Goal: Task Accomplishment & Management: Use online tool/utility

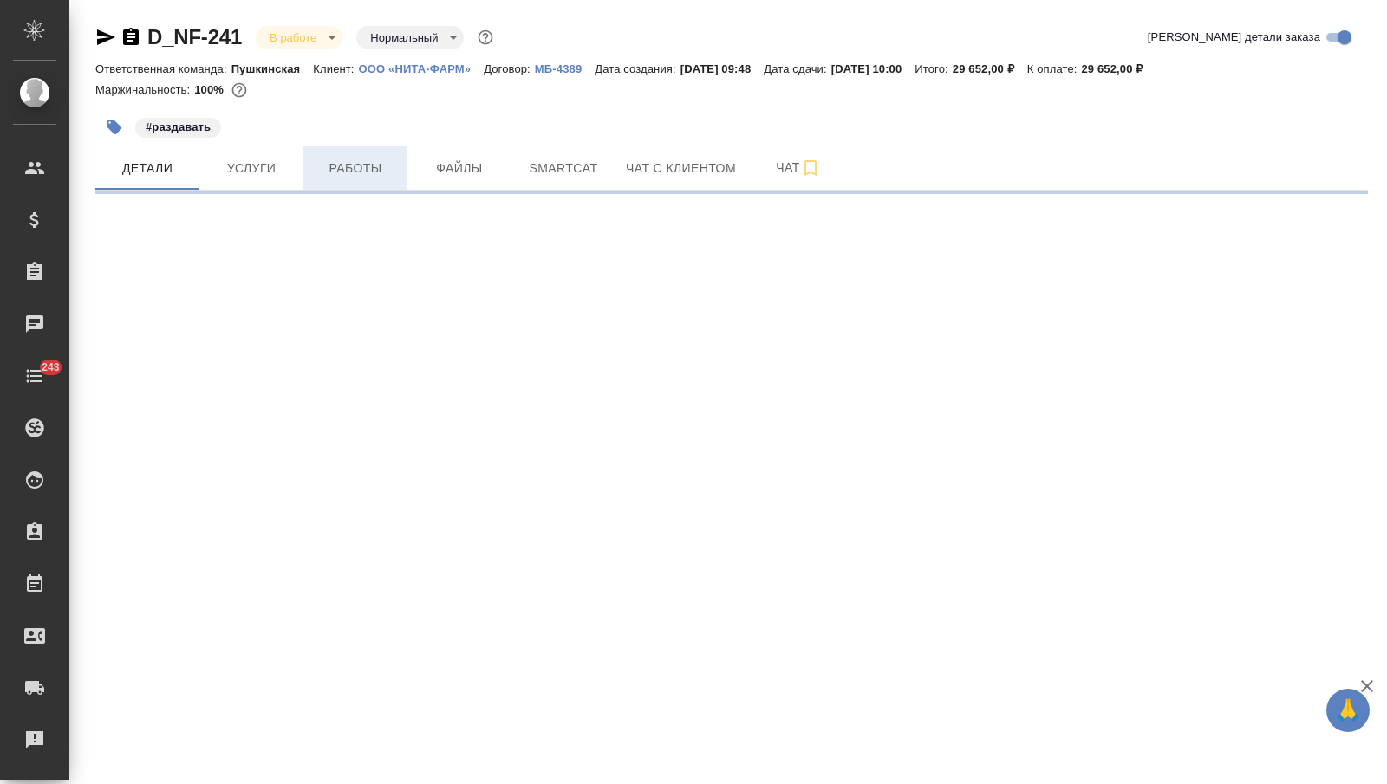
select select "RU"
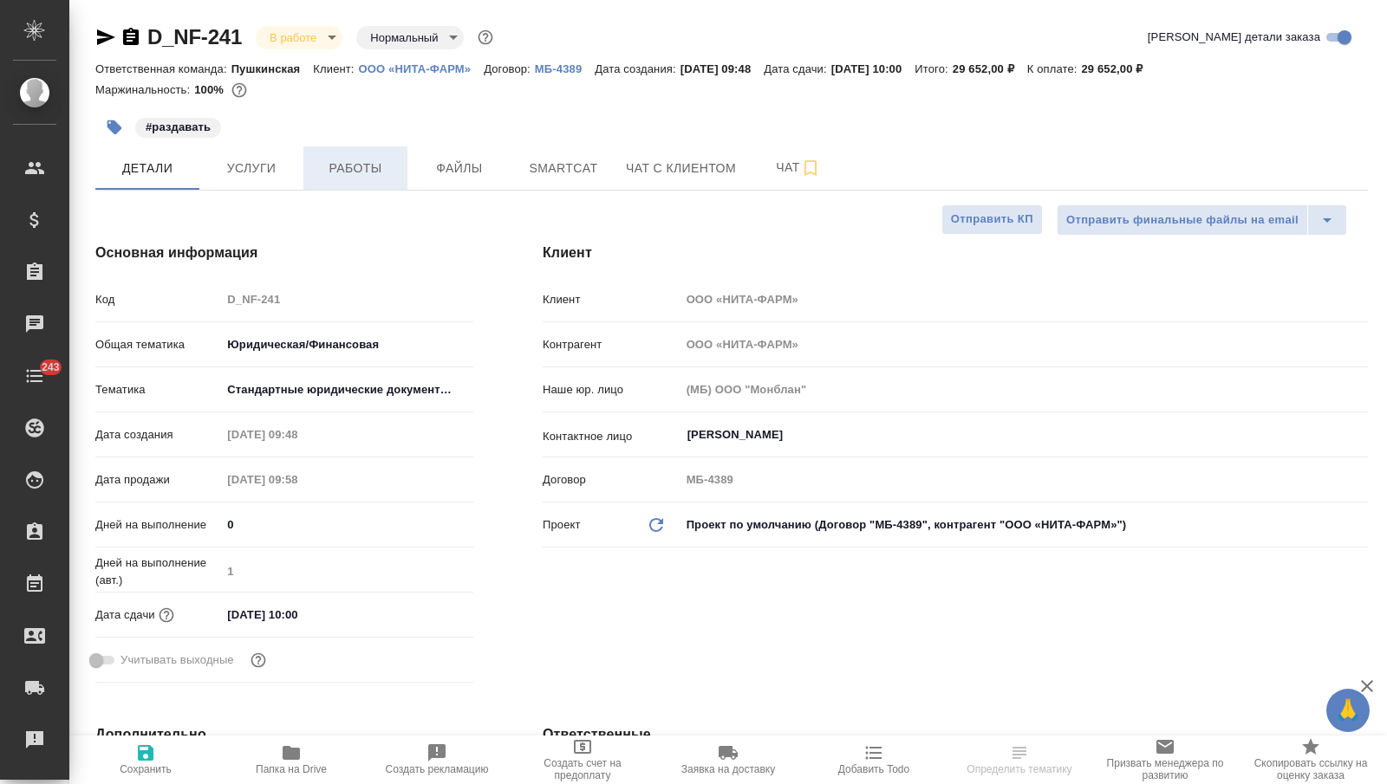
type textarea "x"
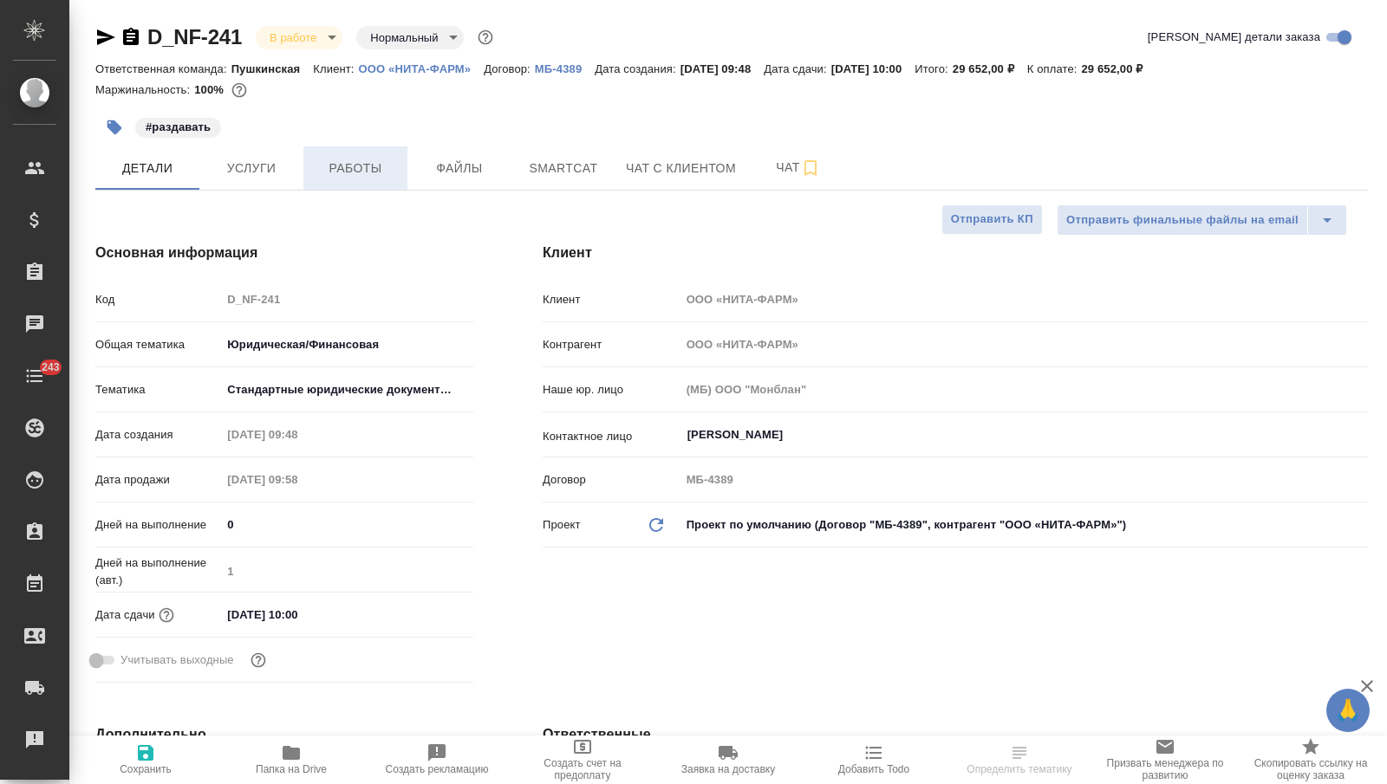
type textarea "x"
click at [337, 170] on span "Работы" at bounding box center [355, 169] width 83 height 22
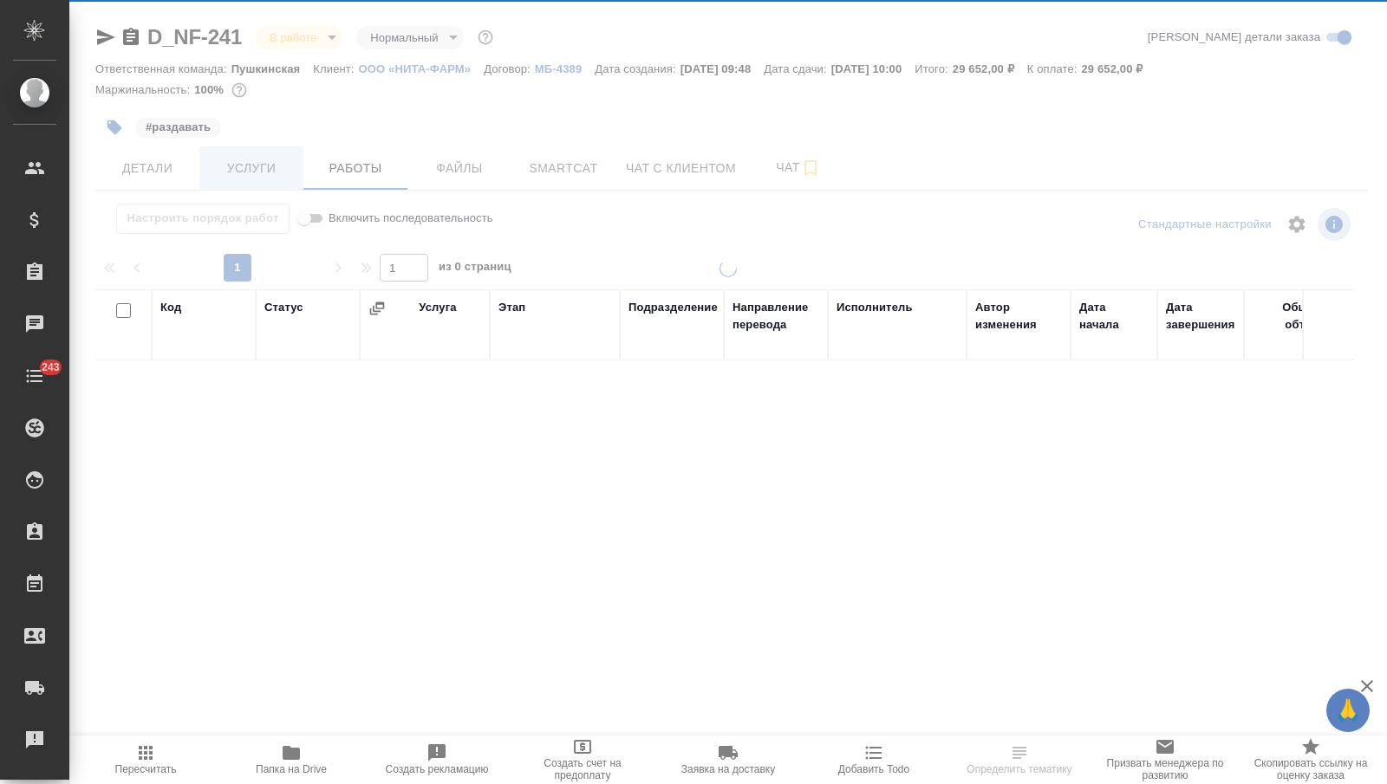
click at [277, 169] on span "Услуги" at bounding box center [251, 169] width 83 height 22
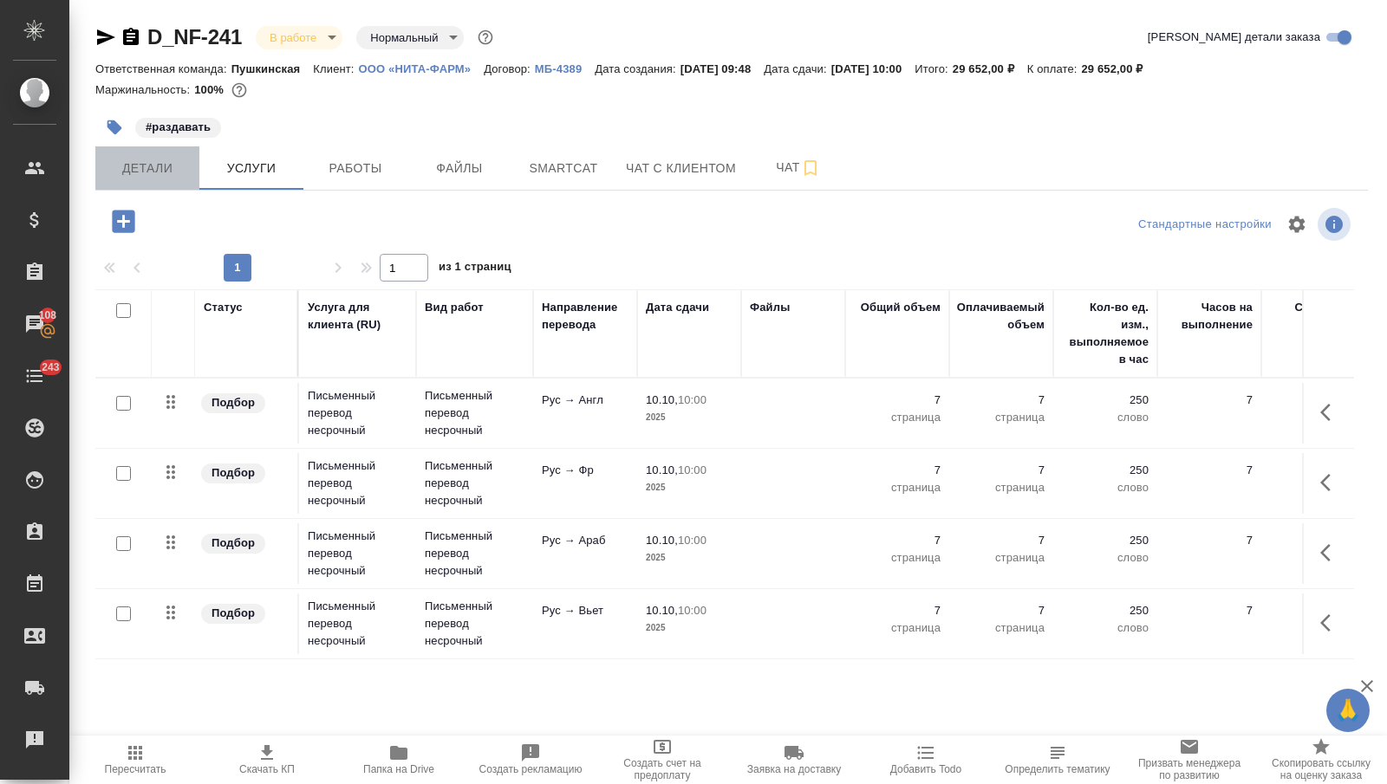
click at [159, 155] on button "Детали" at bounding box center [147, 167] width 104 height 43
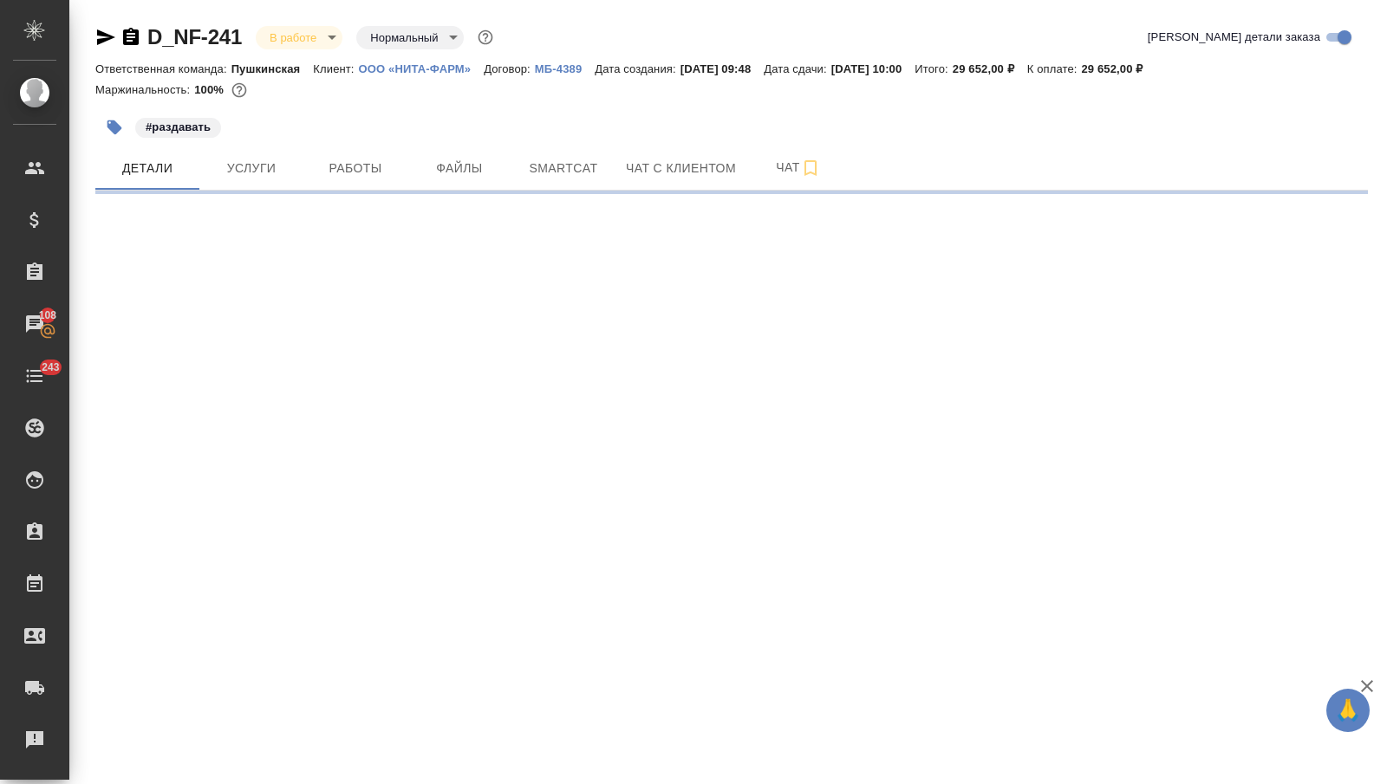
select select "RU"
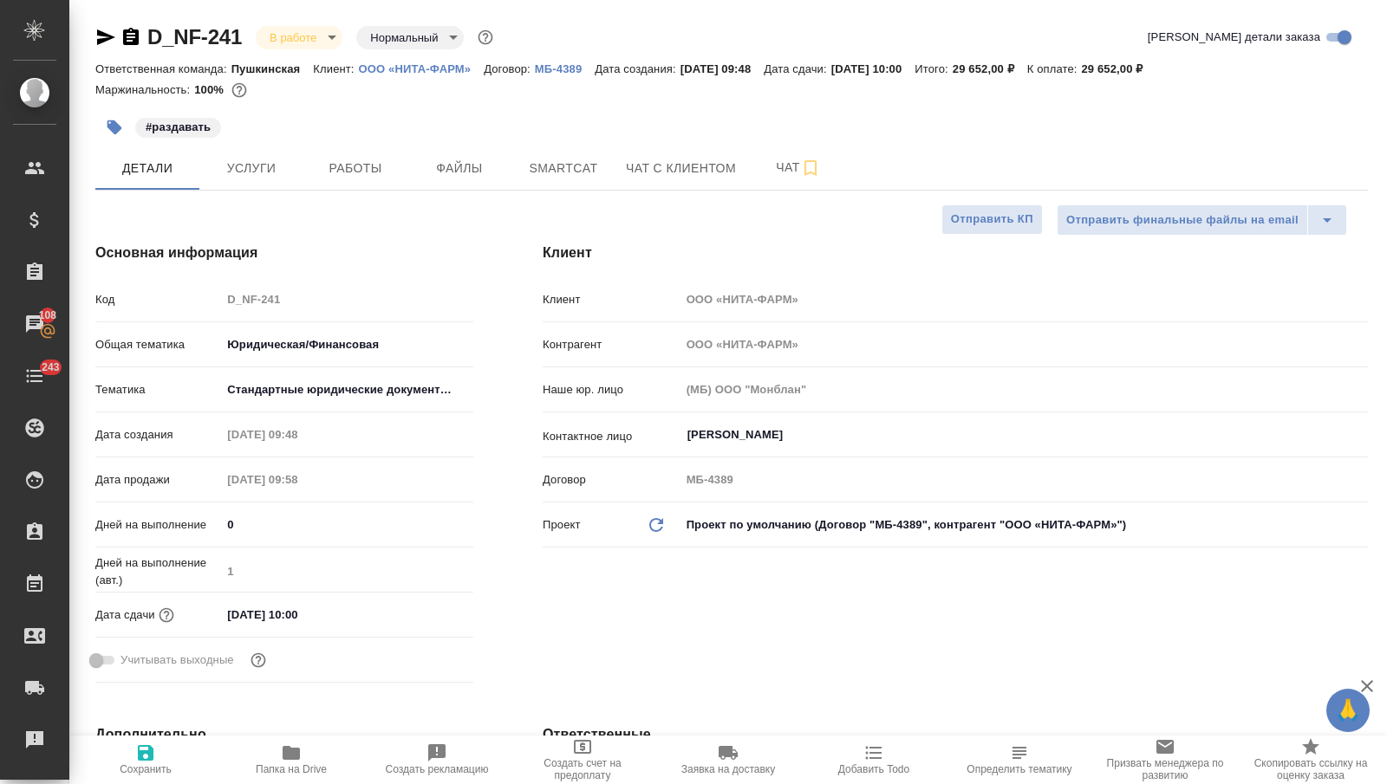
type textarea "x"
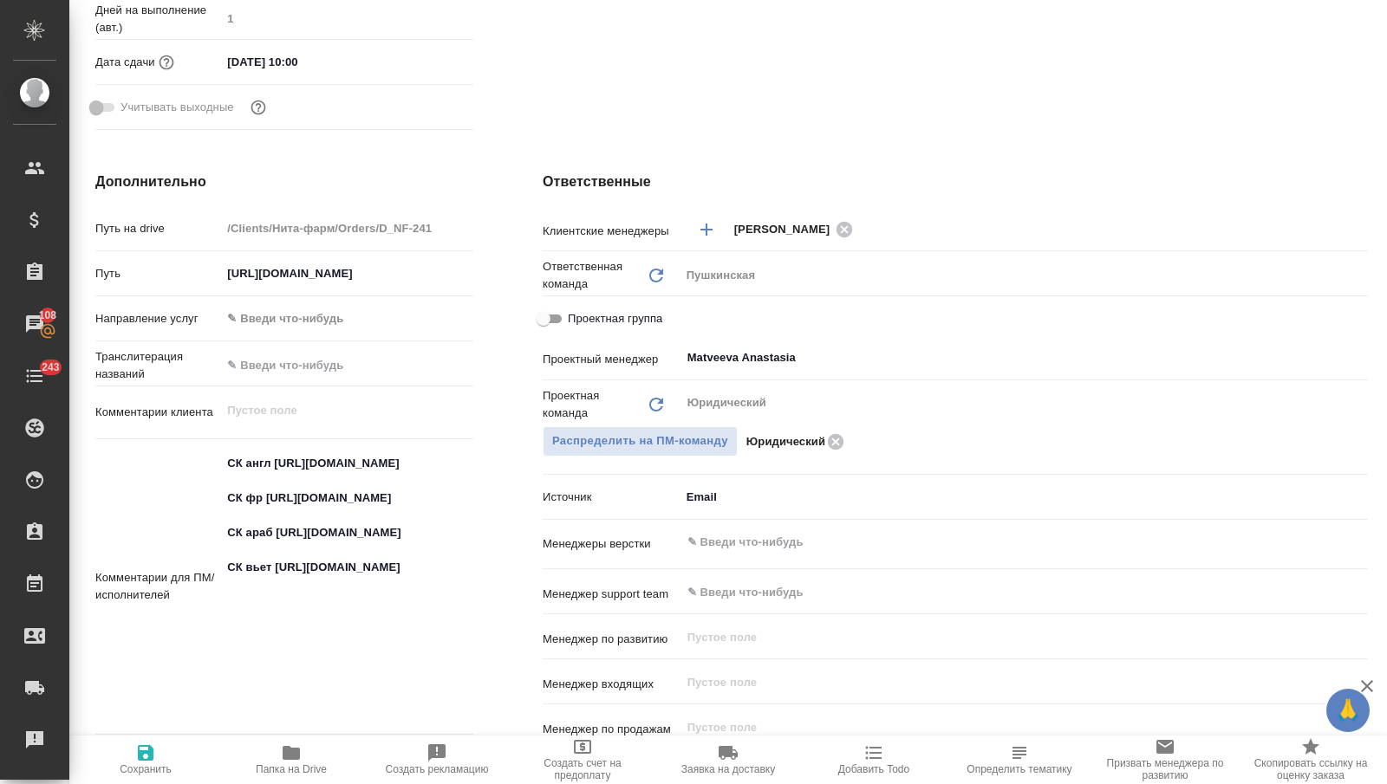
scroll to position [598, 0]
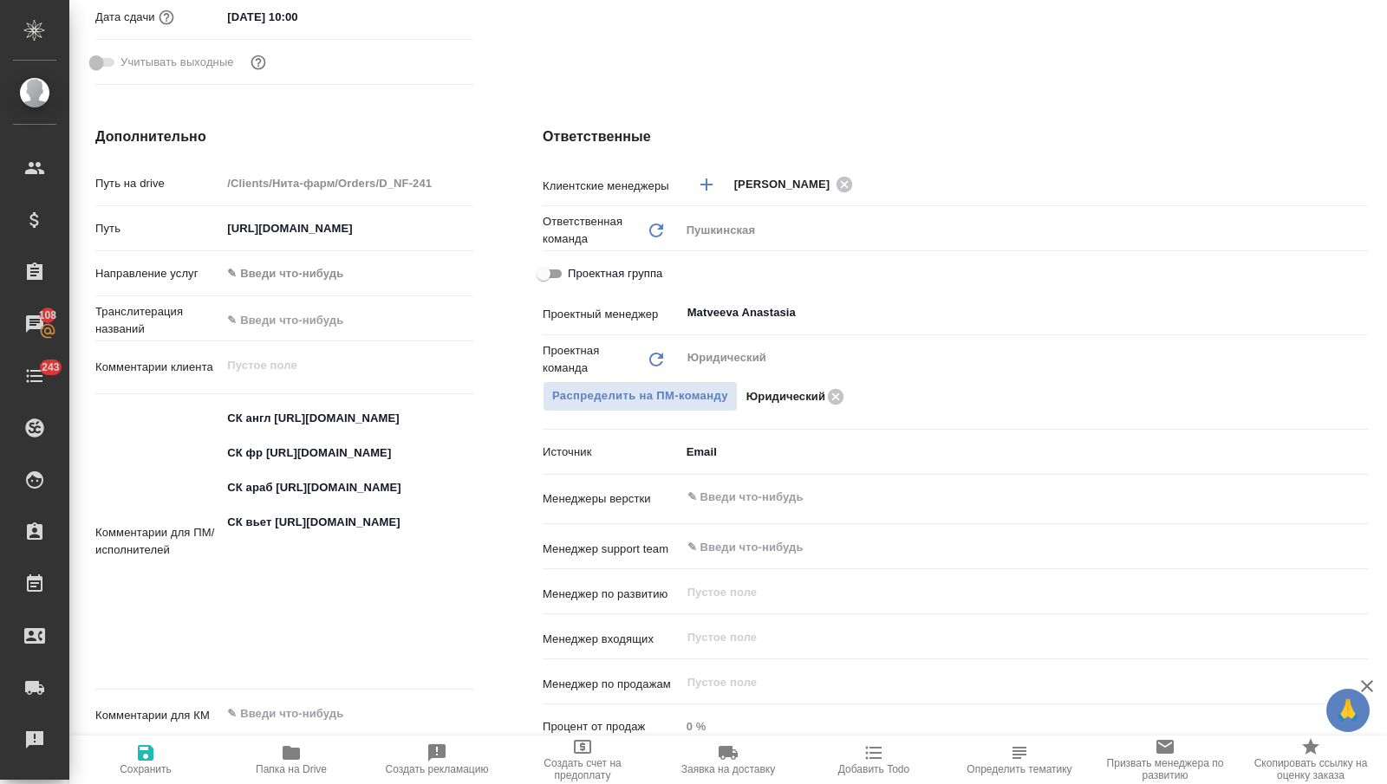
type textarea "x"
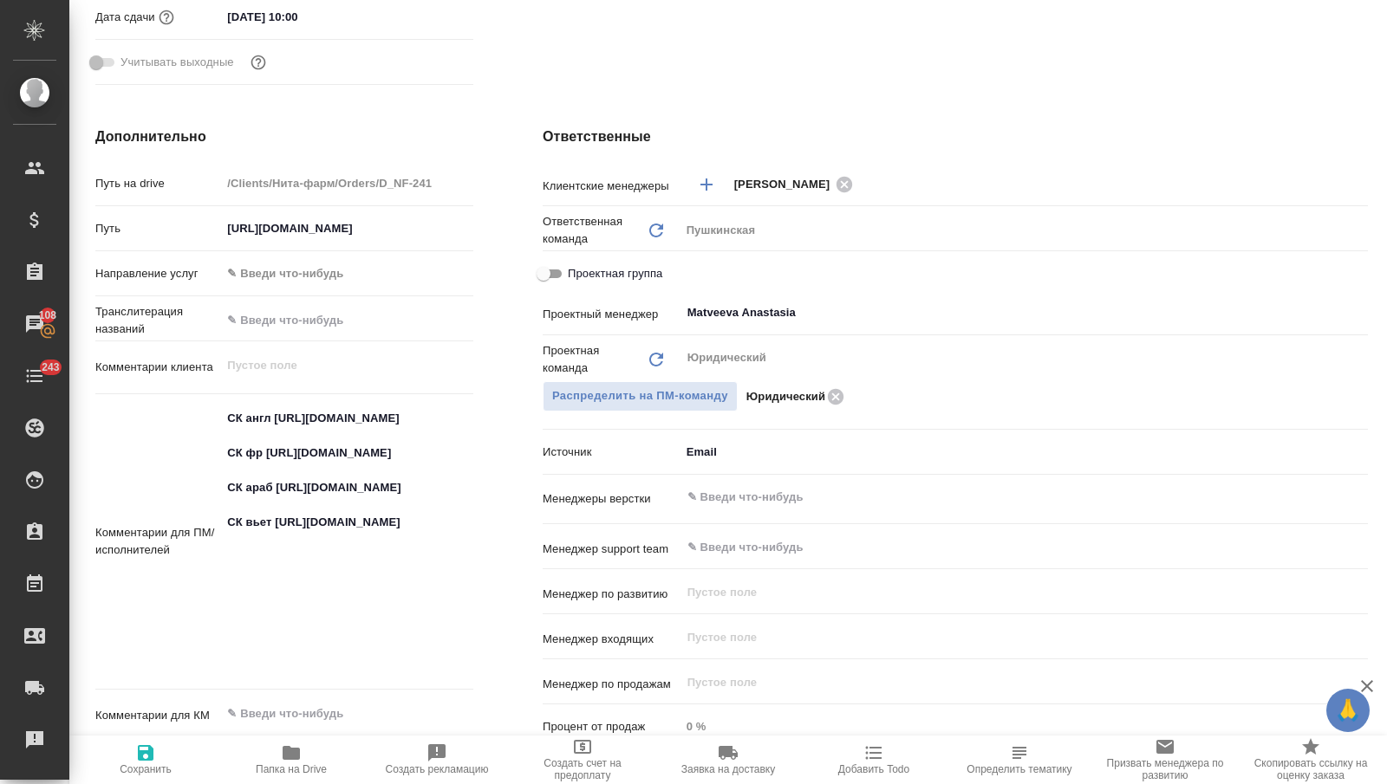
type textarea "x"
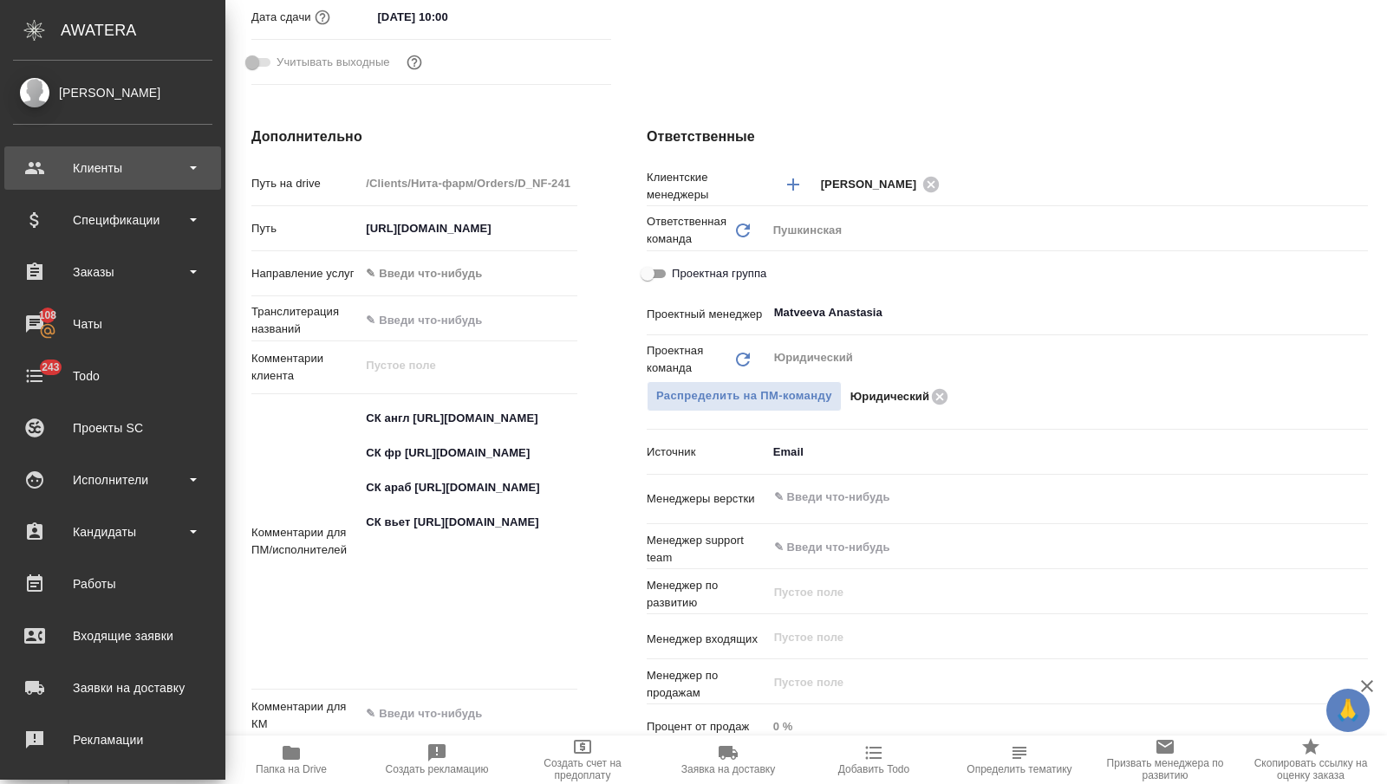
click at [62, 162] on div "Клиенты" at bounding box center [112, 168] width 199 height 26
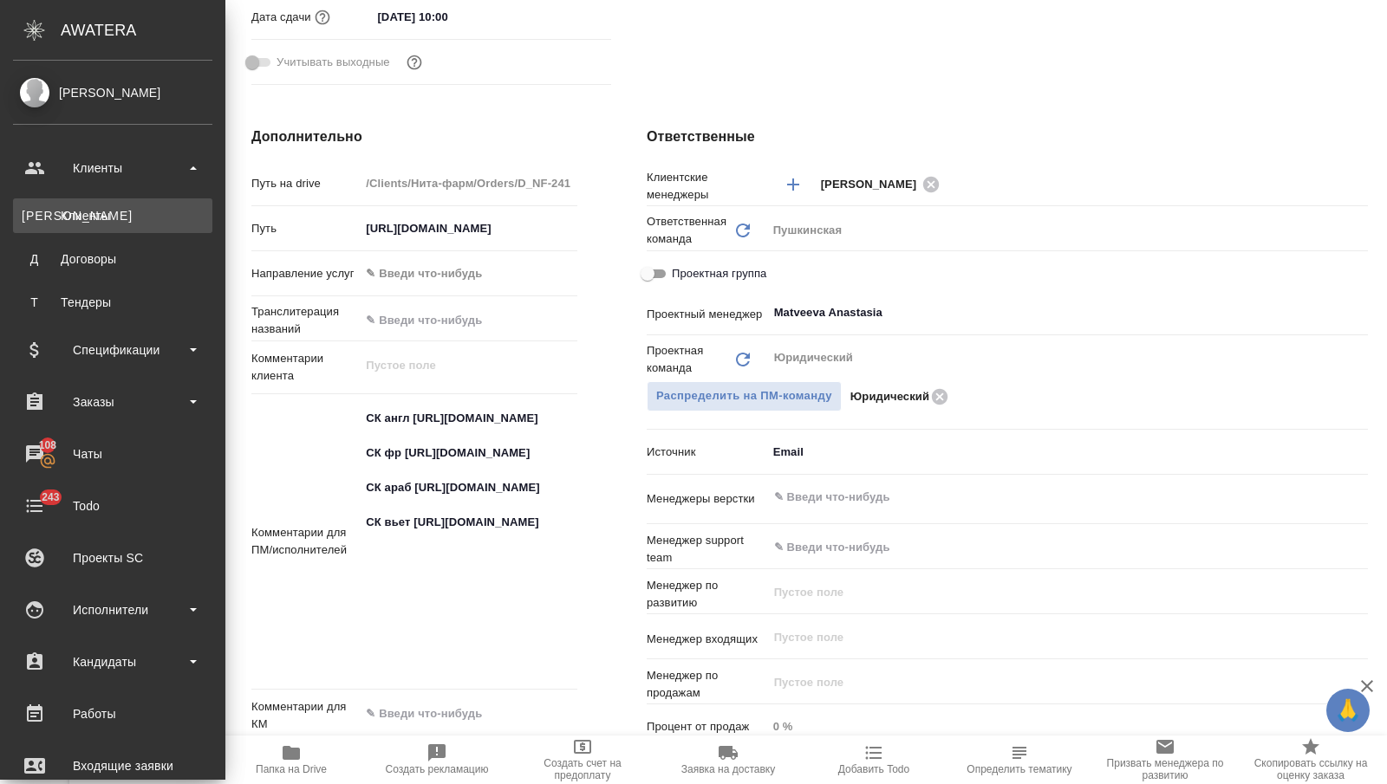
type textarea "x"
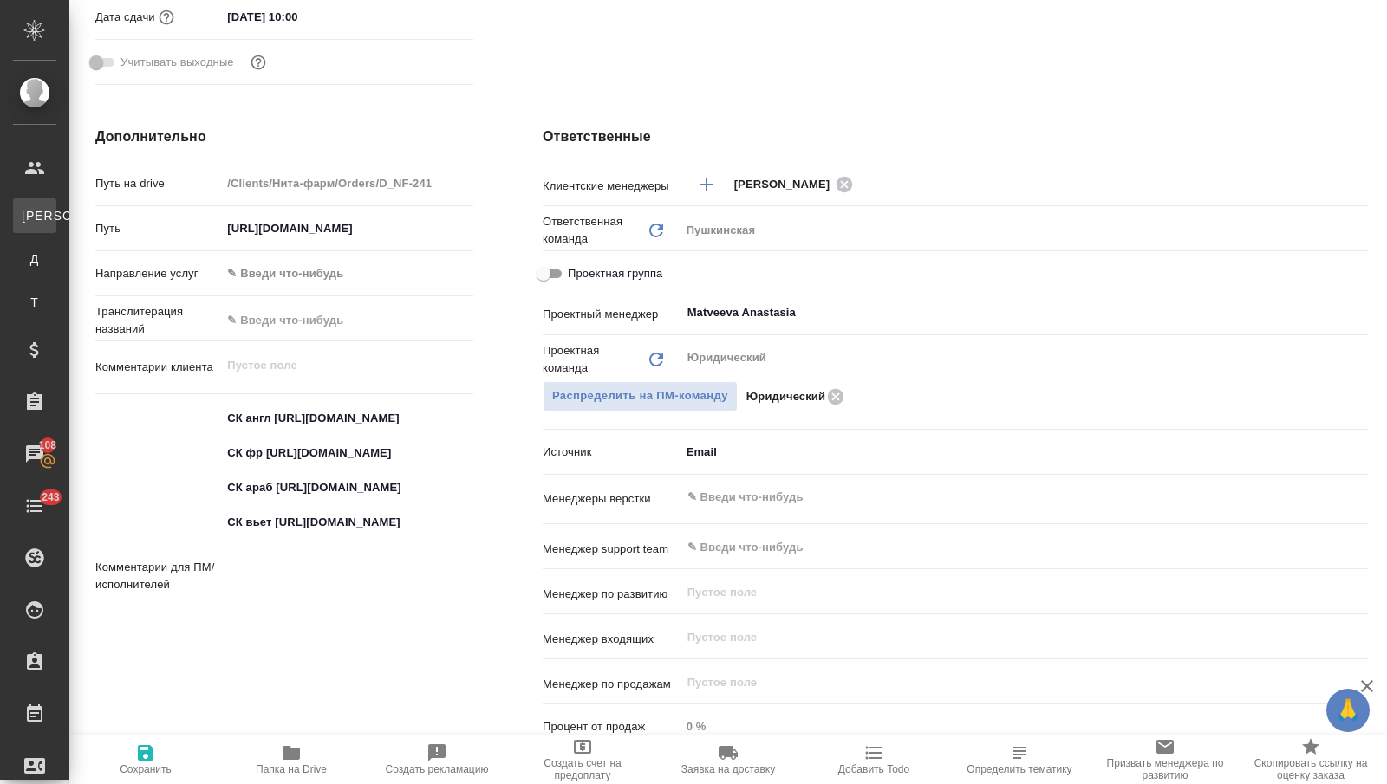
click at [56, 202] on link "К Клиенты" at bounding box center [34, 215] width 43 height 35
select select "RU"
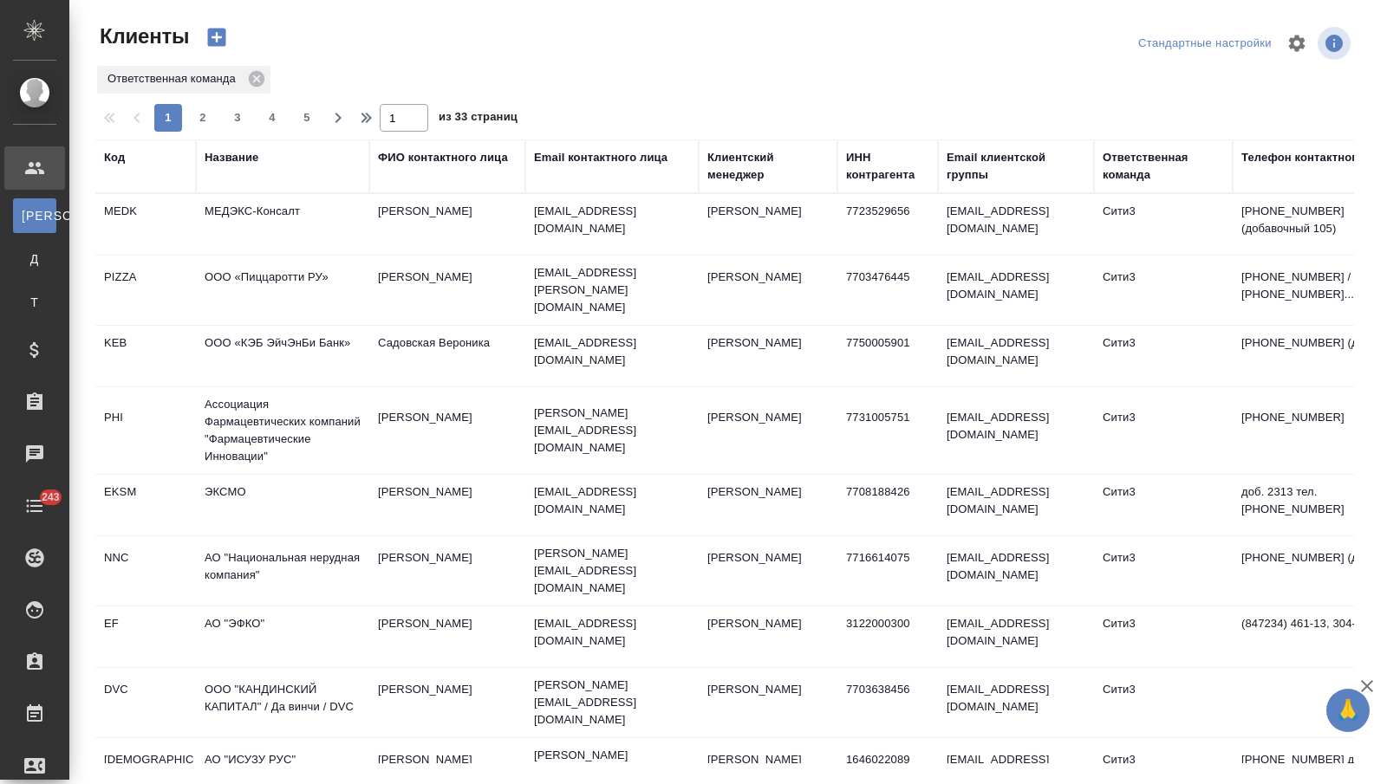
click at [220, 157] on div "Название" at bounding box center [232, 157] width 54 height 17
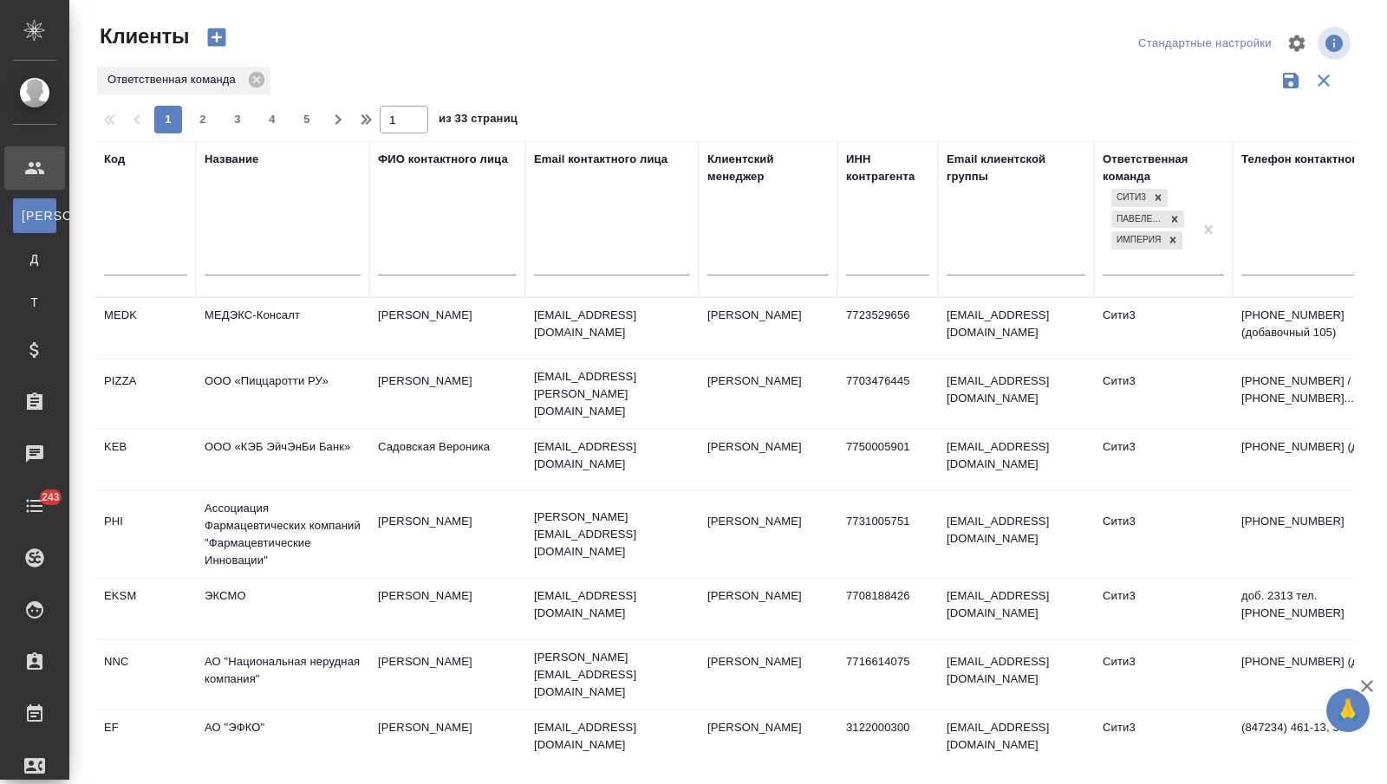
click at [220, 278] on div at bounding box center [283, 265] width 156 height 42
click at [222, 259] on input "text" at bounding box center [283, 264] width 156 height 22
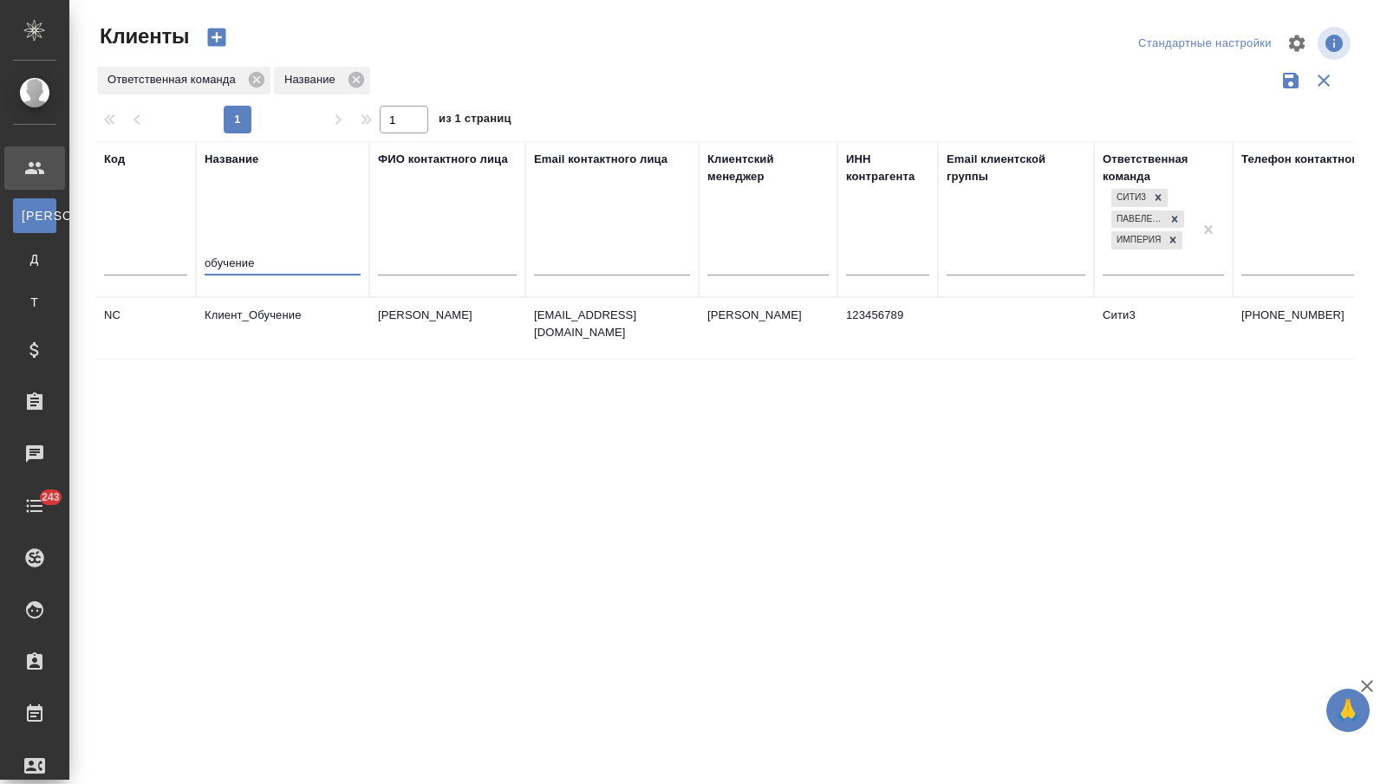
type input "обучение"
click at [247, 327] on td "Клиент_Обучение" at bounding box center [282, 328] width 173 height 61
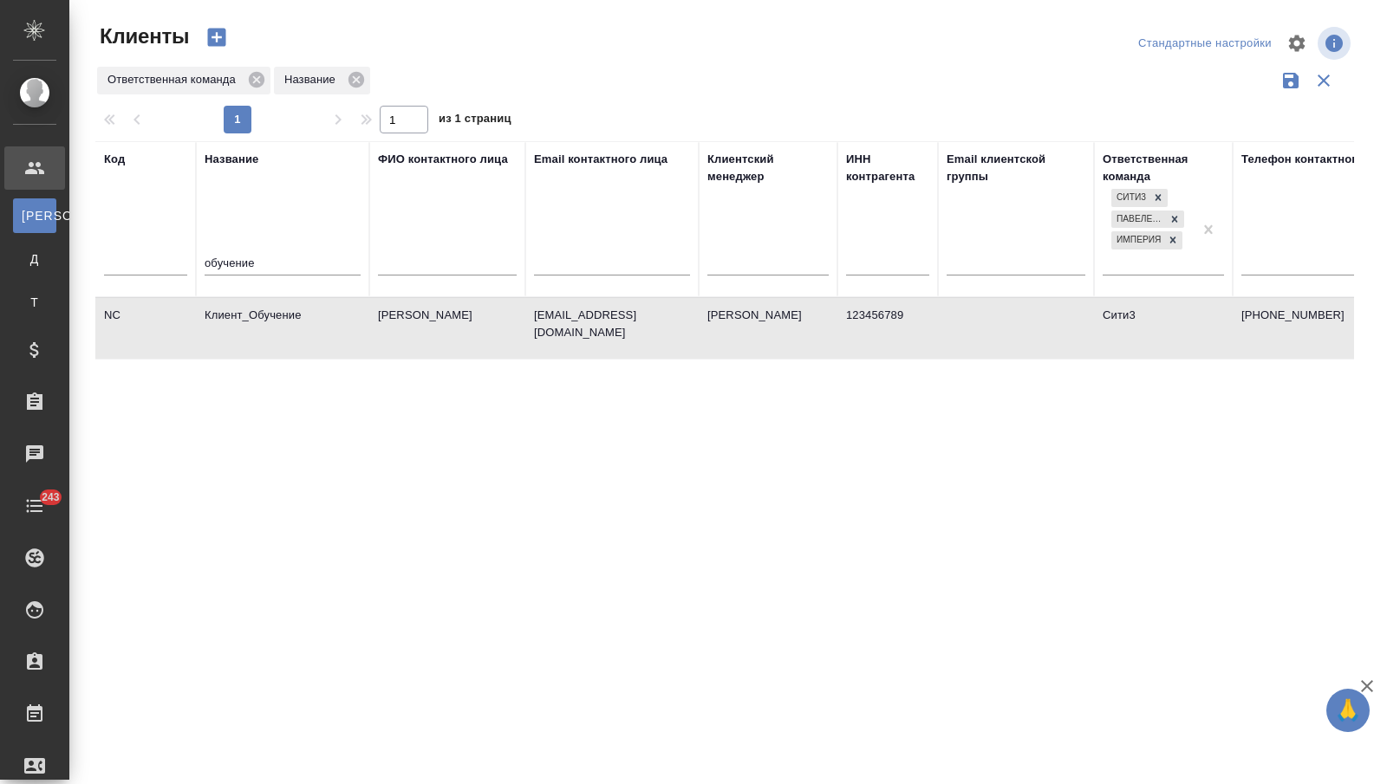
click at [247, 327] on td "Клиент_Обучение" at bounding box center [282, 328] width 173 height 61
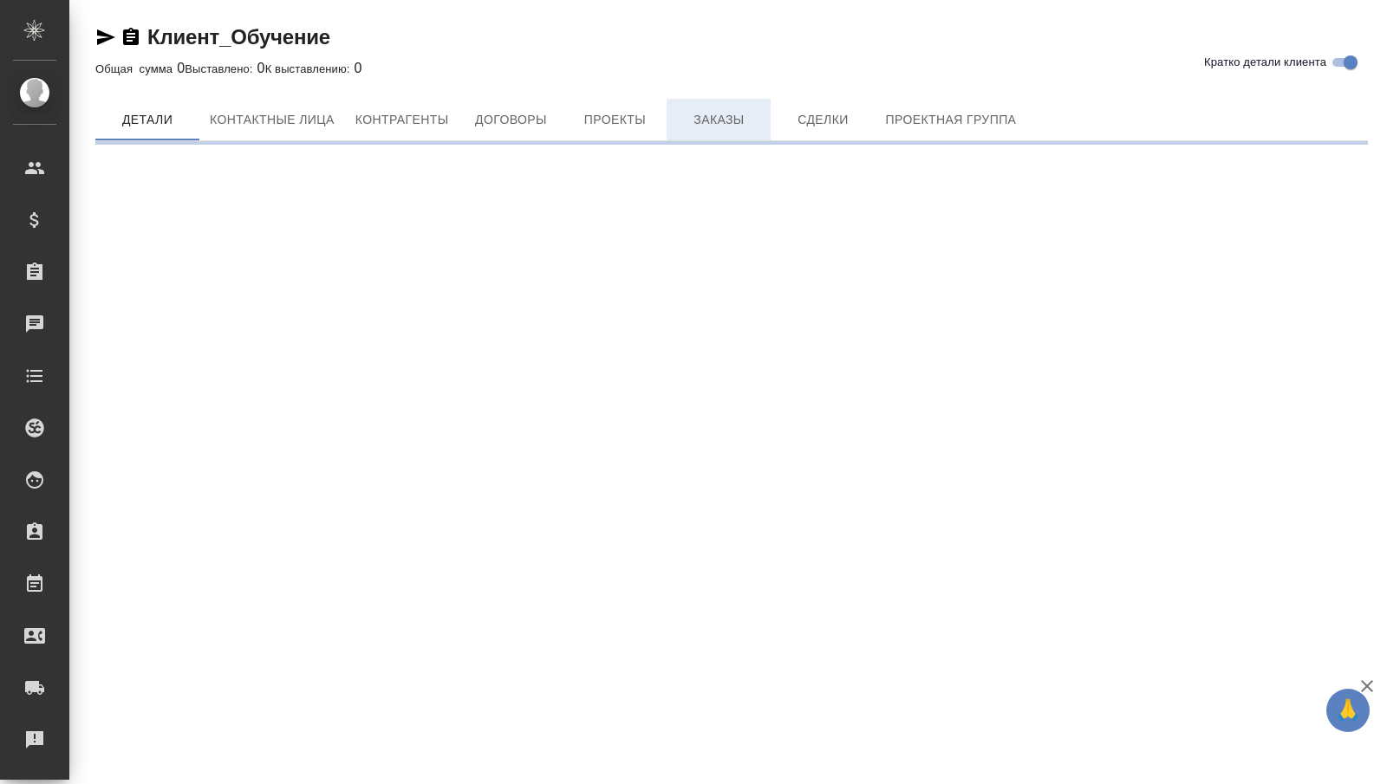
click at [714, 114] on span "Заказы" at bounding box center [718, 120] width 83 height 22
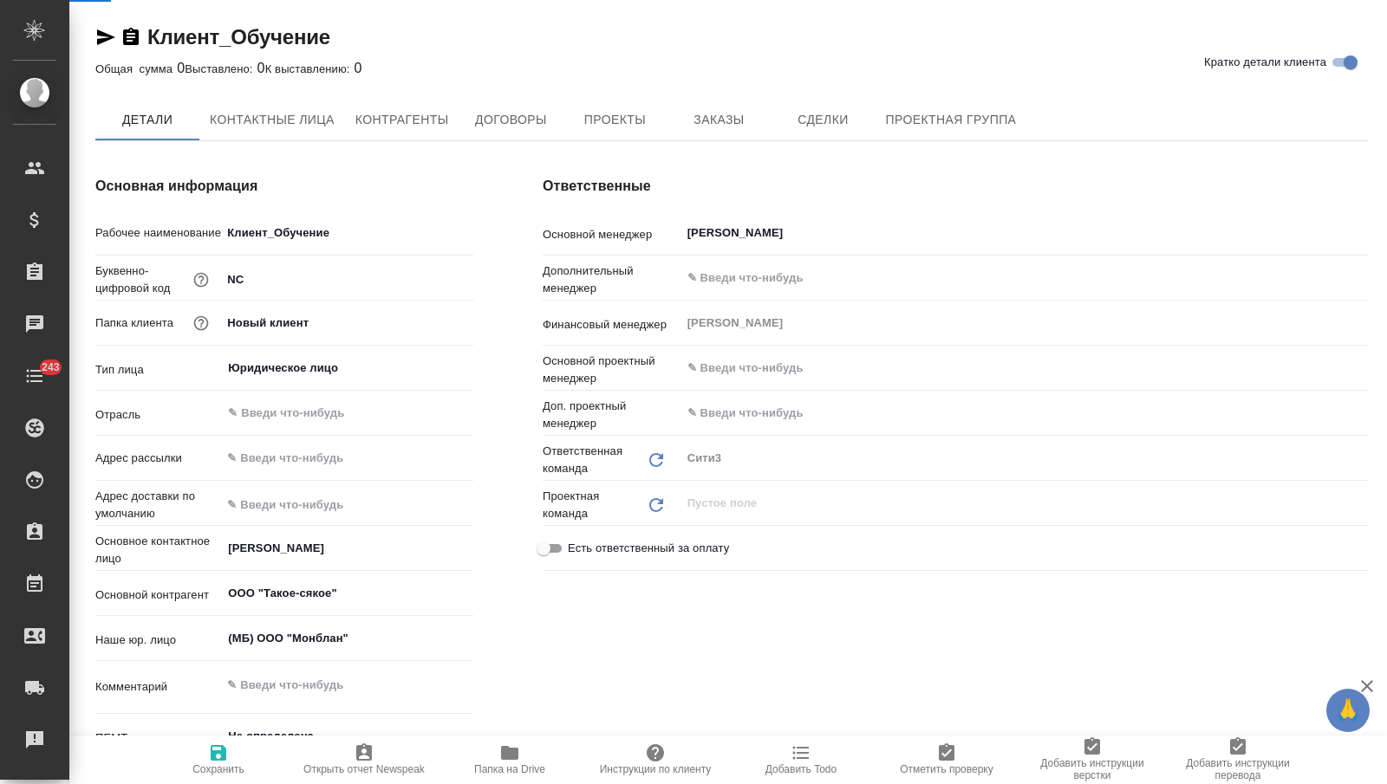
type textarea "x"
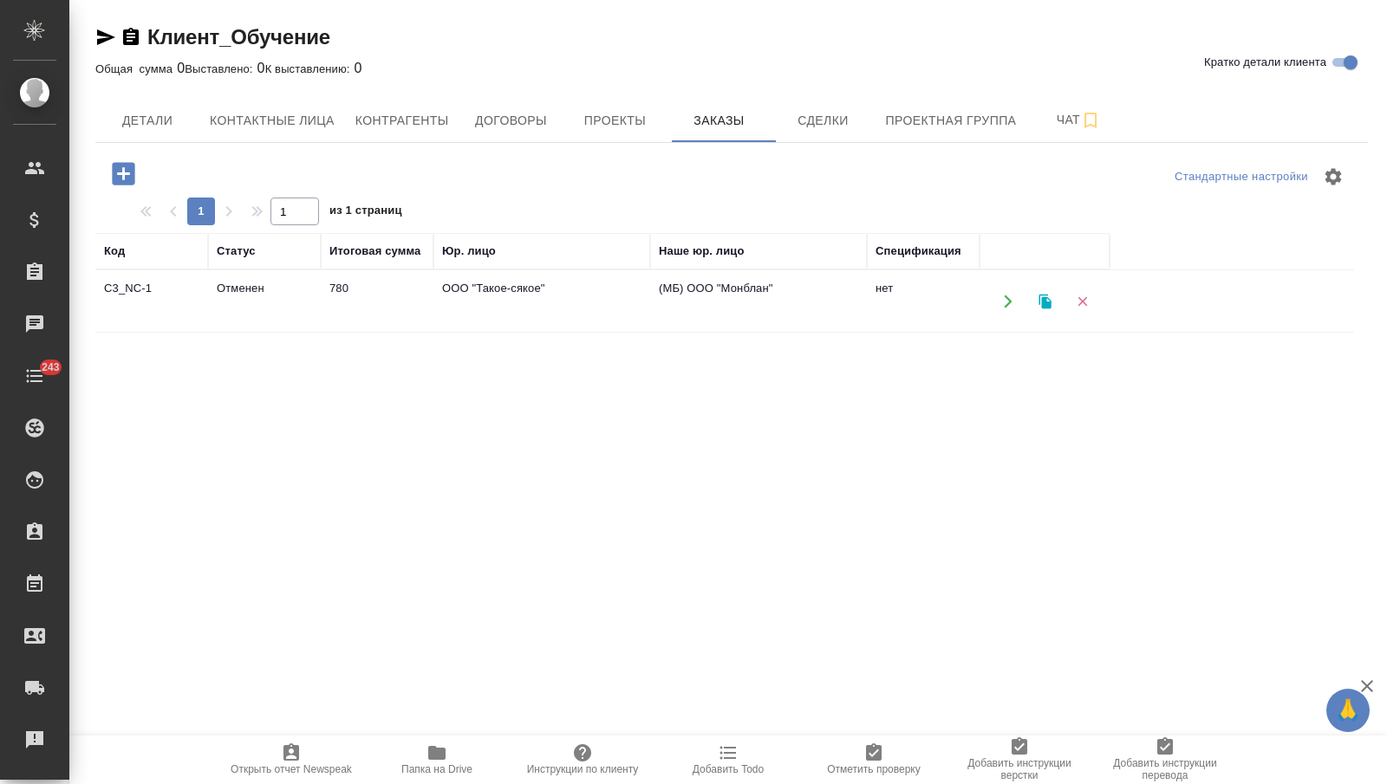
click at [126, 175] on icon "button" at bounding box center [123, 173] width 23 height 23
click at [115, 168] on icon "button" at bounding box center [123, 173] width 23 height 23
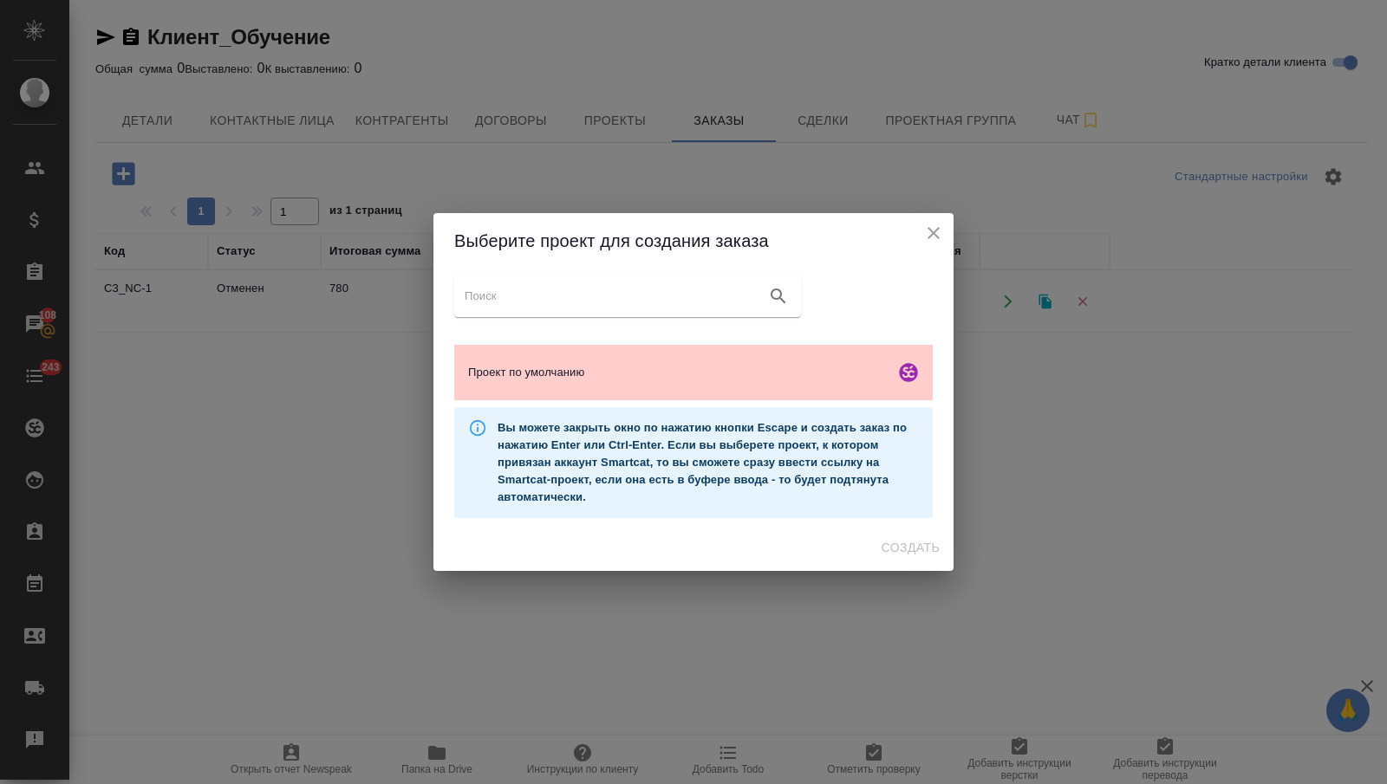
click at [702, 416] on div "Вы можете закрыть окно по нажатию кнопки Escape и создать заказ по нажатию Ente…" at bounding box center [708, 463] width 421 height 101
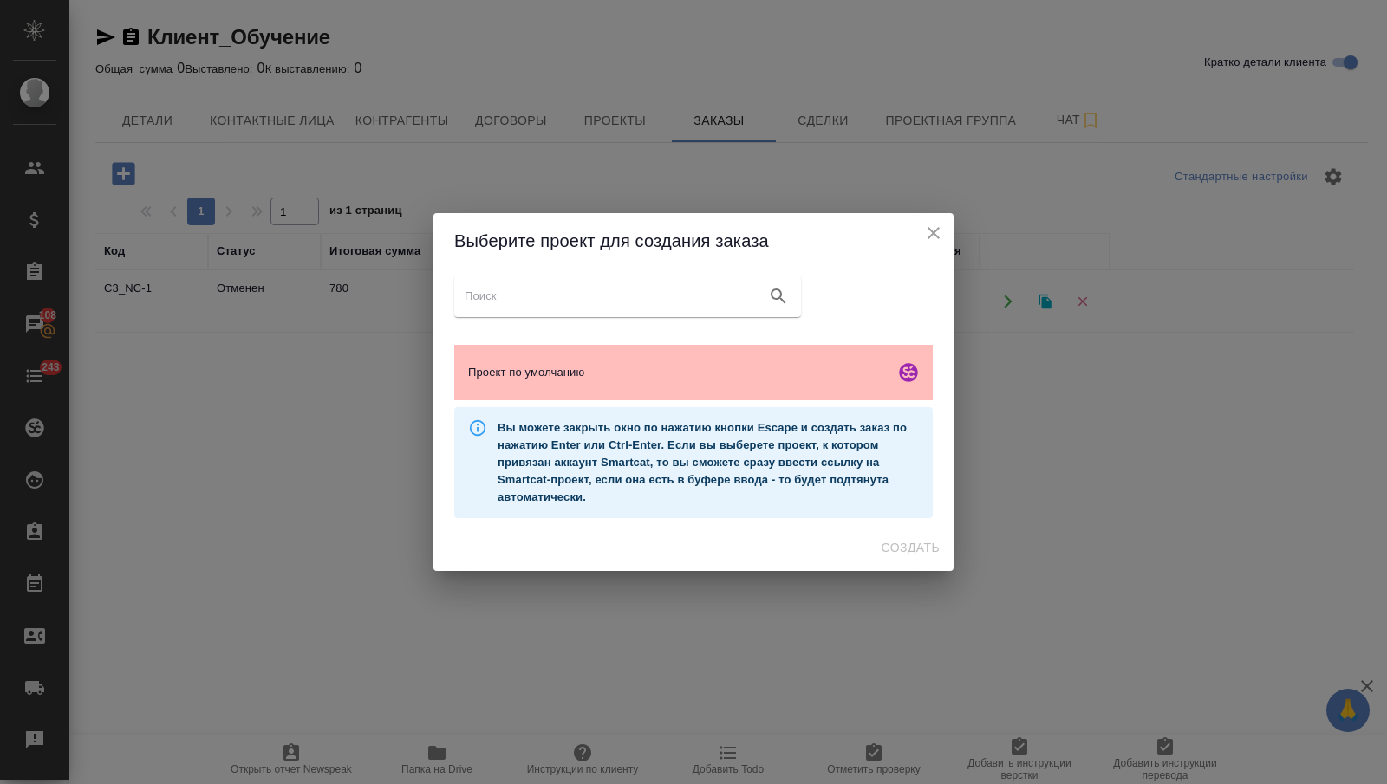
click at [697, 395] on div "Проект по умолчанию" at bounding box center [693, 372] width 478 height 55
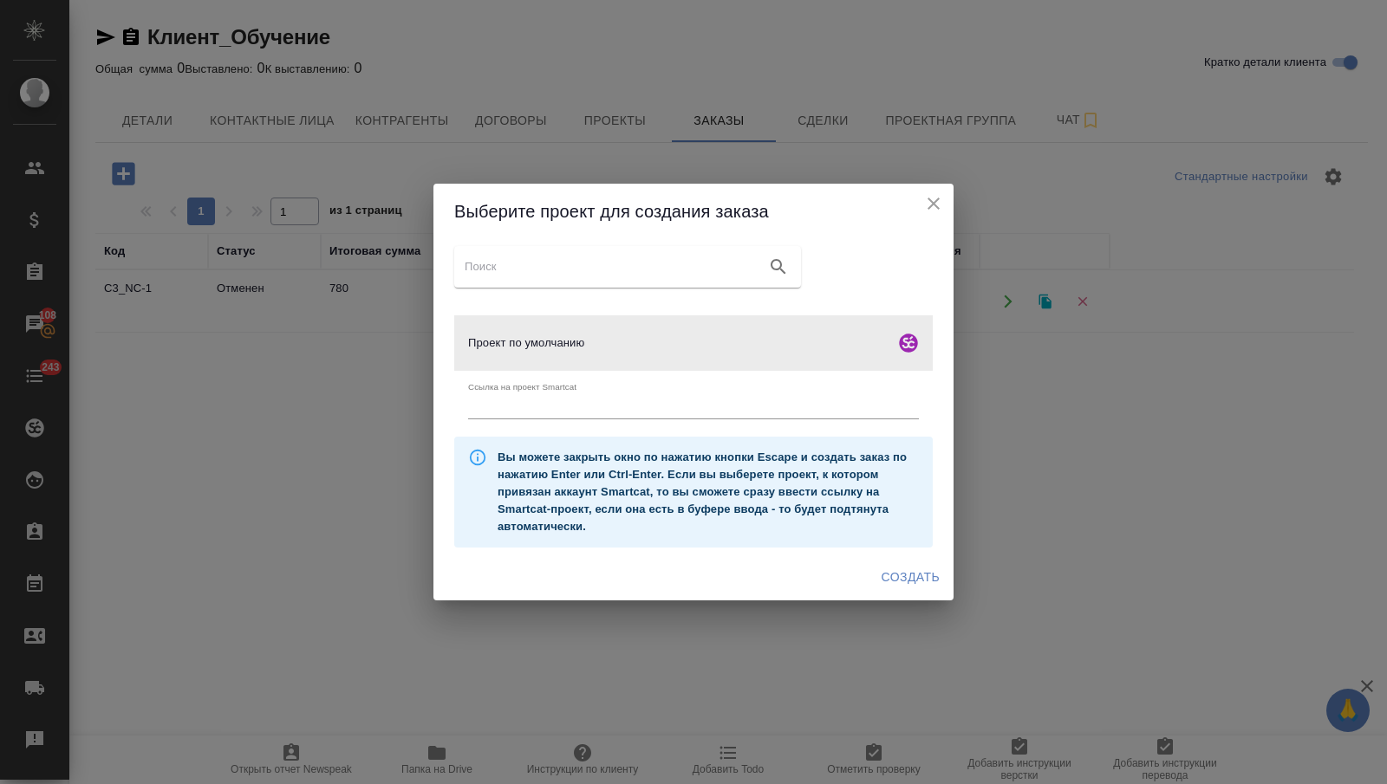
click at [930, 582] on span "Создать" at bounding box center [910, 578] width 58 height 22
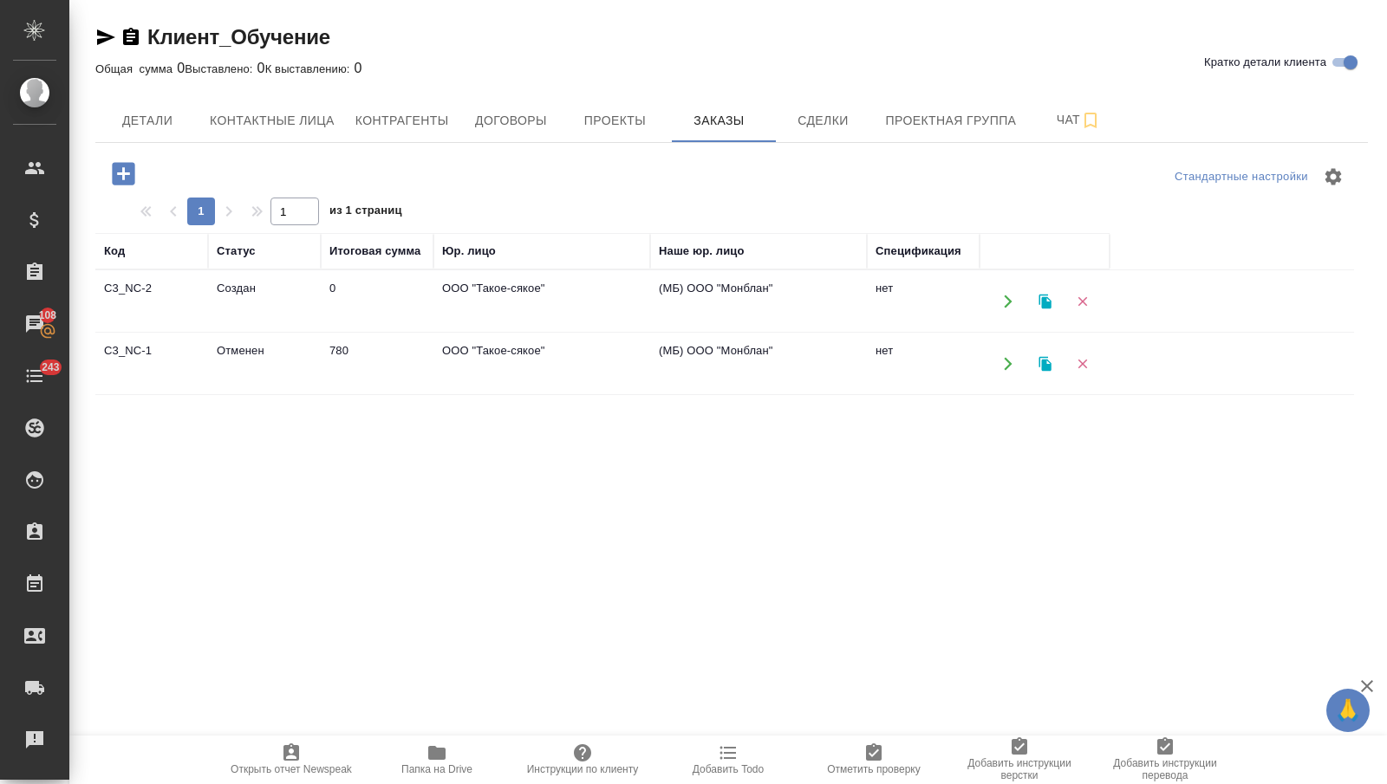
click at [361, 366] on td "780" at bounding box center [377, 364] width 113 height 61
click at [361, 367] on td "780" at bounding box center [377, 364] width 113 height 61
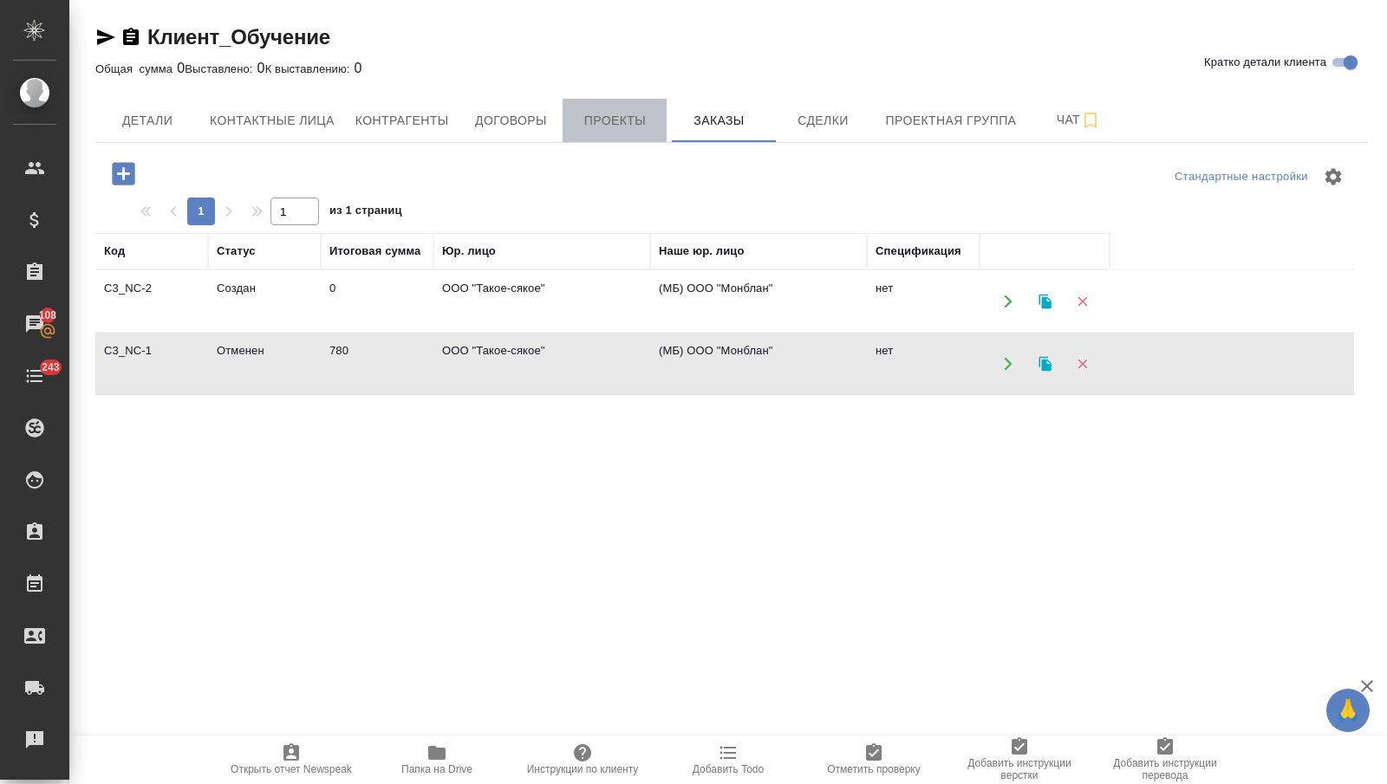
click at [642, 131] on button "Проекты" at bounding box center [615, 120] width 104 height 43
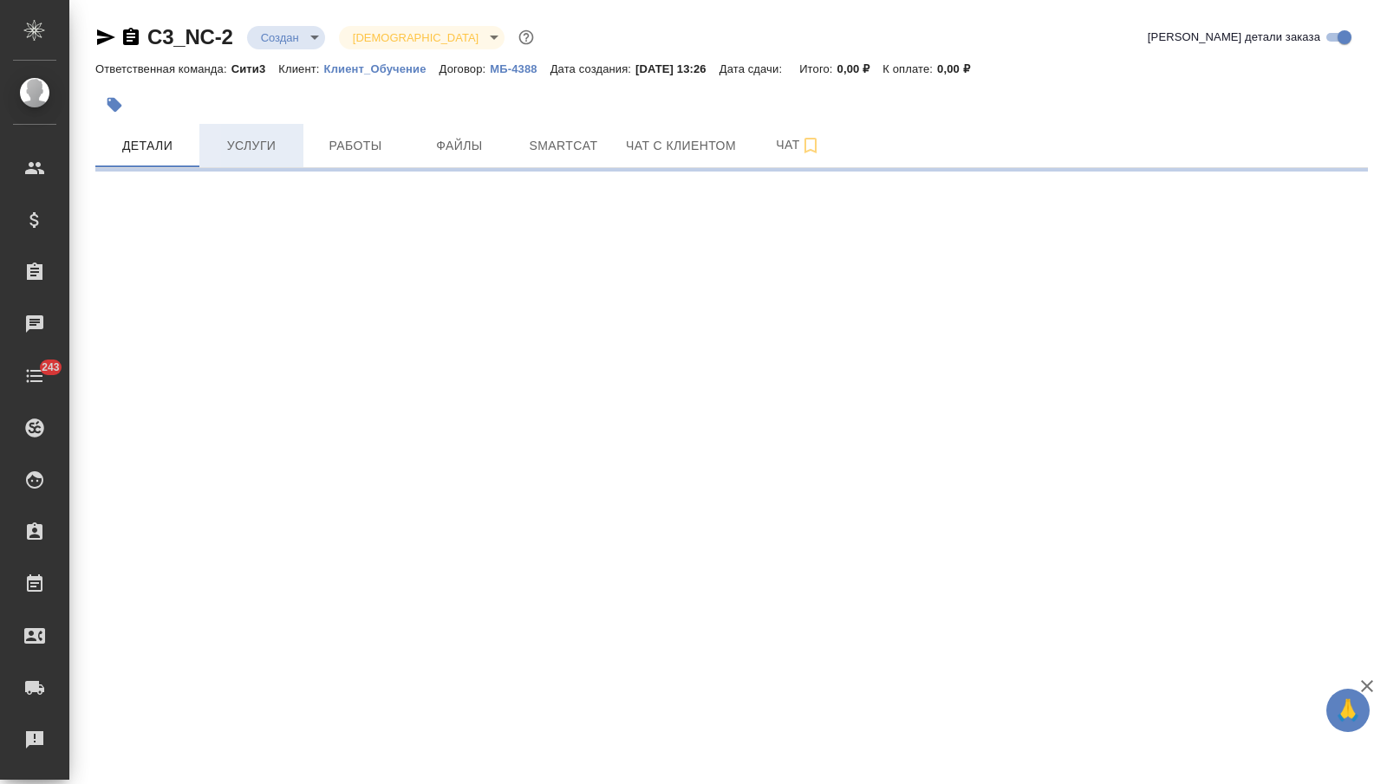
select select "RU"
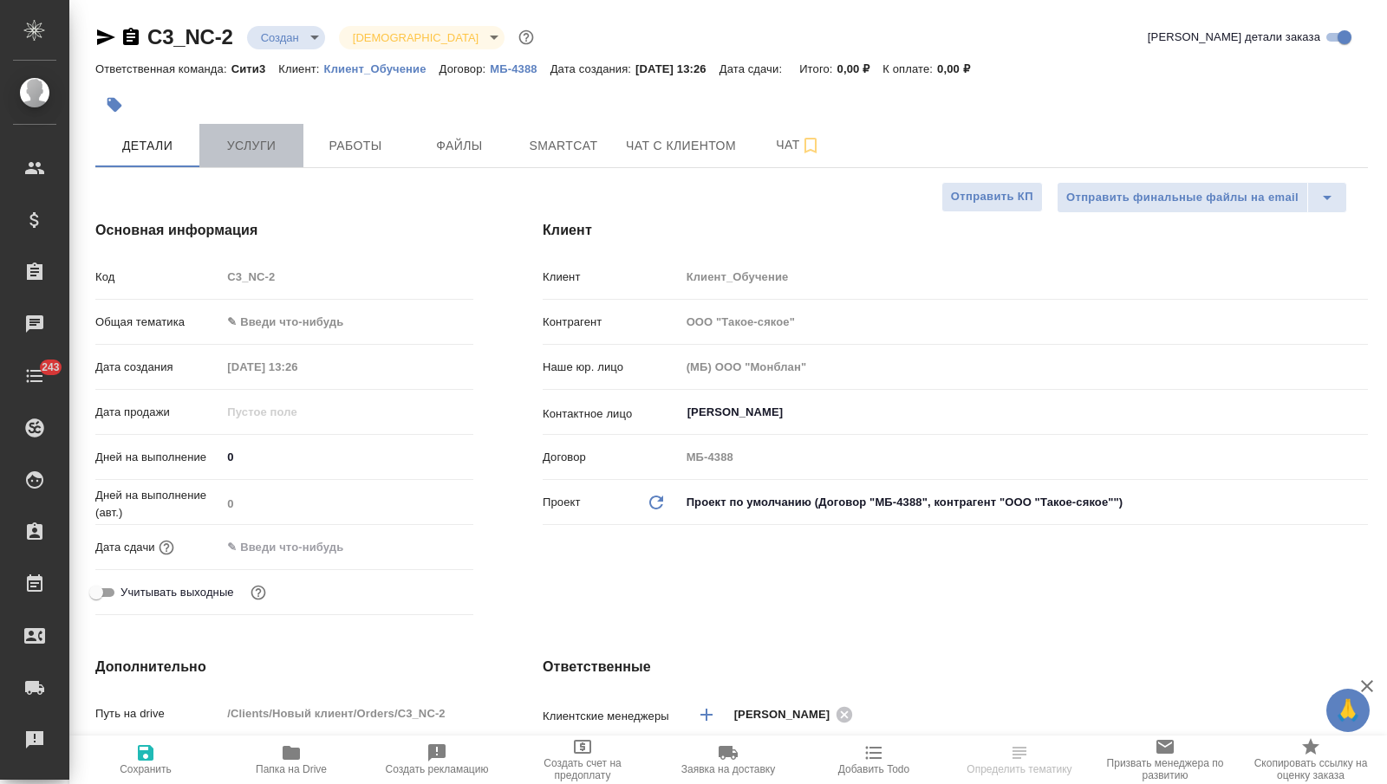
click at [230, 139] on span "Услуги" at bounding box center [251, 146] width 83 height 22
type textarea "x"
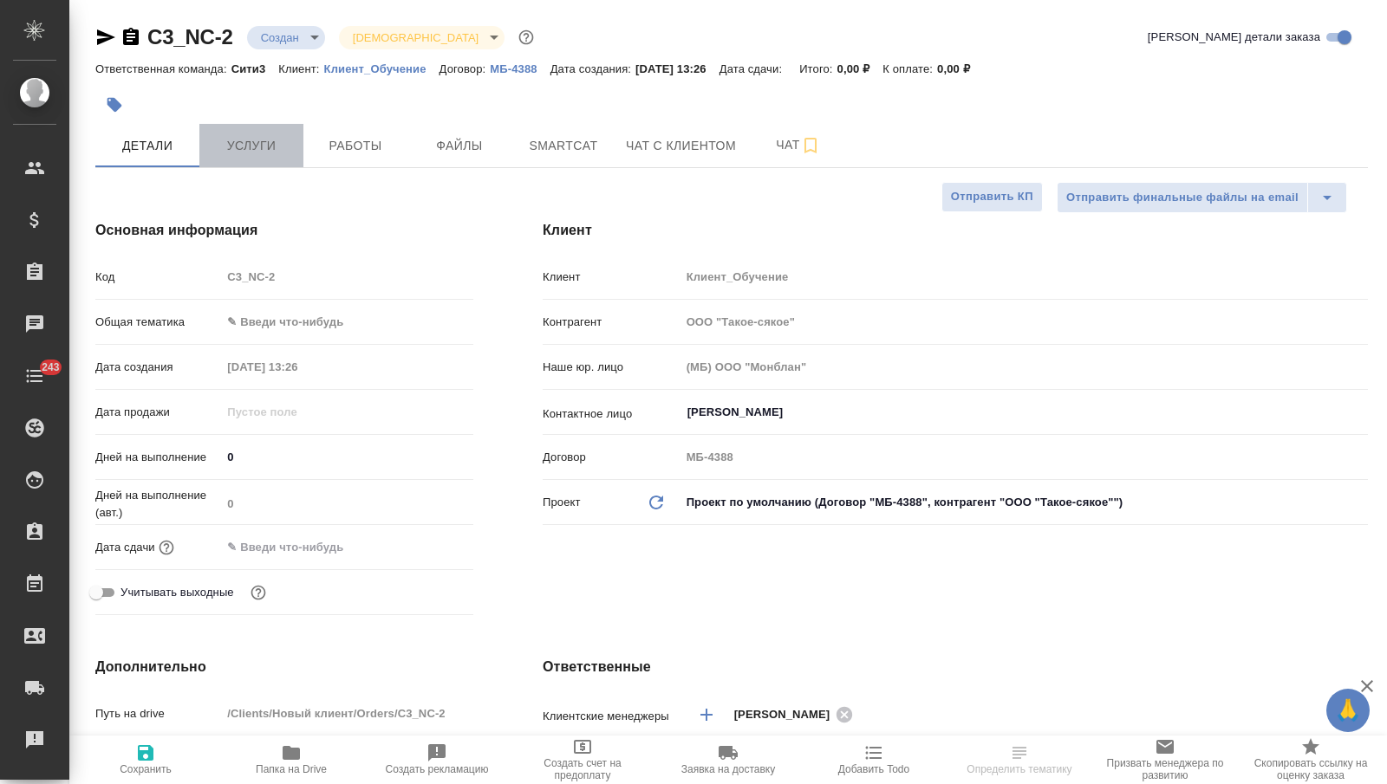
type textarea "x"
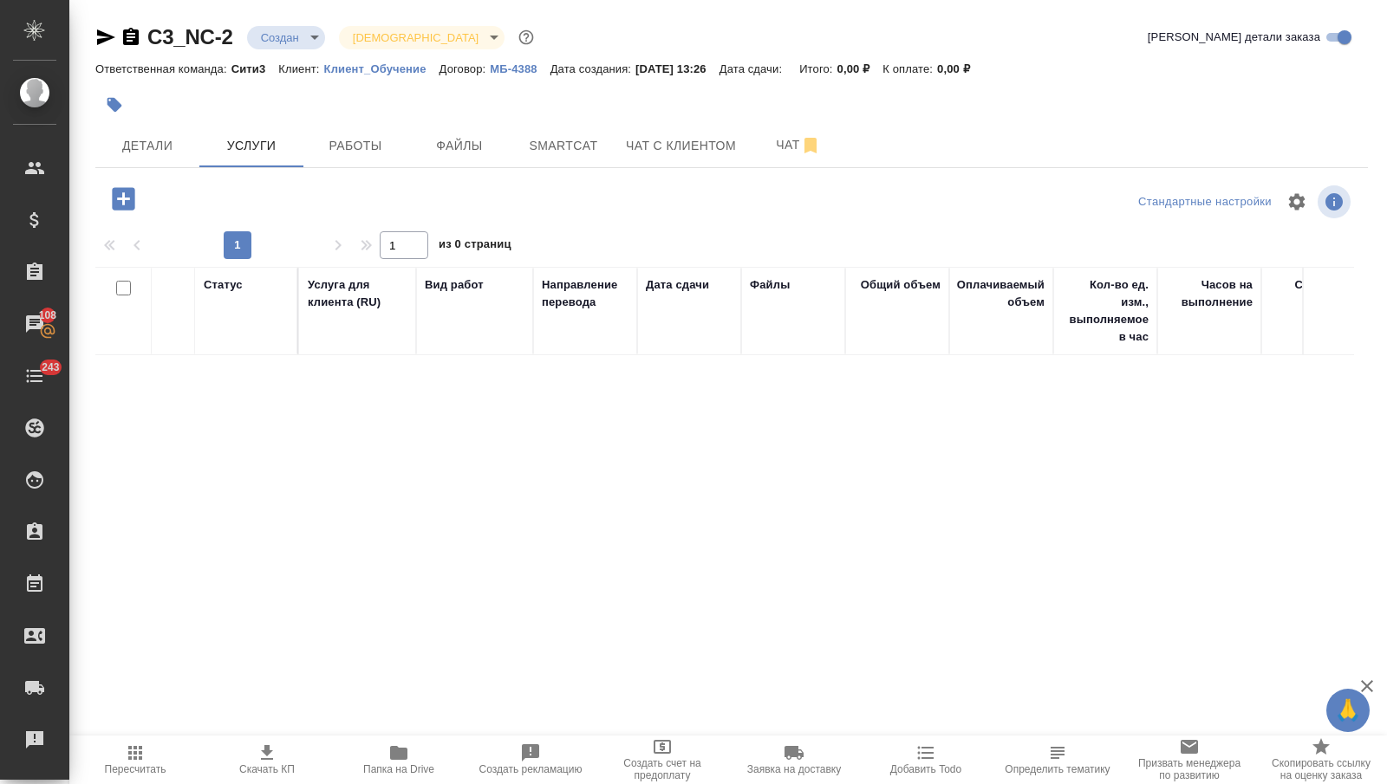
click at [136, 210] on icon "button" at bounding box center [123, 199] width 30 height 30
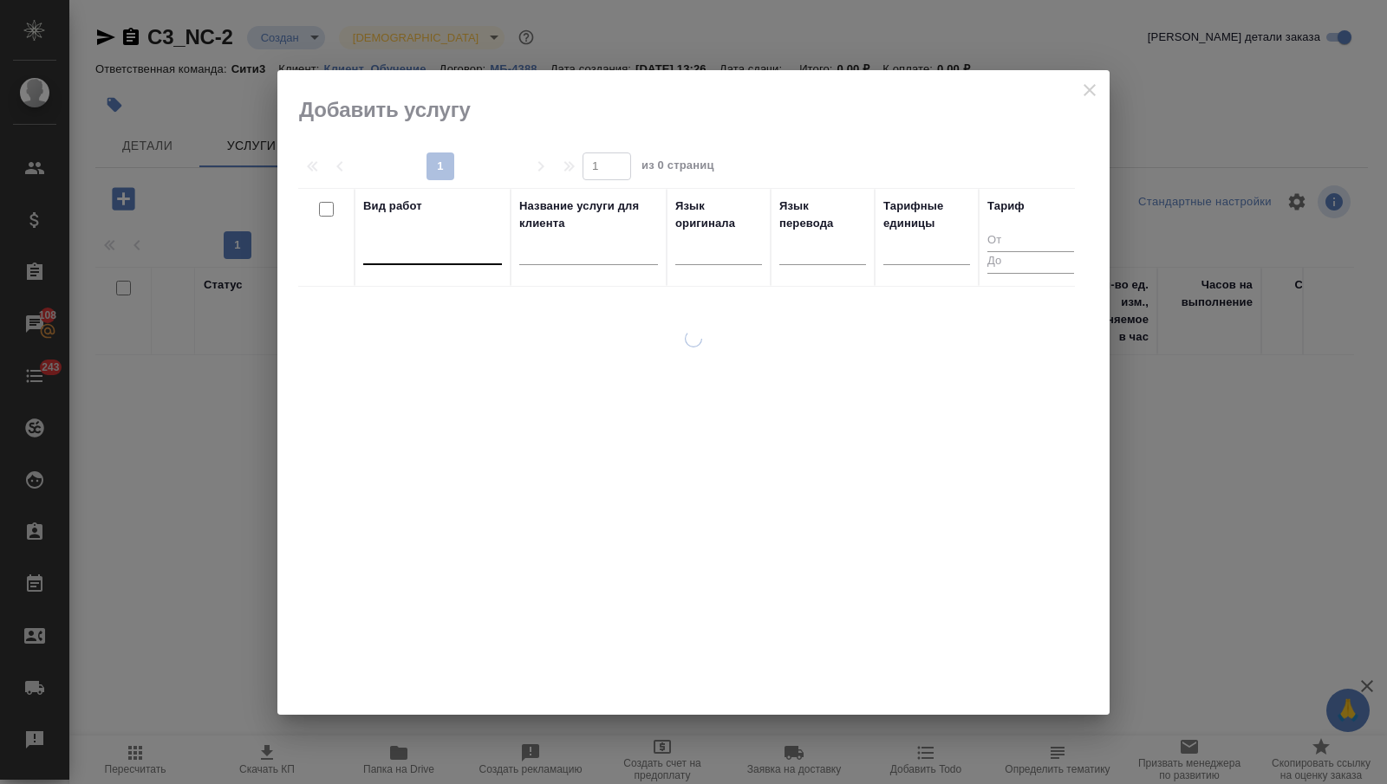
click at [457, 249] on div at bounding box center [432, 247] width 139 height 25
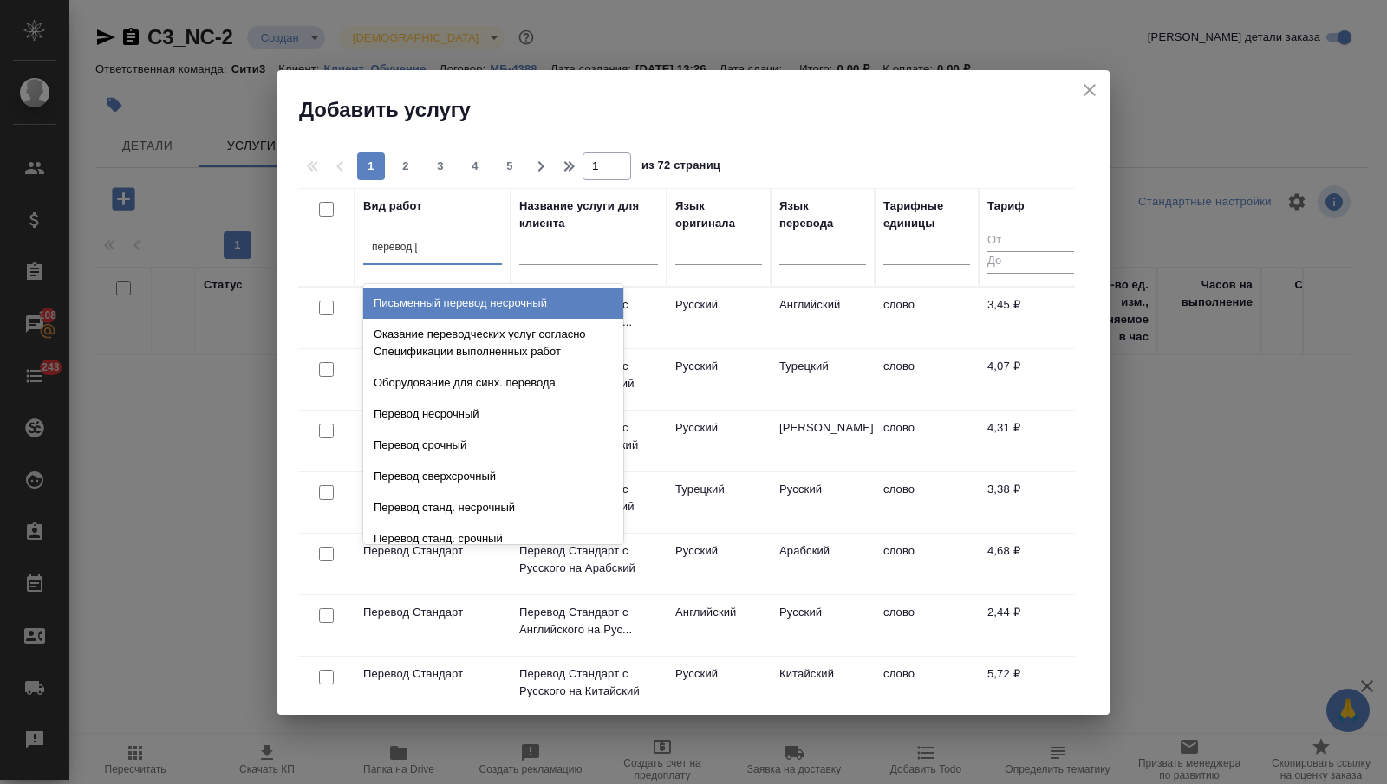
type input "перевод ст"
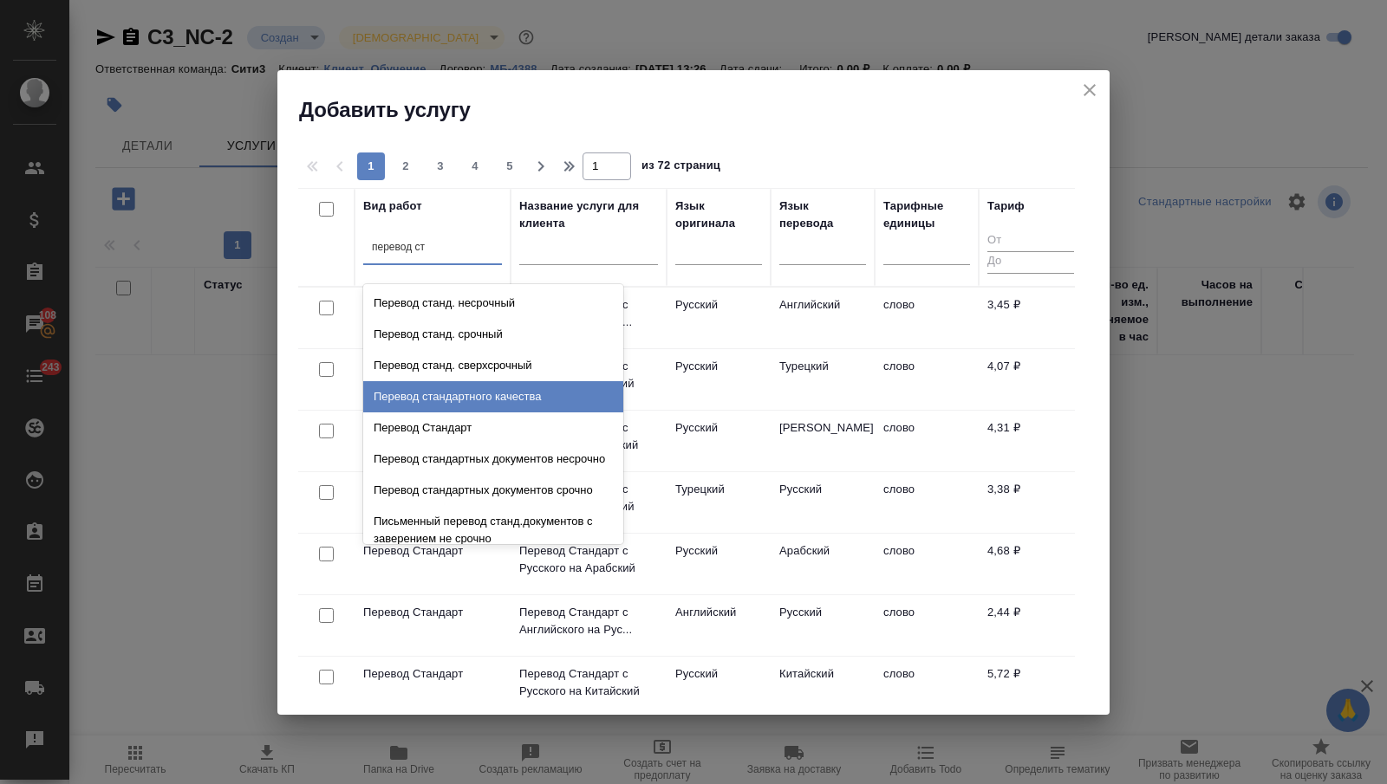
click at [479, 417] on div "Перевод Стандарт" at bounding box center [493, 428] width 260 height 31
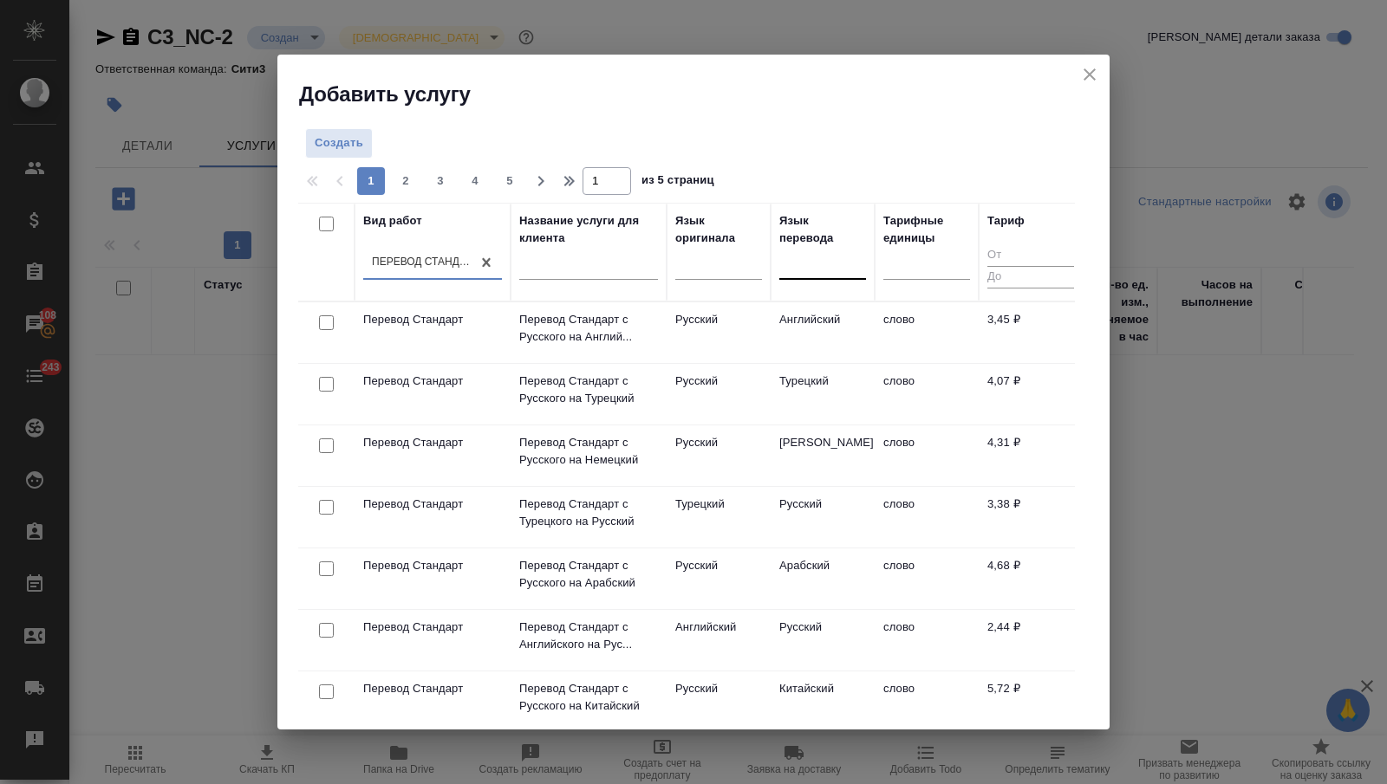
click at [782, 271] on div at bounding box center [822, 262] width 87 height 25
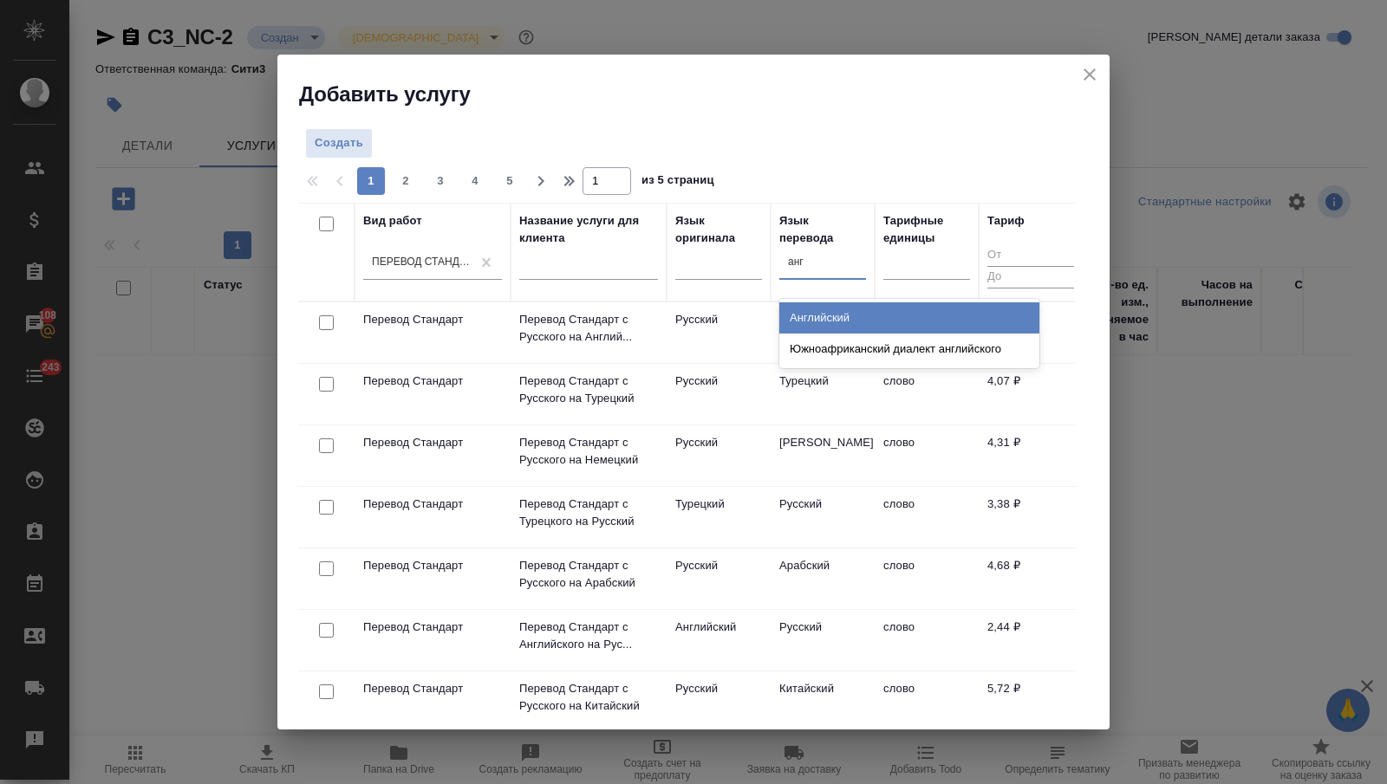
type input "англ"
click at [799, 307] on div "Английский" at bounding box center [909, 318] width 260 height 31
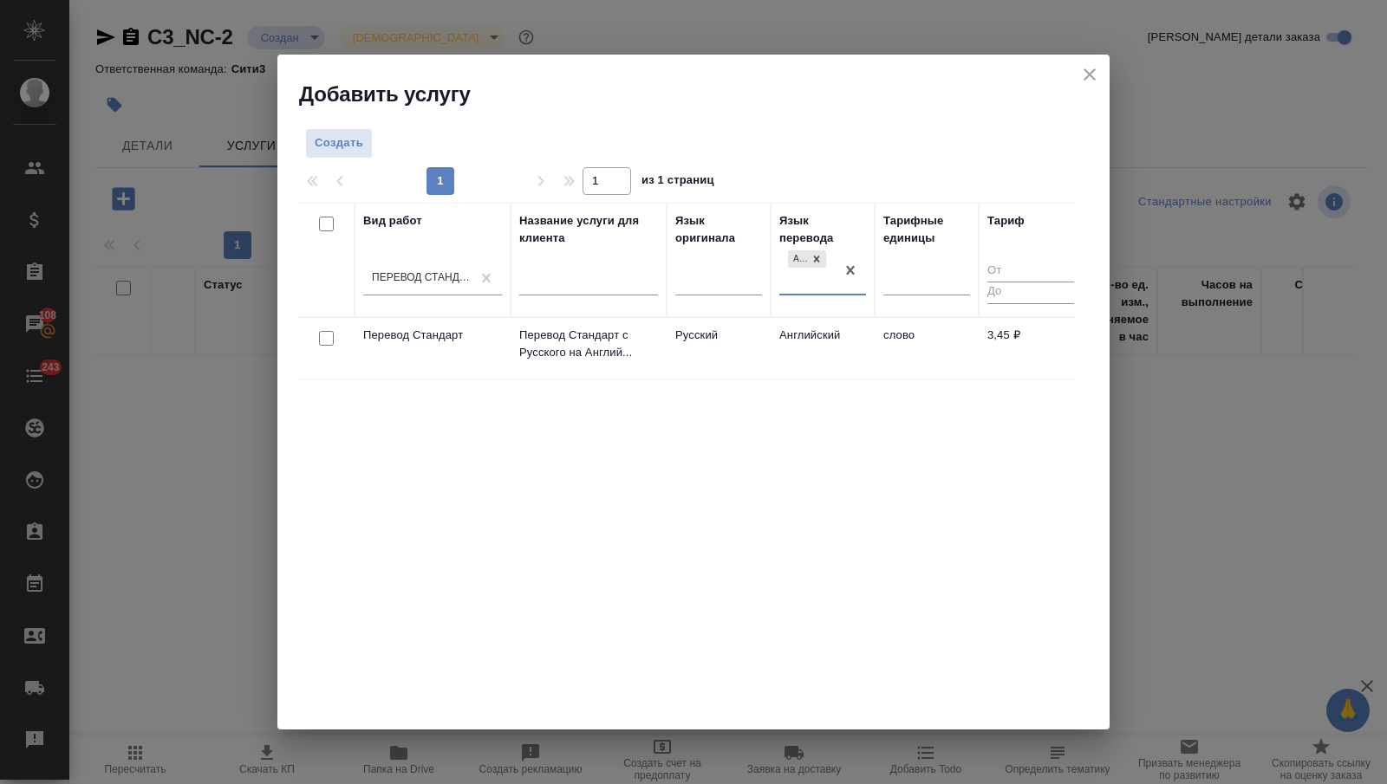
click at [807, 330] on td "Английский" at bounding box center [823, 348] width 104 height 61
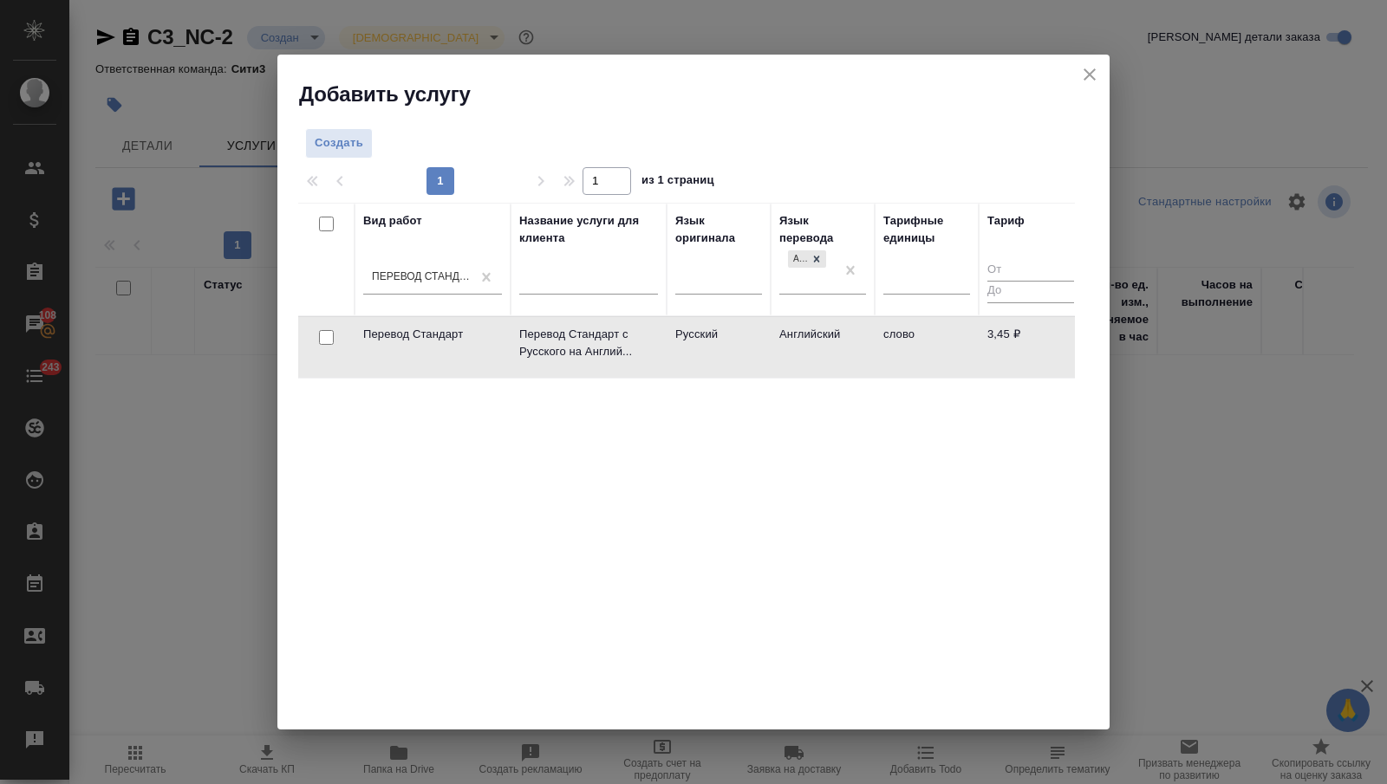
click at [808, 331] on td "Английский" at bounding box center [823, 347] width 104 height 61
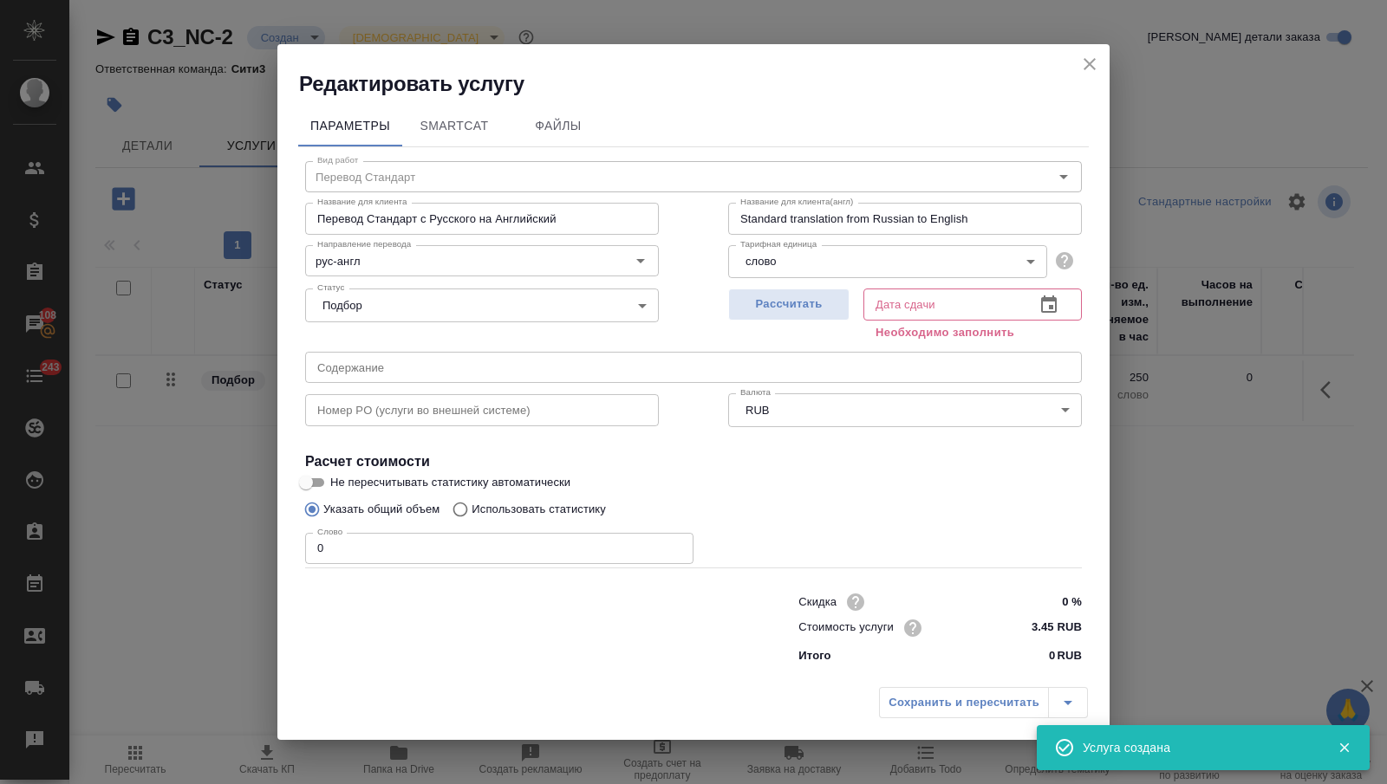
click at [1088, 63] on icon "close" at bounding box center [1089, 64] width 12 height 12
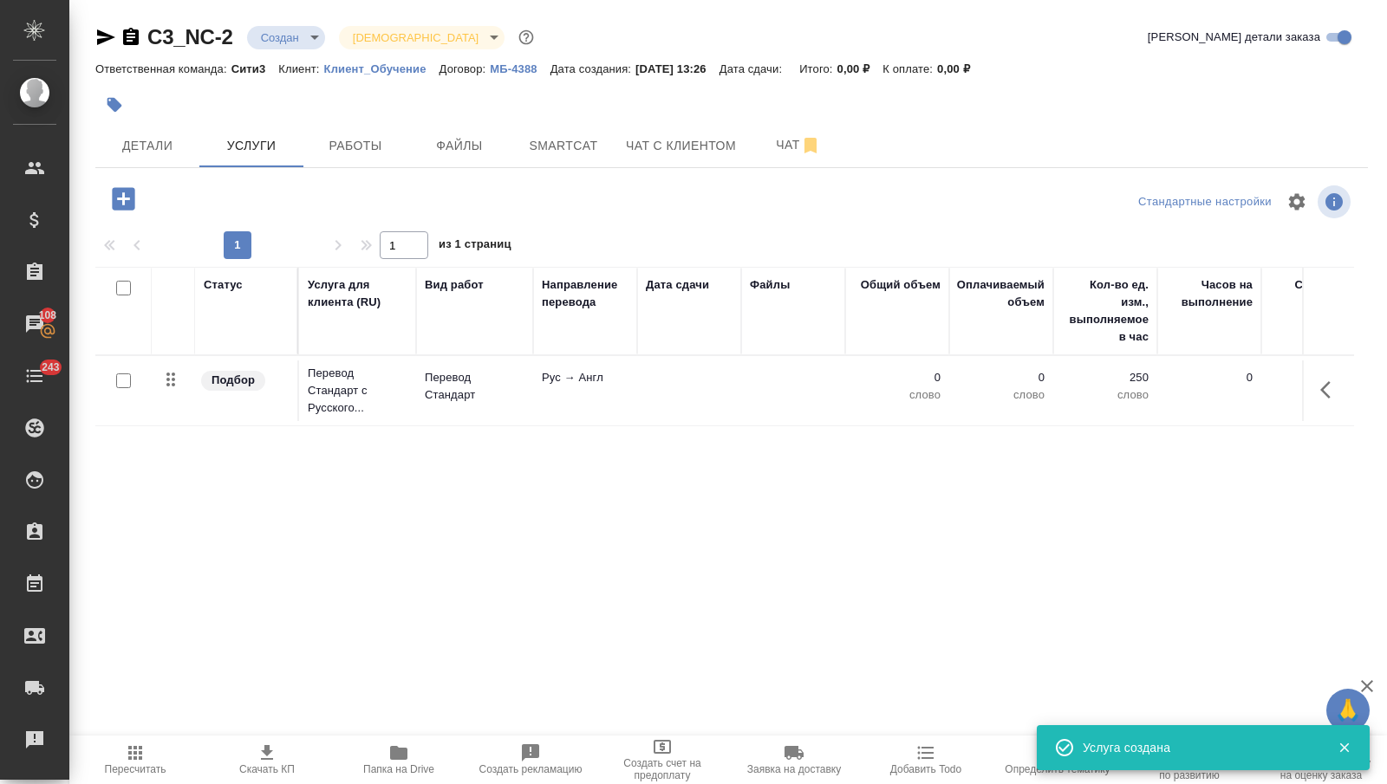
click at [120, 195] on icon "button" at bounding box center [123, 198] width 23 height 23
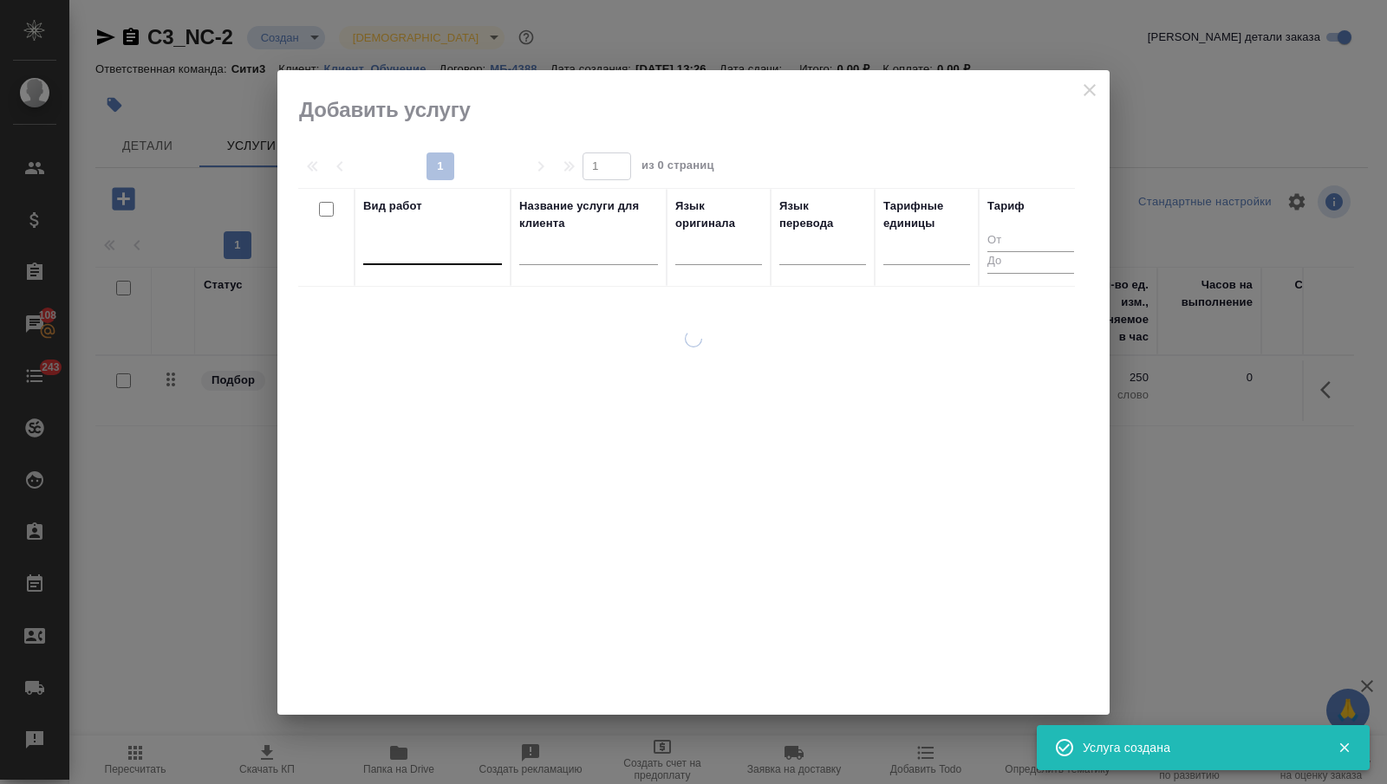
click at [450, 249] on div at bounding box center [432, 247] width 139 height 25
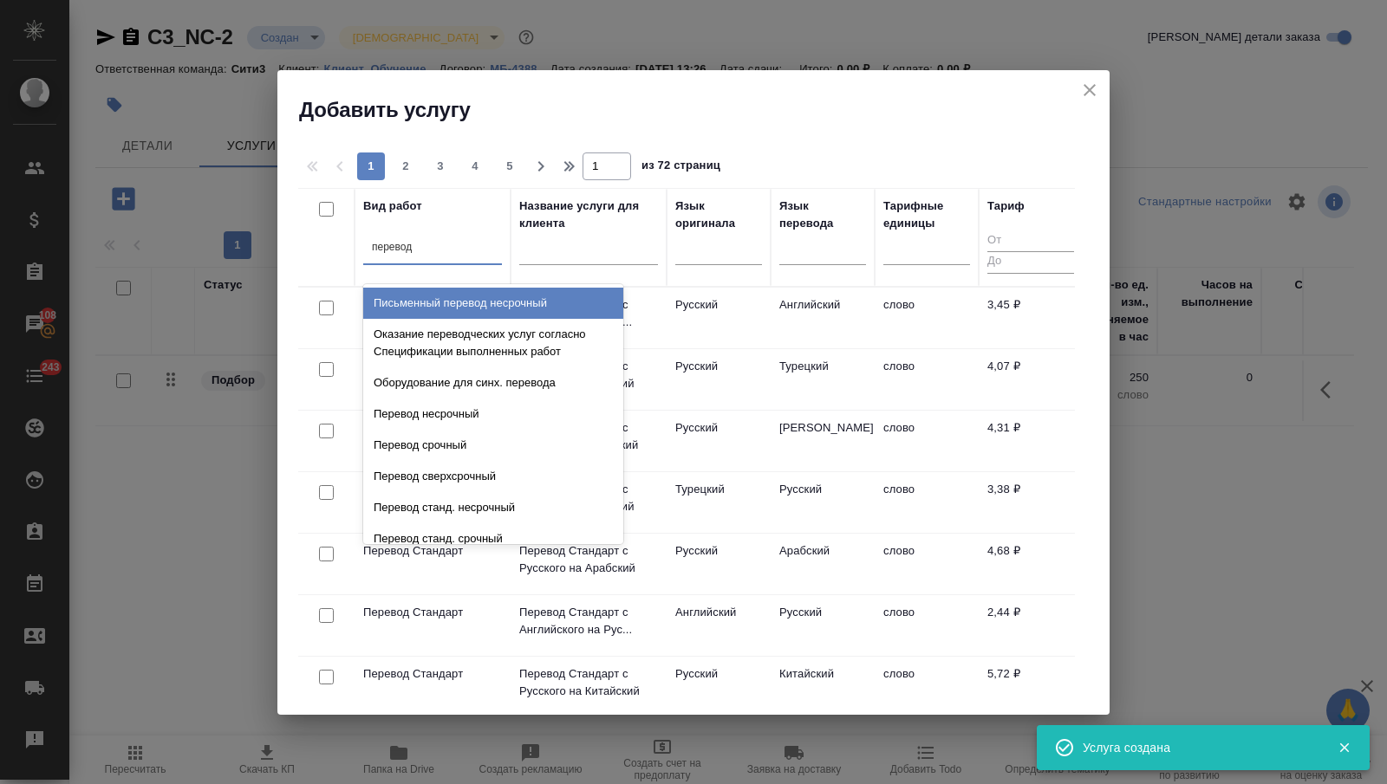
type input "перевод ст"
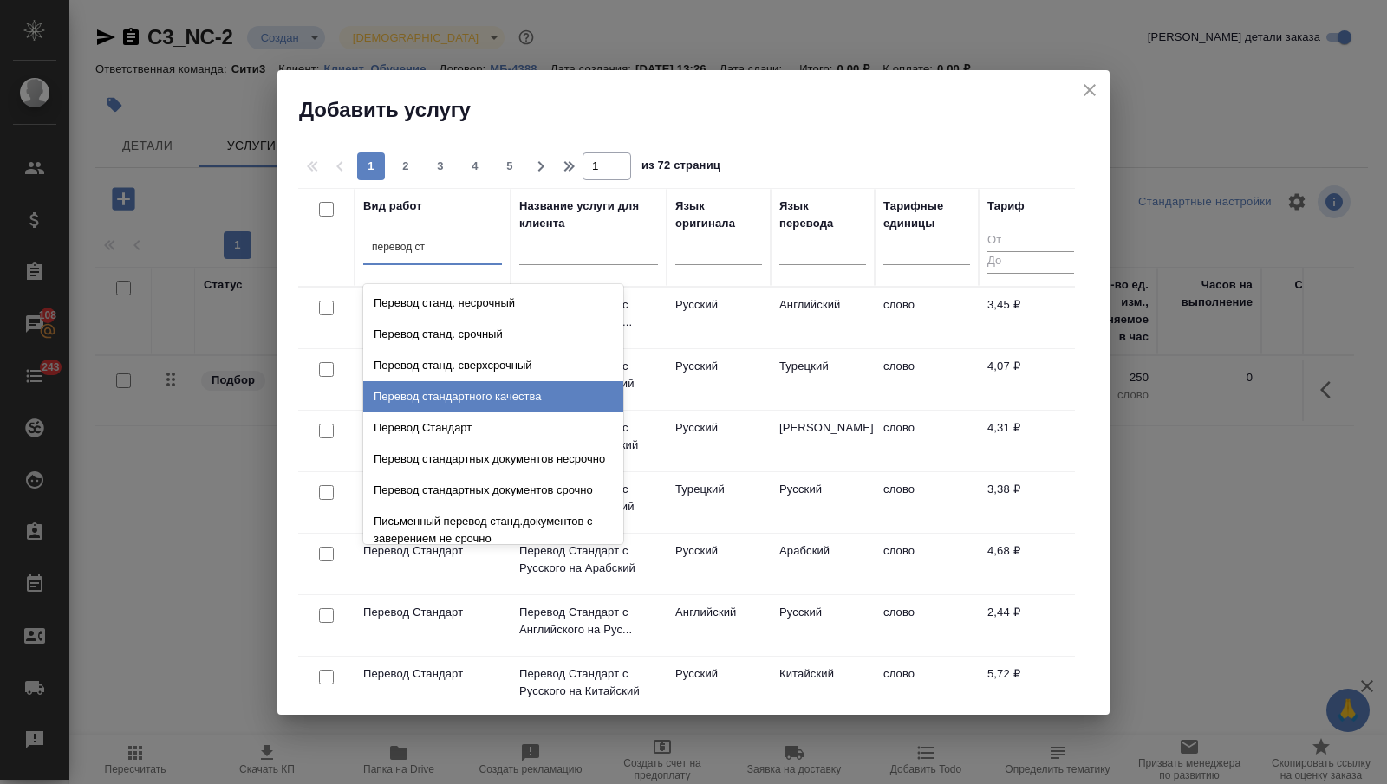
click at [472, 415] on div "Перевод Стандарт" at bounding box center [493, 428] width 260 height 31
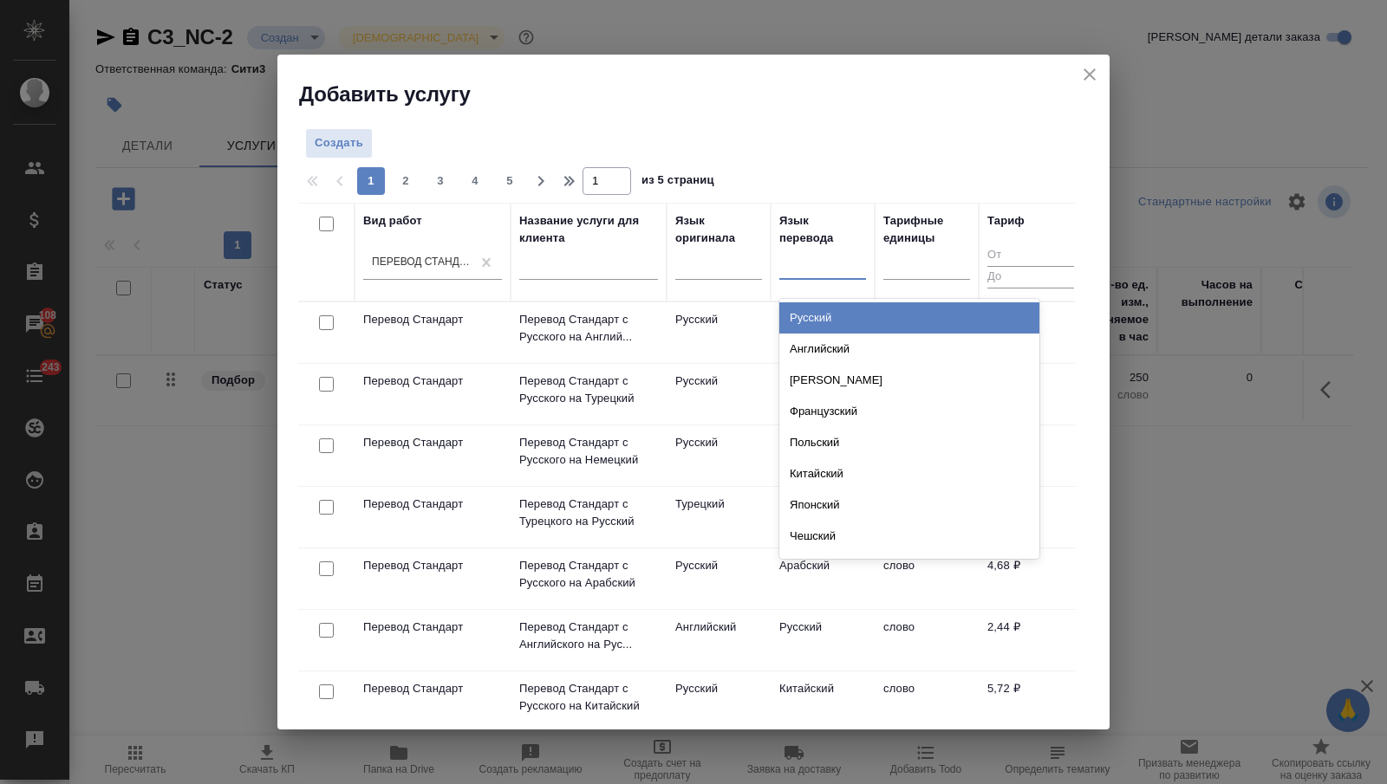
click at [782, 264] on div at bounding box center [822, 262] width 87 height 25
type input "фр"
click at [794, 307] on div "Французский" at bounding box center [909, 318] width 260 height 31
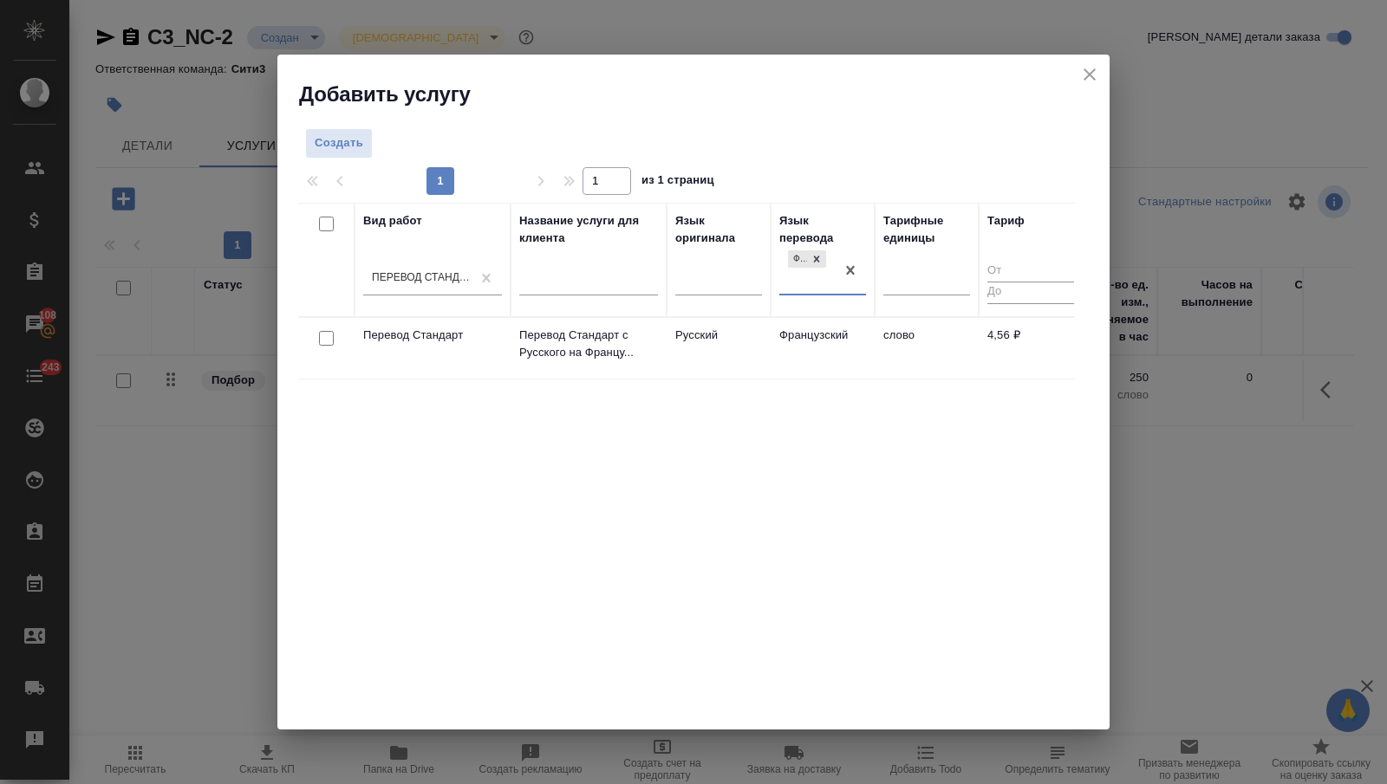
click at [787, 336] on td "Французский" at bounding box center [823, 348] width 104 height 61
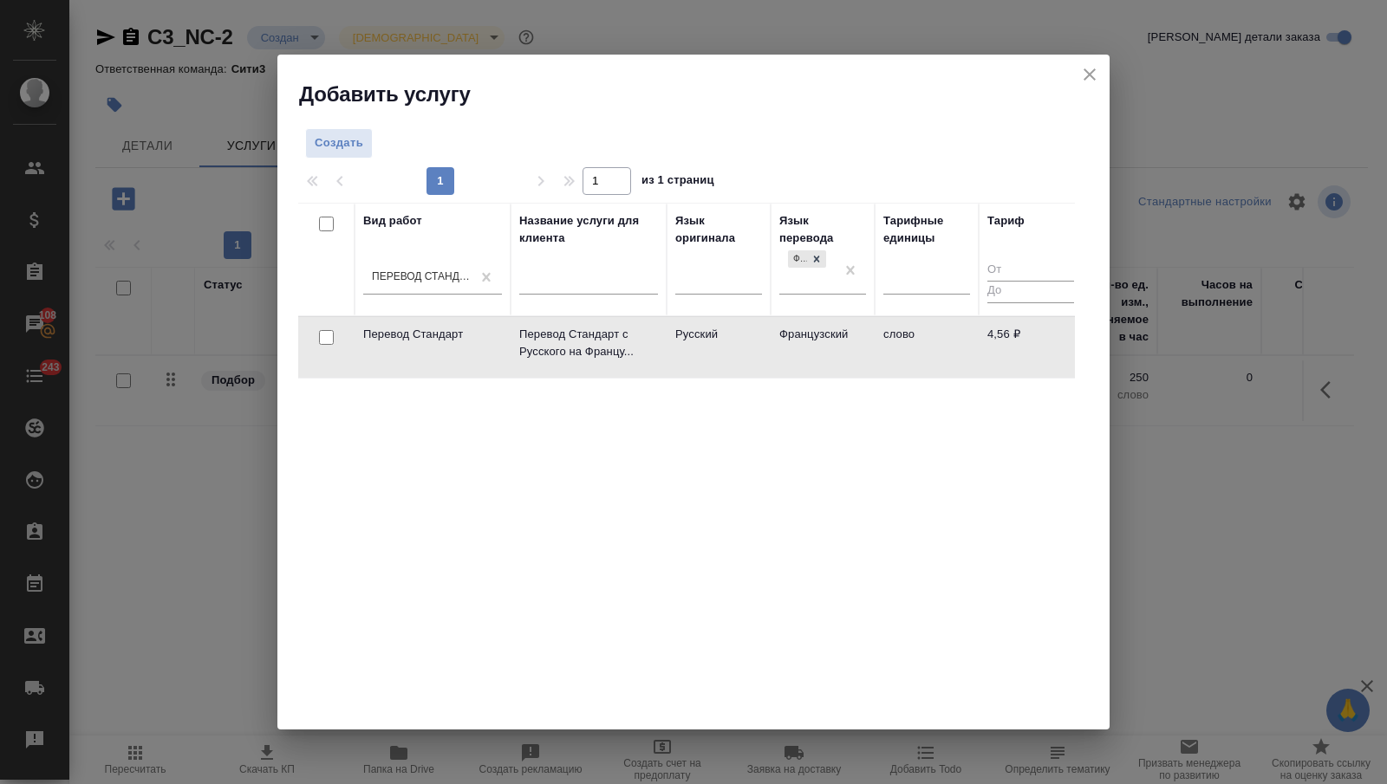
click at [787, 337] on td "Французский" at bounding box center [823, 347] width 104 height 61
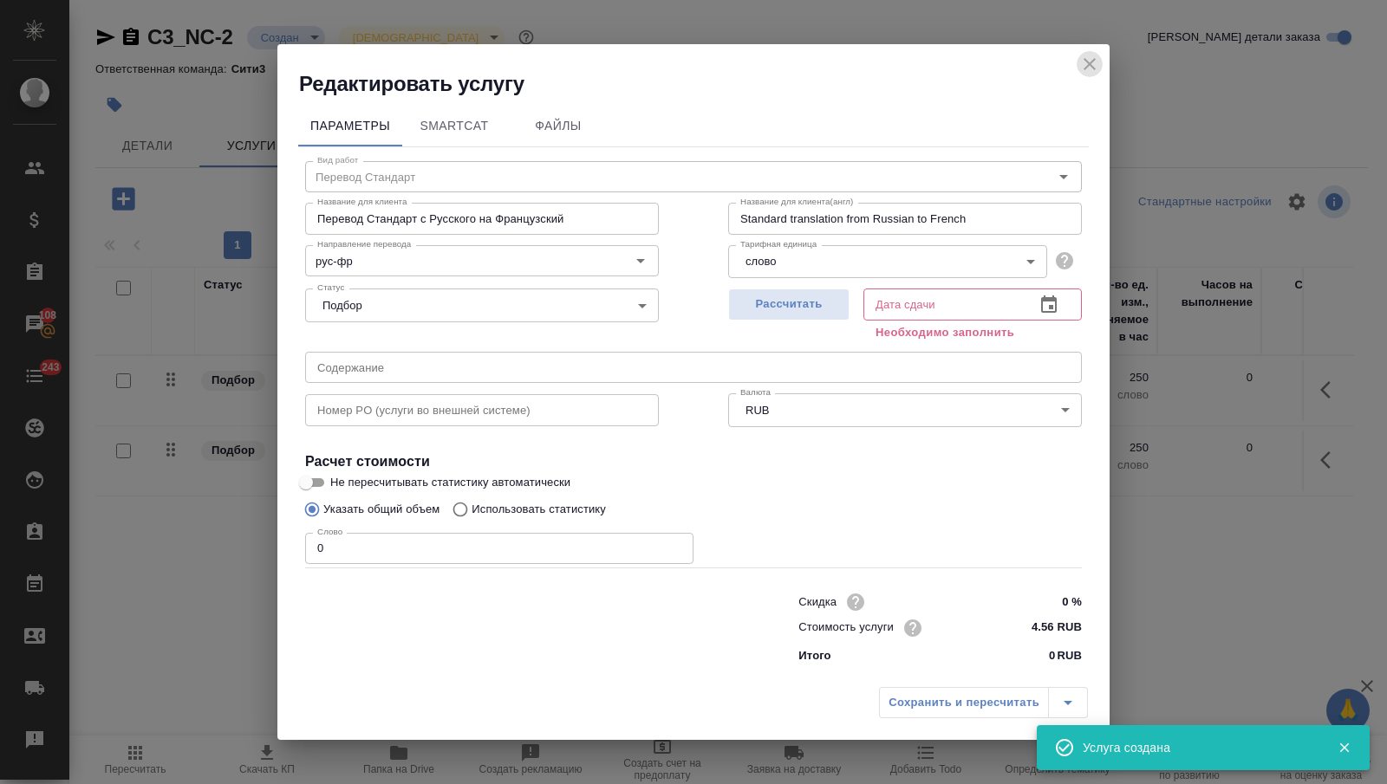
click at [1092, 64] on icon "close" at bounding box center [1089, 64] width 21 height 21
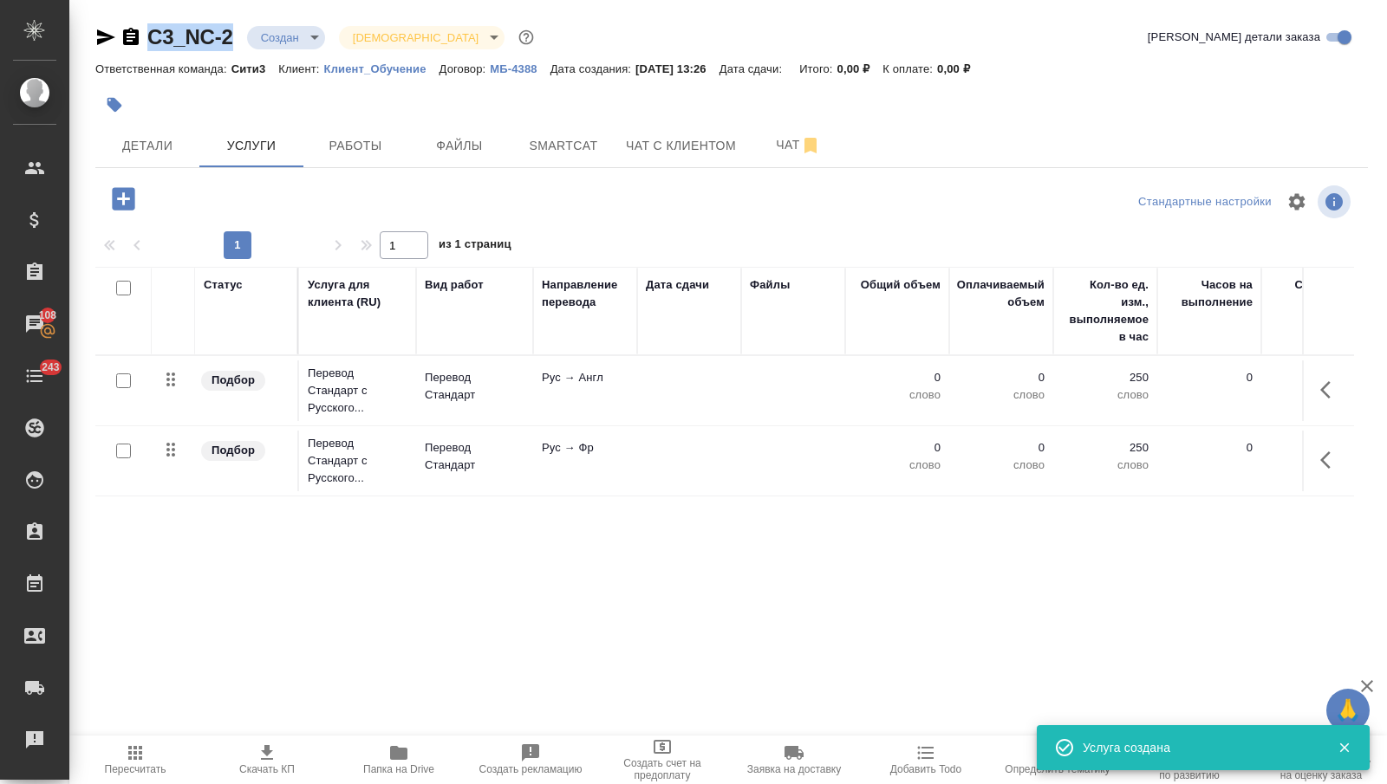
drag, startPoint x: 241, startPoint y: 33, endPoint x: 147, endPoint y: 35, distance: 93.6
click at [147, 35] on div "C3_NC-2 Создан new Святая троица holyTrinity" at bounding box center [316, 37] width 442 height 28
copy link "C3_NC-2"
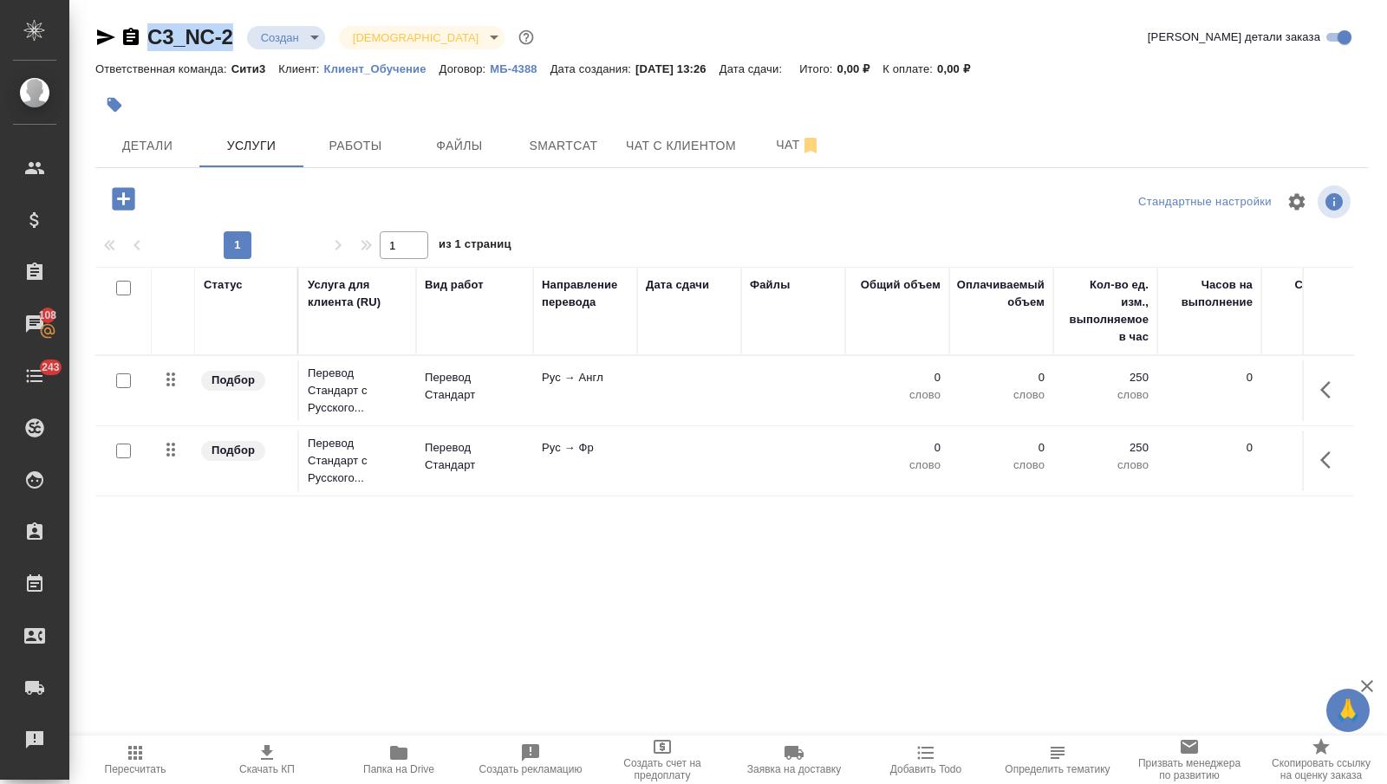
copy link "C3_NC-2"
click at [562, 143] on span "Smartcat" at bounding box center [563, 146] width 83 height 22
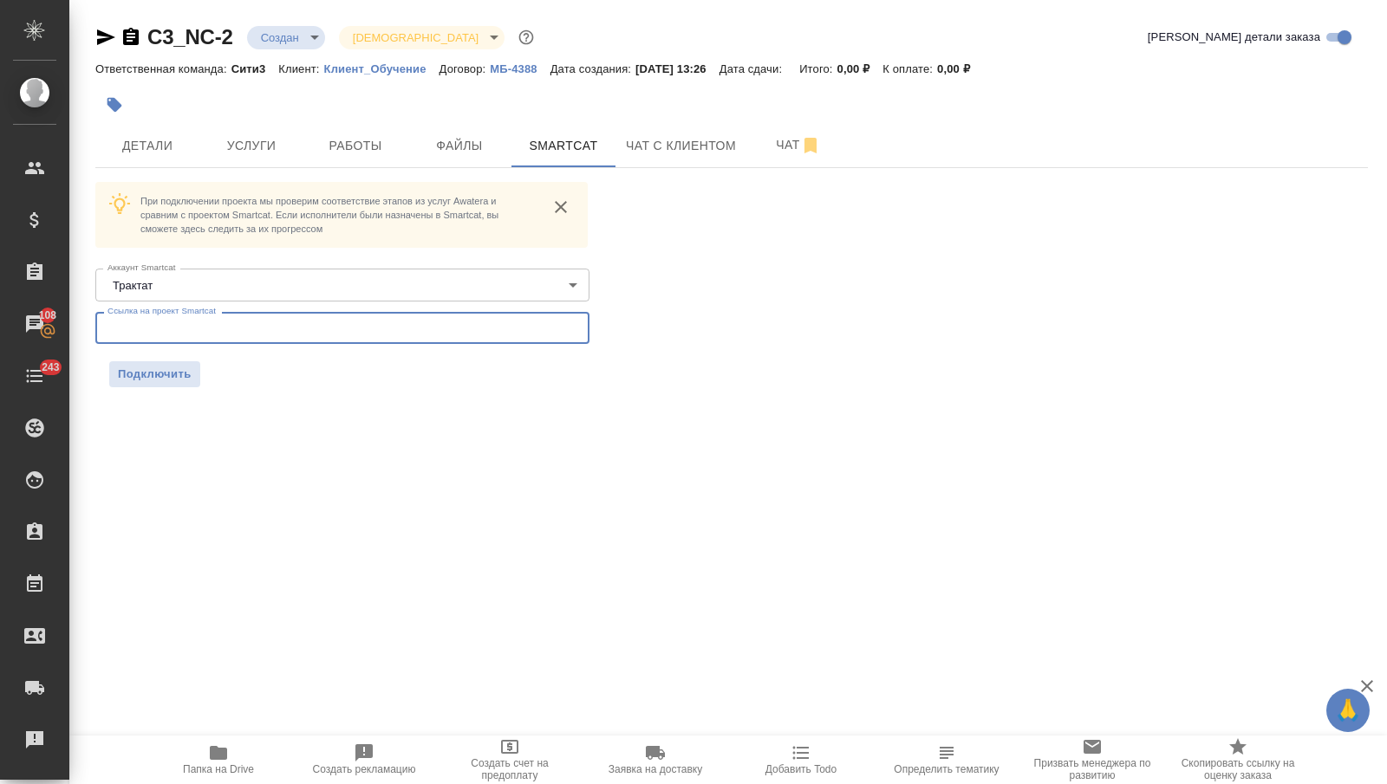
click at [167, 329] on input "text" at bounding box center [342, 327] width 494 height 31
click at [159, 358] on div "При подключении проекта мы проверим соответствие этапов из услуг Awatera и срав…" at bounding box center [342, 284] width 494 height 205
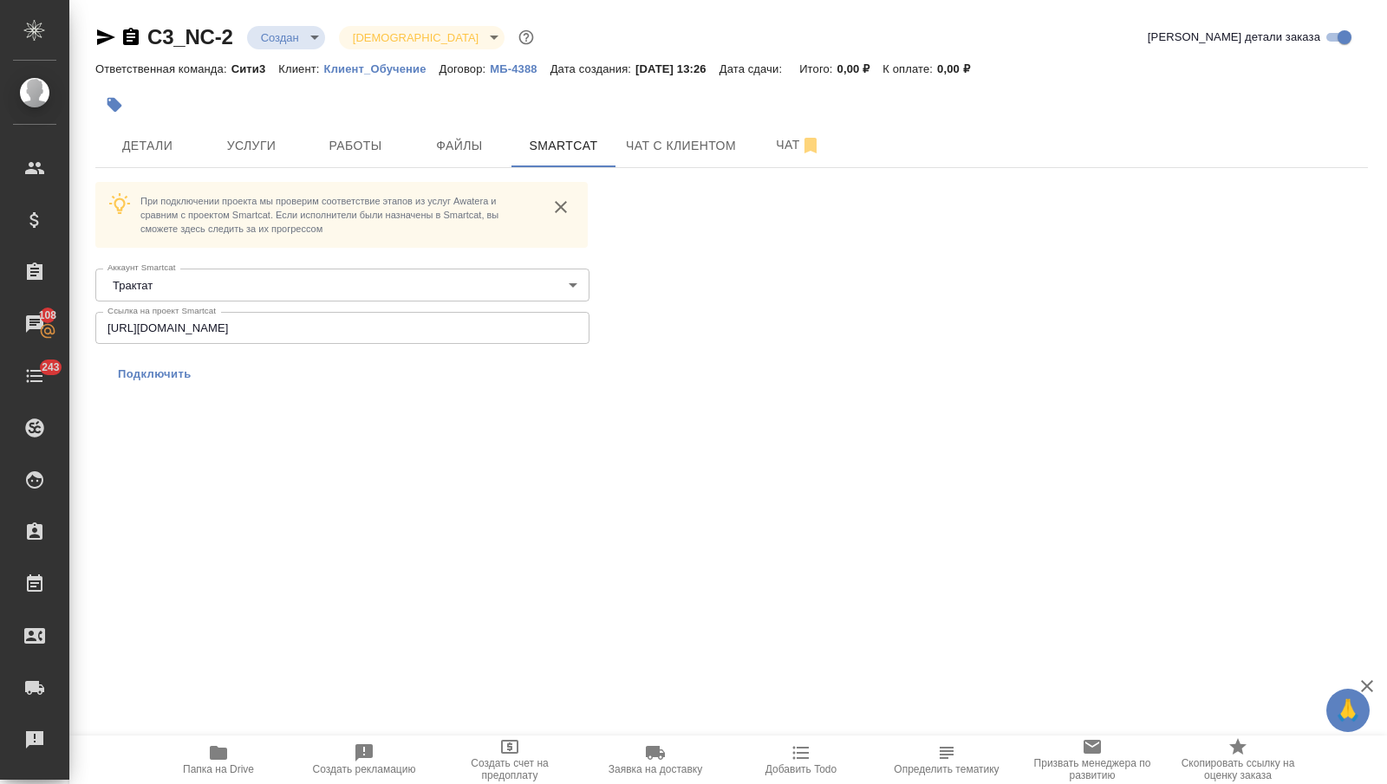
click at [159, 374] on span "Подключить" at bounding box center [155, 374] width 74 height 17
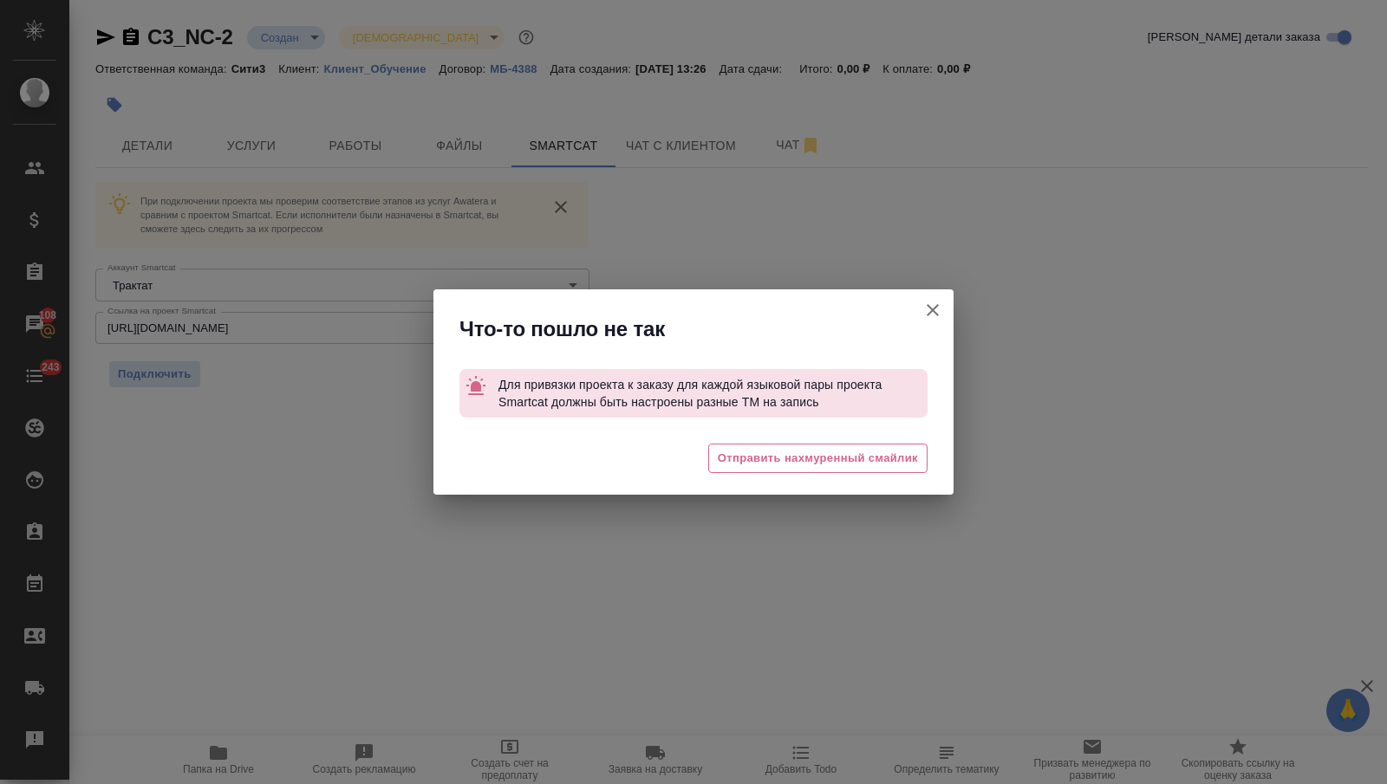
click at [166, 43] on div "Что-то пошло не так Для привязки проекта к заказу для каждой языковой пары прое…" at bounding box center [693, 392] width 1387 height 784
click at [922, 309] on icon "button" at bounding box center [932, 310] width 21 height 21
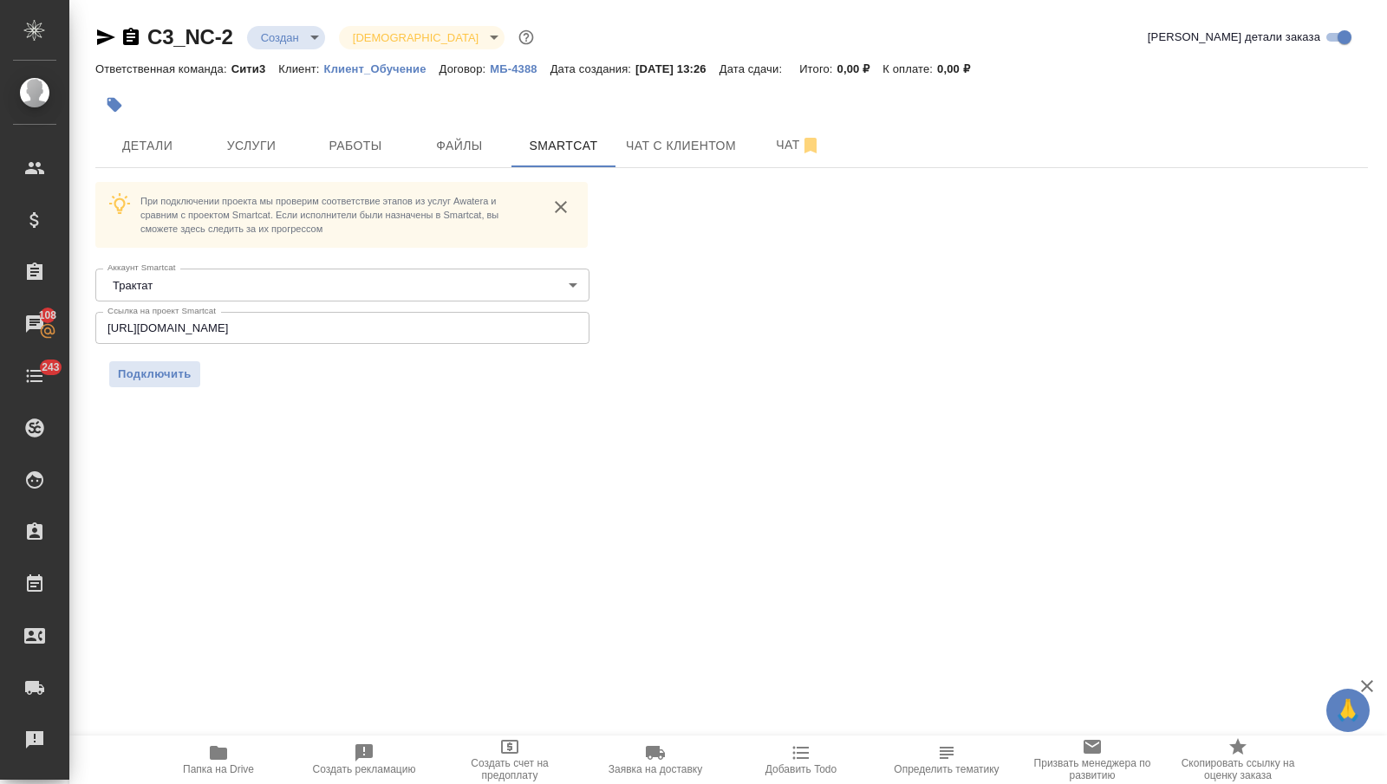
click at [104, 39] on icon "button" at bounding box center [106, 37] width 18 height 16
click at [431, 334] on input "https://smartcat.com/projects/7d3eeca9-3057-463f-a723-71f0f42b39c5/settings" at bounding box center [342, 327] width 494 height 31
click at [164, 380] on span "Подключить" at bounding box center [155, 374] width 74 height 17
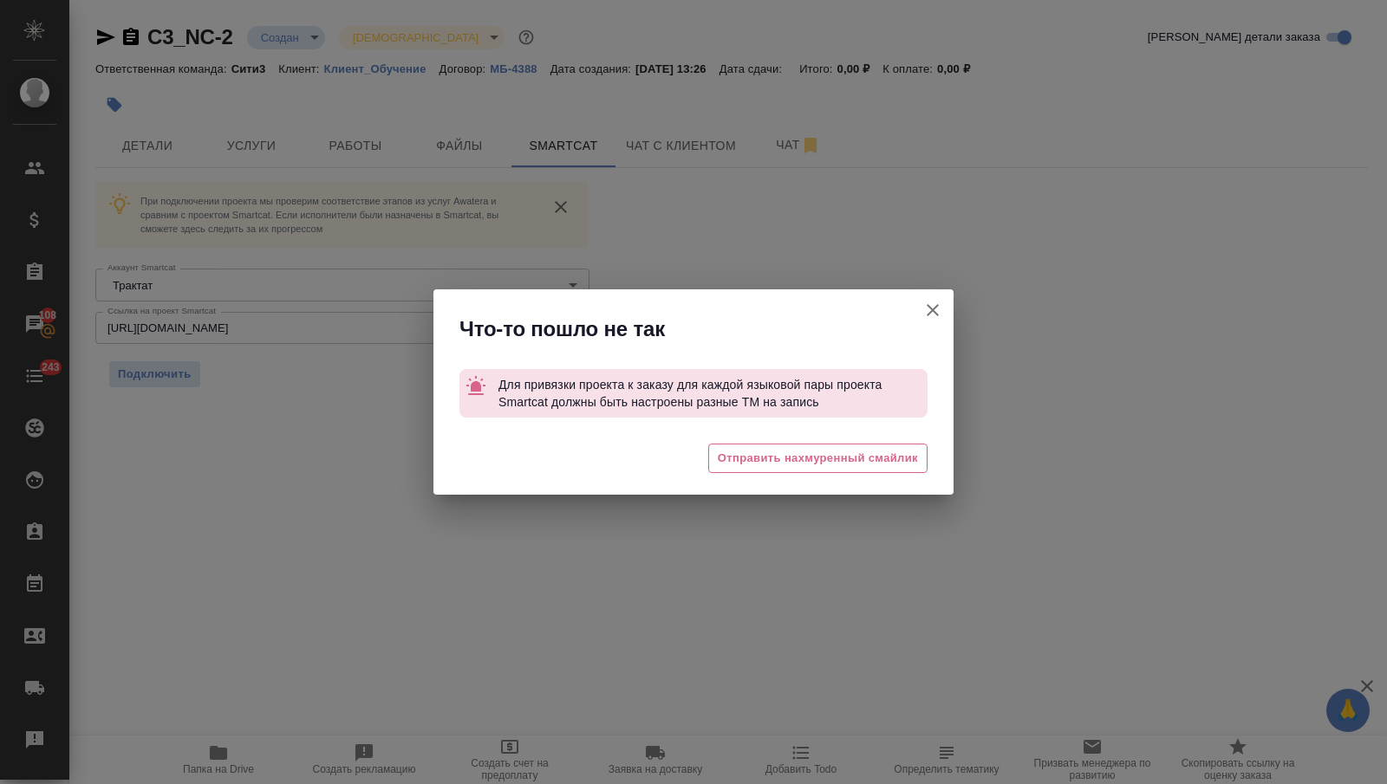
click at [924, 302] on icon "button" at bounding box center [932, 310] width 21 height 21
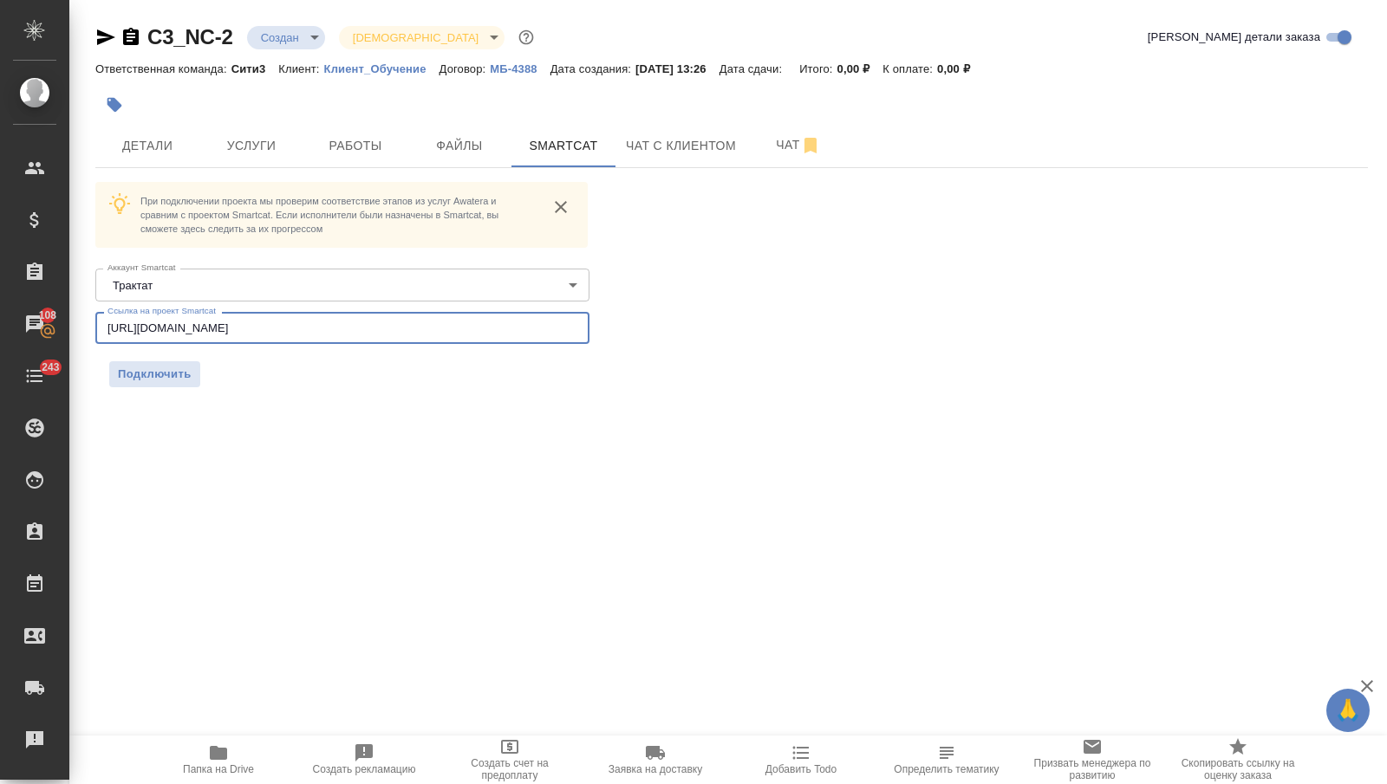
drag, startPoint x: 534, startPoint y: 325, endPoint x: 123, endPoint y: 316, distance: 411.0
click at [123, 316] on input "https://smartcat.com/projects/7d3eeca9-3057-463f-a723-71f0f42b39c5/resources" at bounding box center [342, 327] width 494 height 31
click at [359, 64] on p "Клиент_Обучение" at bounding box center [381, 68] width 115 height 13
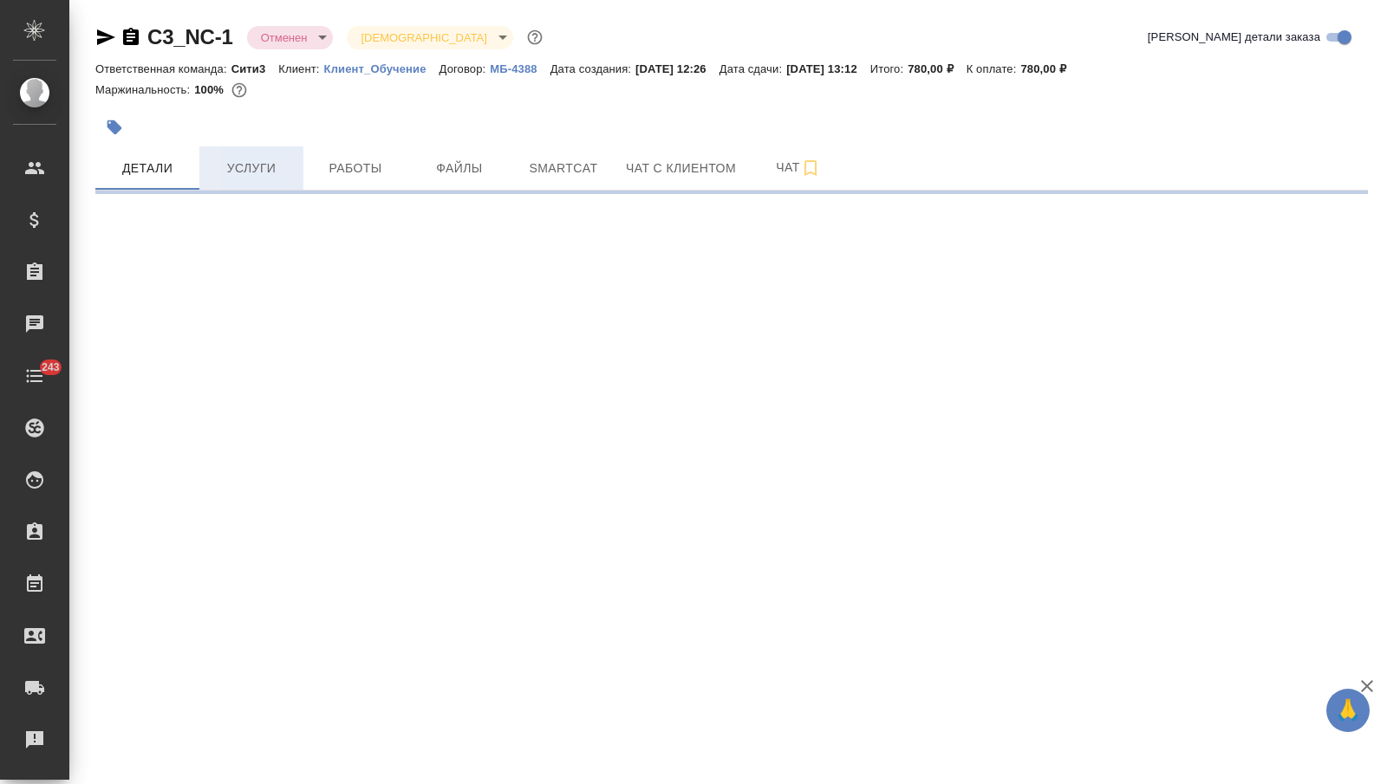
select select "RU"
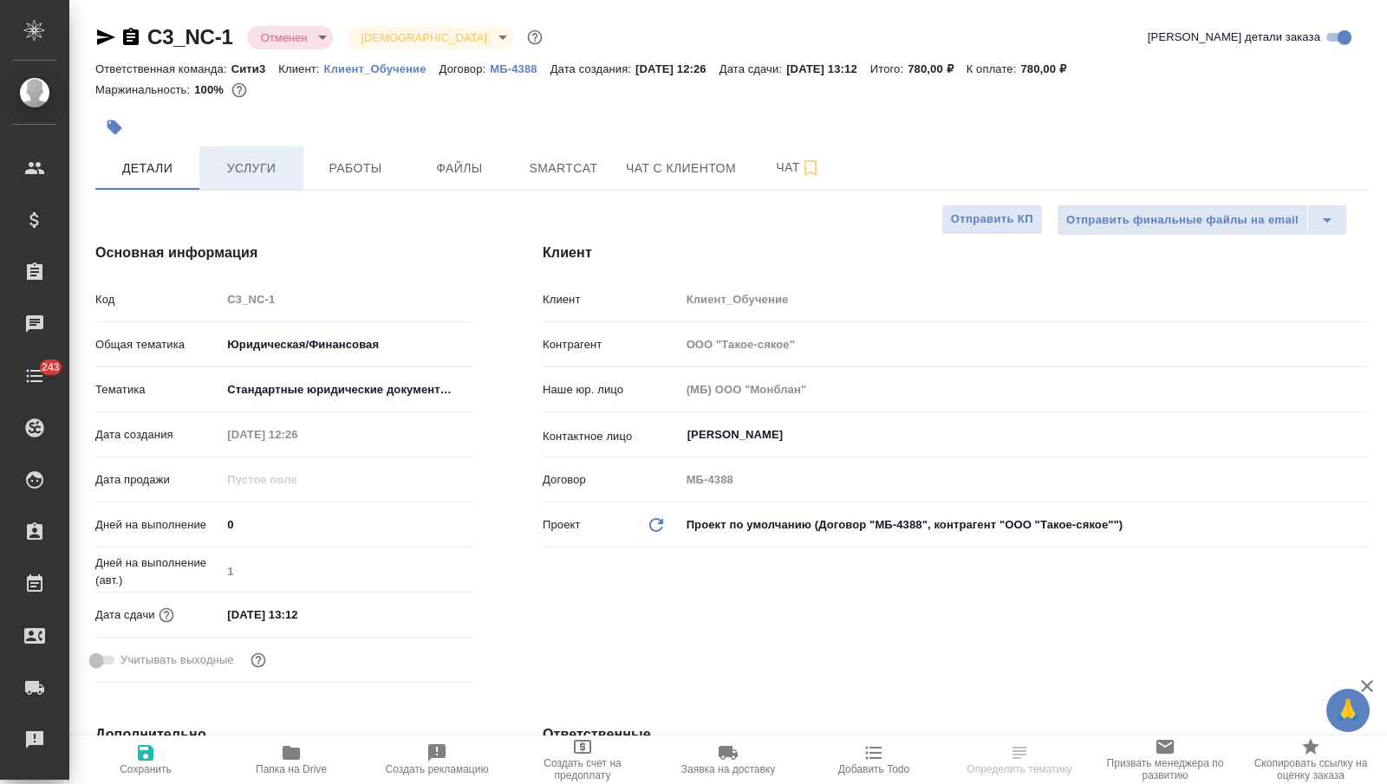
type textarea "x"
click at [248, 179] on button "Услуги" at bounding box center [251, 167] width 104 height 43
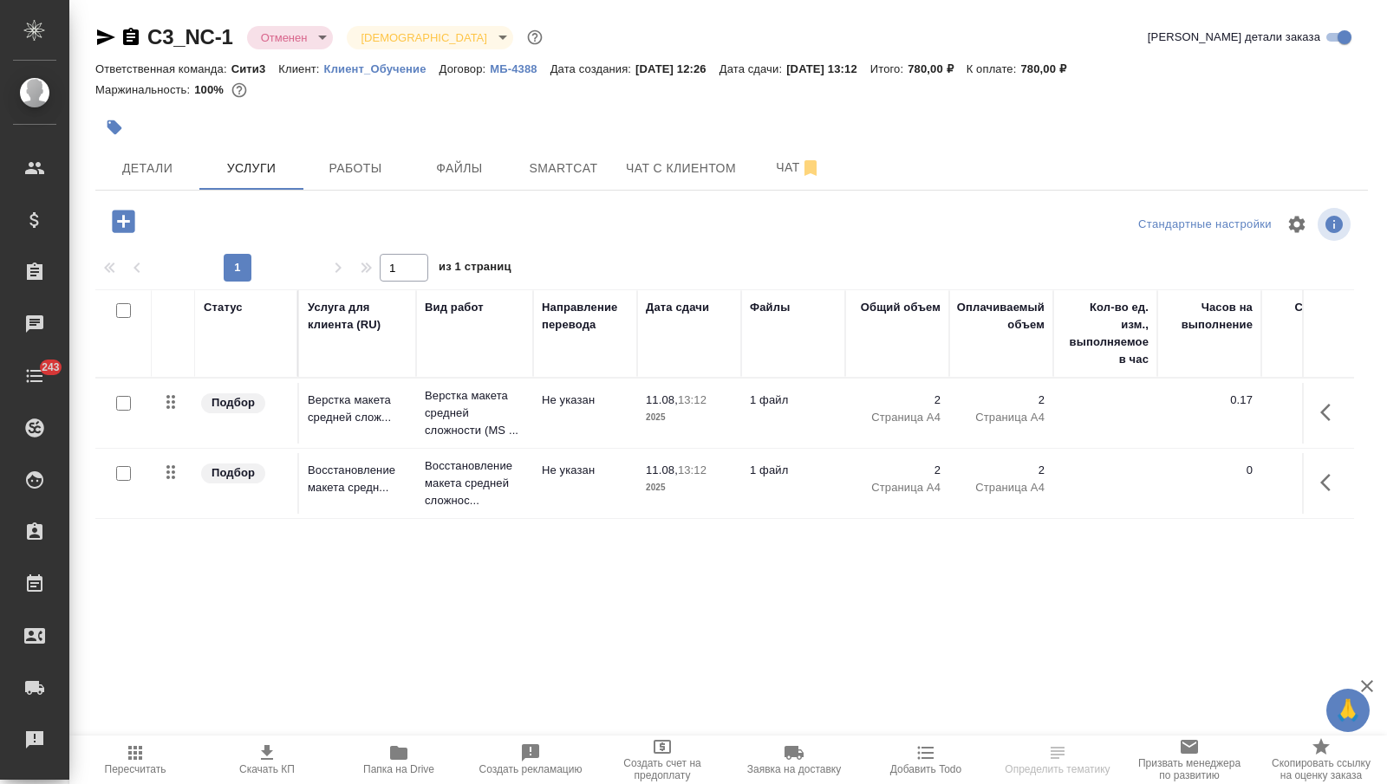
click at [120, 308] on input "checkbox" at bounding box center [123, 310] width 15 height 15
checkbox input "true"
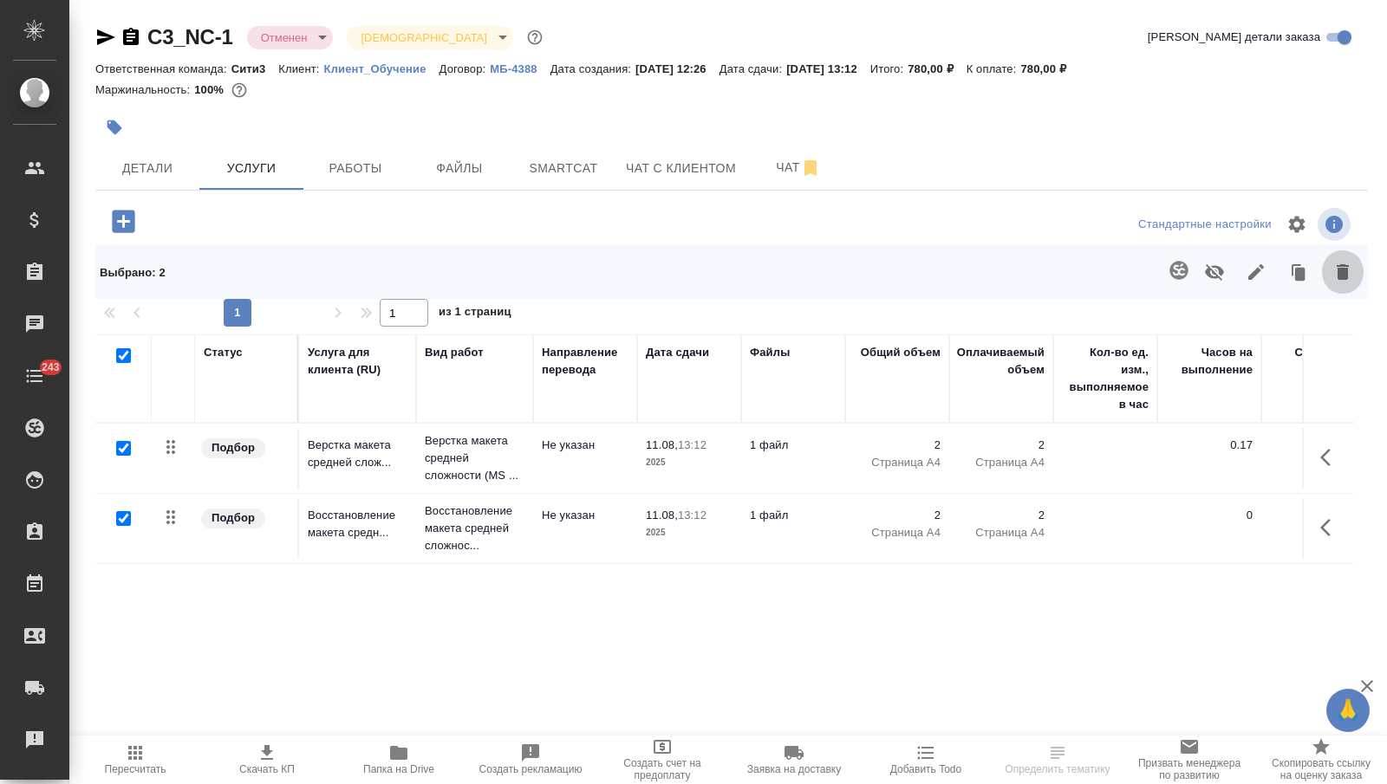
click at [1326, 261] on button "button" at bounding box center [1343, 272] width 42 height 45
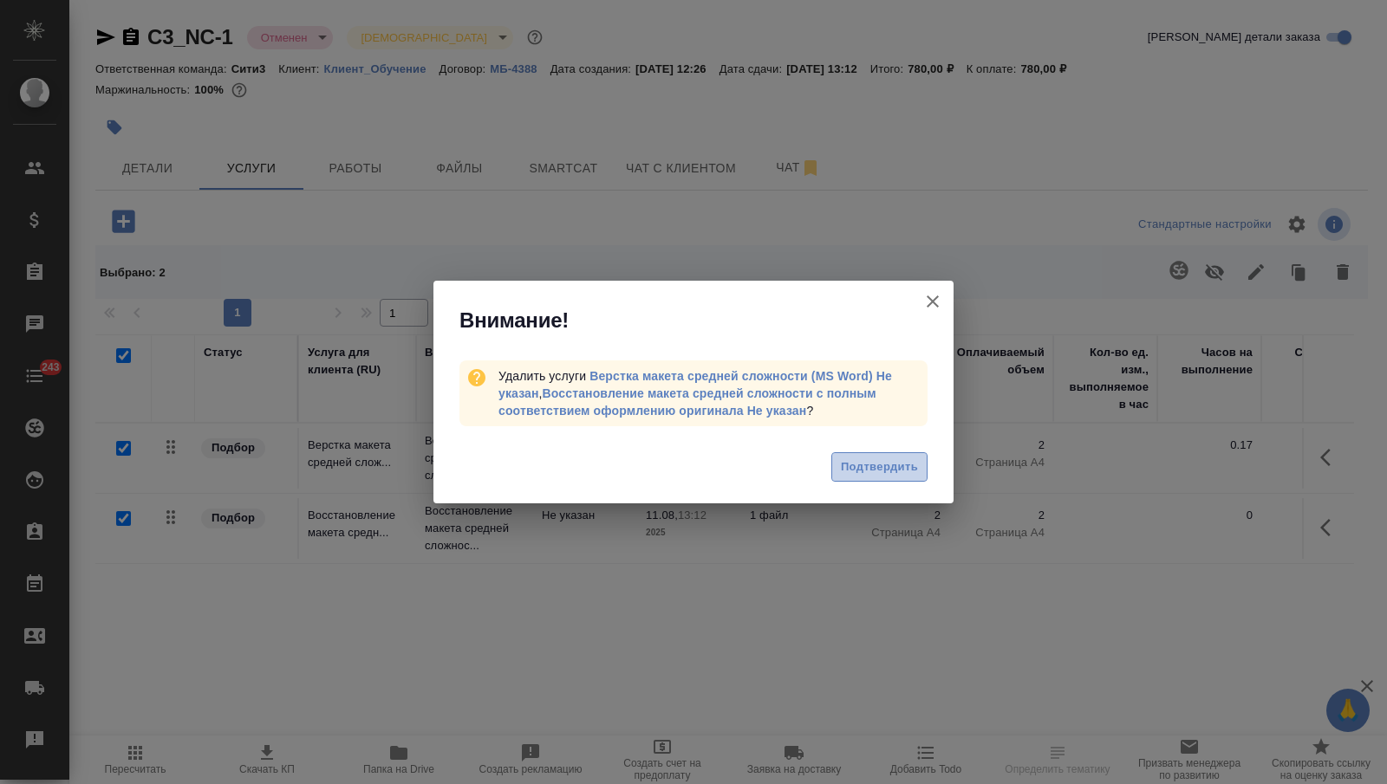
click at [861, 453] on button "Подтвердить" at bounding box center [879, 467] width 96 height 30
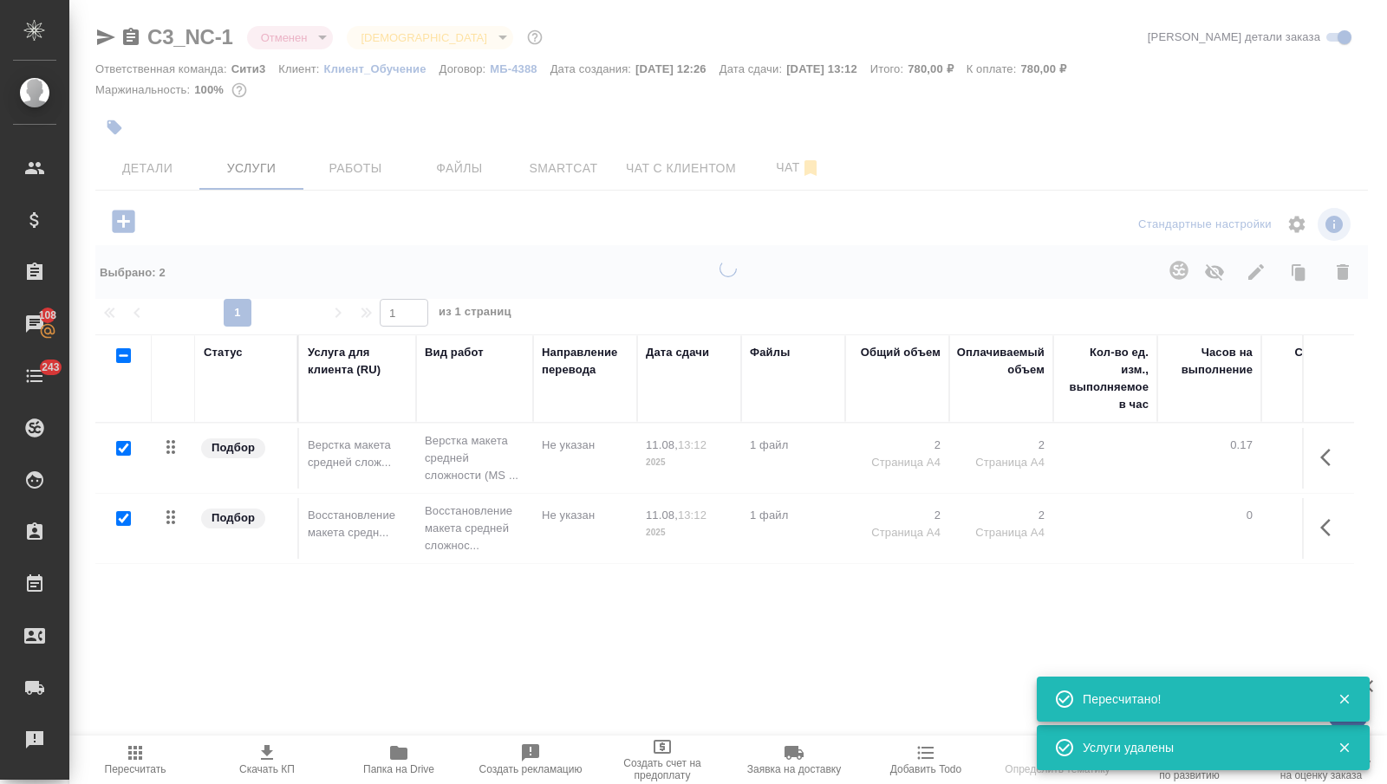
checkbox input "false"
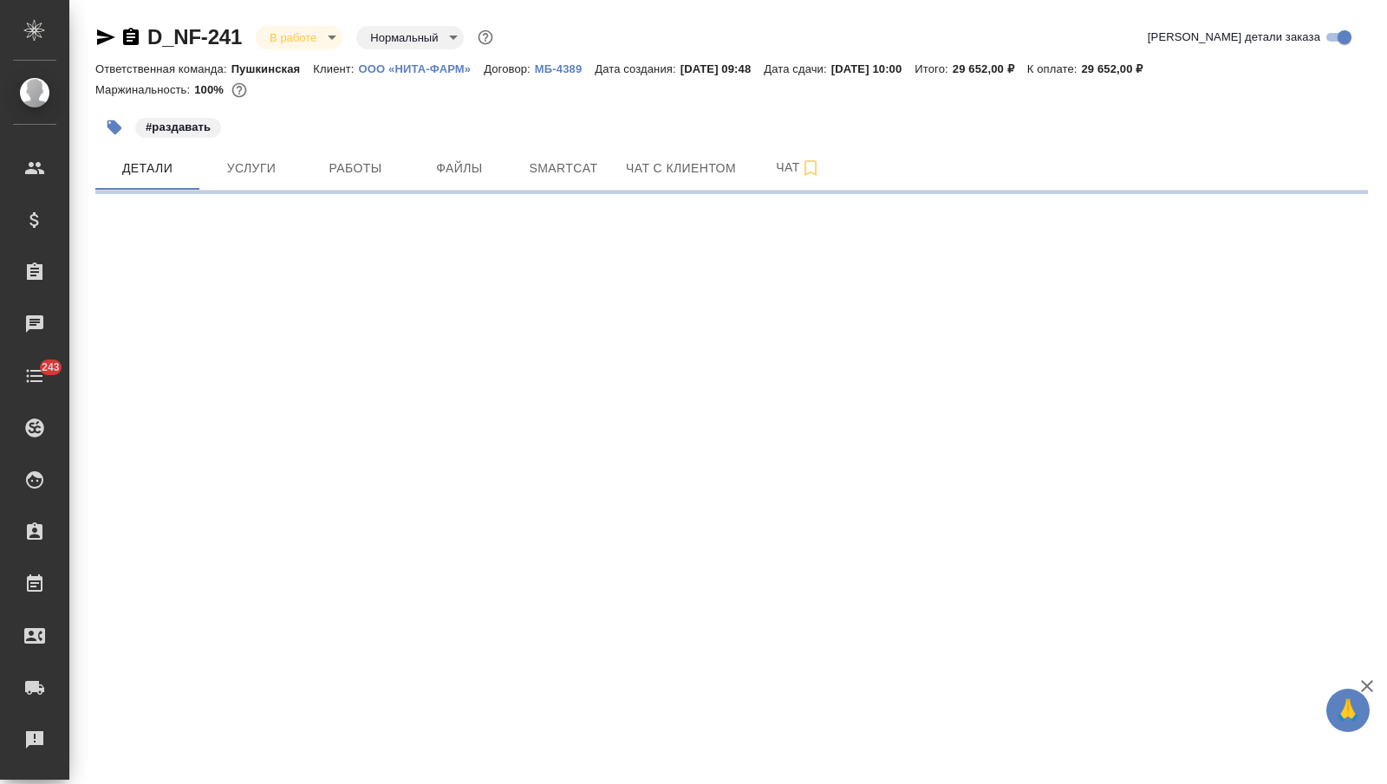
select select "RU"
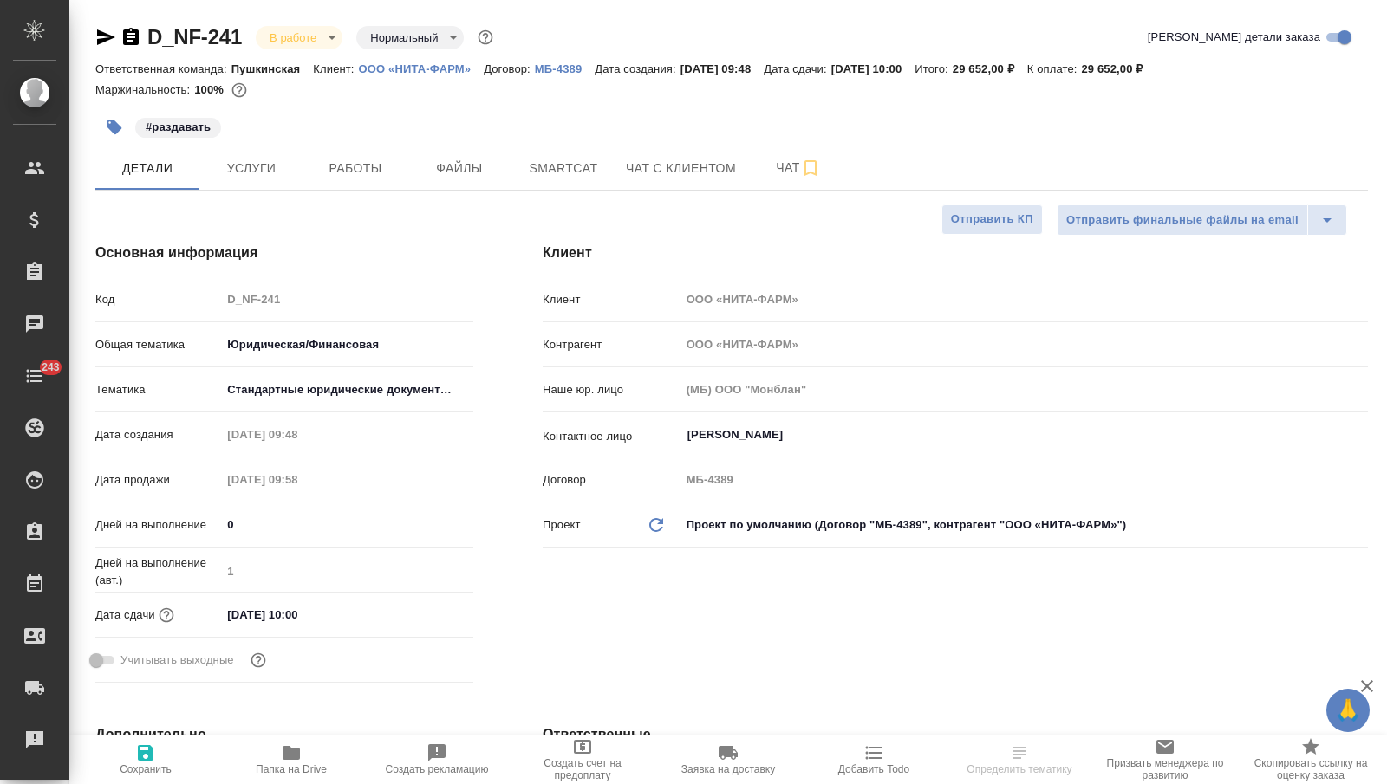
type textarea "x"
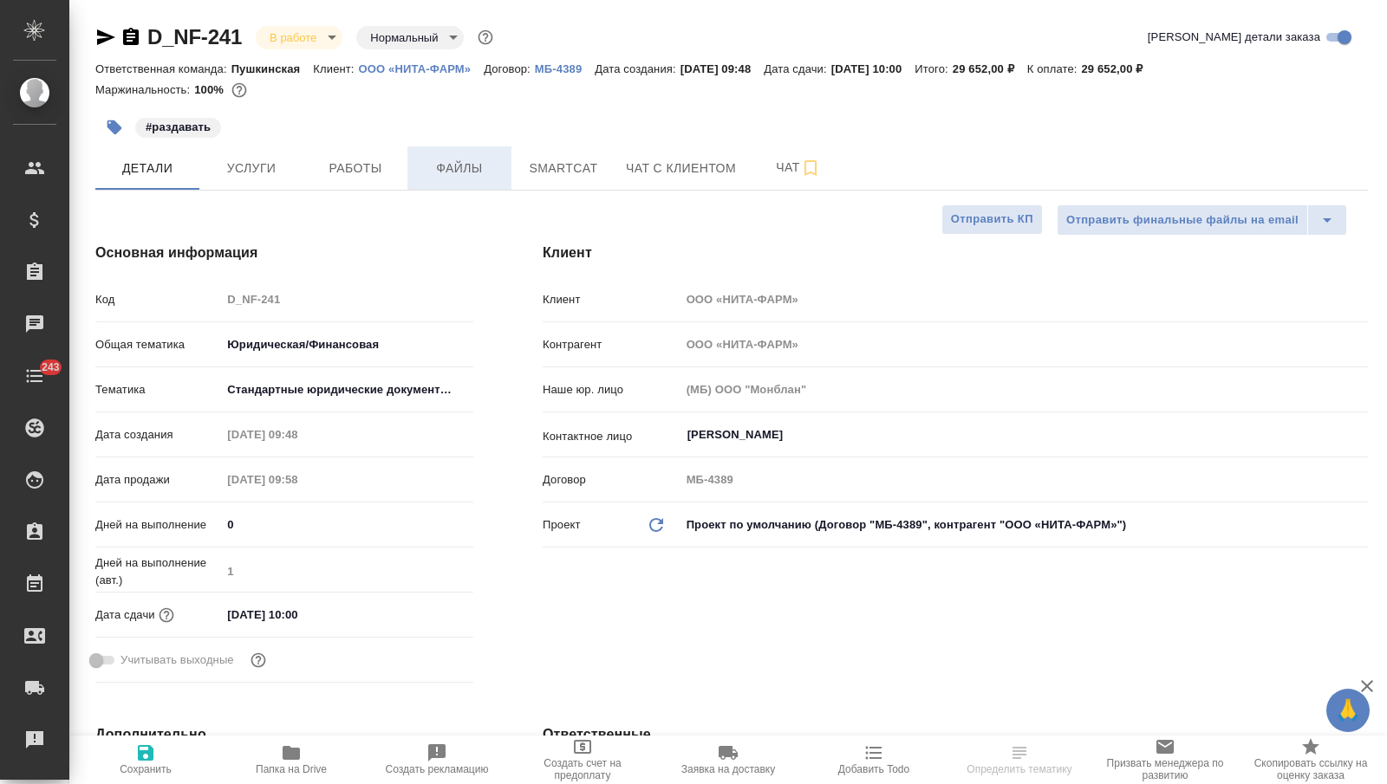
type textarea "x"
click at [546, 180] on button "Smartcat" at bounding box center [563, 167] width 104 height 43
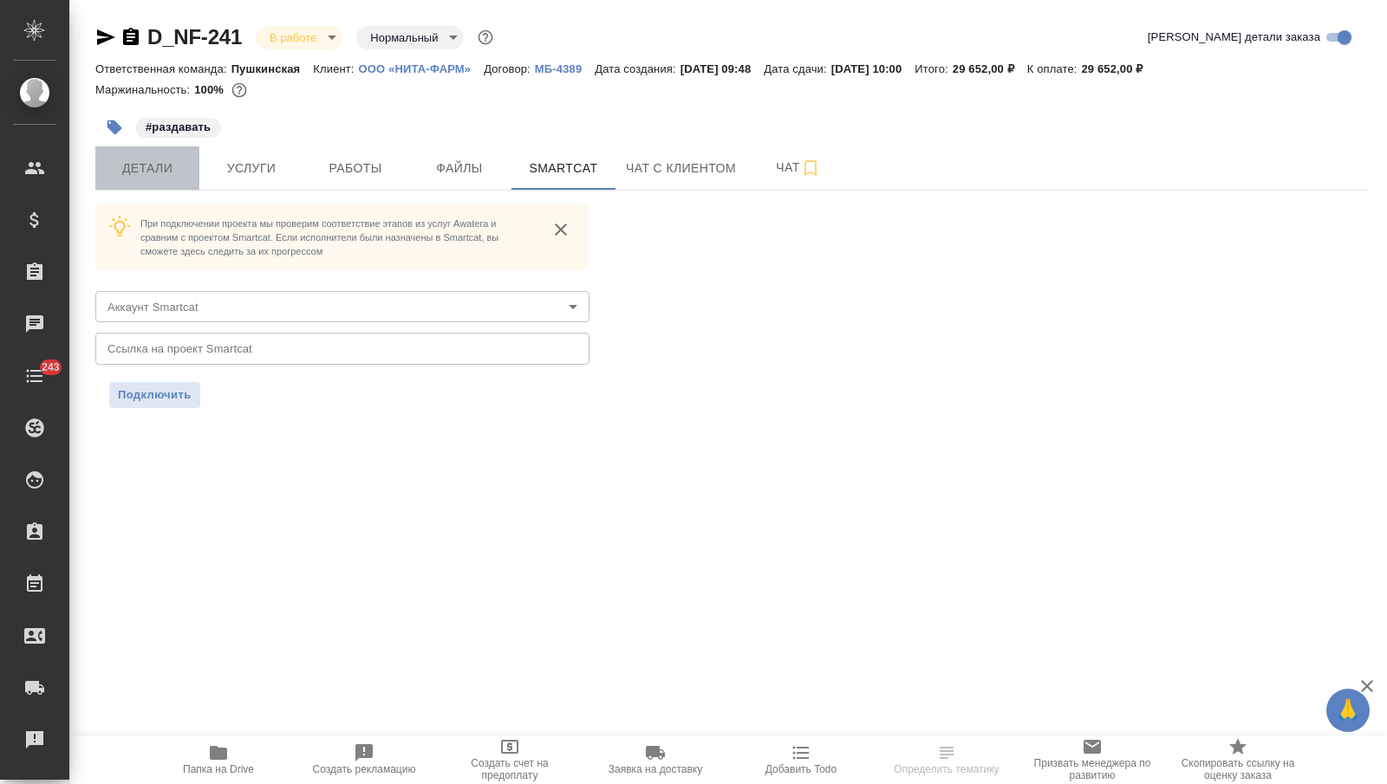
click at [154, 168] on span "Детали" at bounding box center [147, 169] width 83 height 22
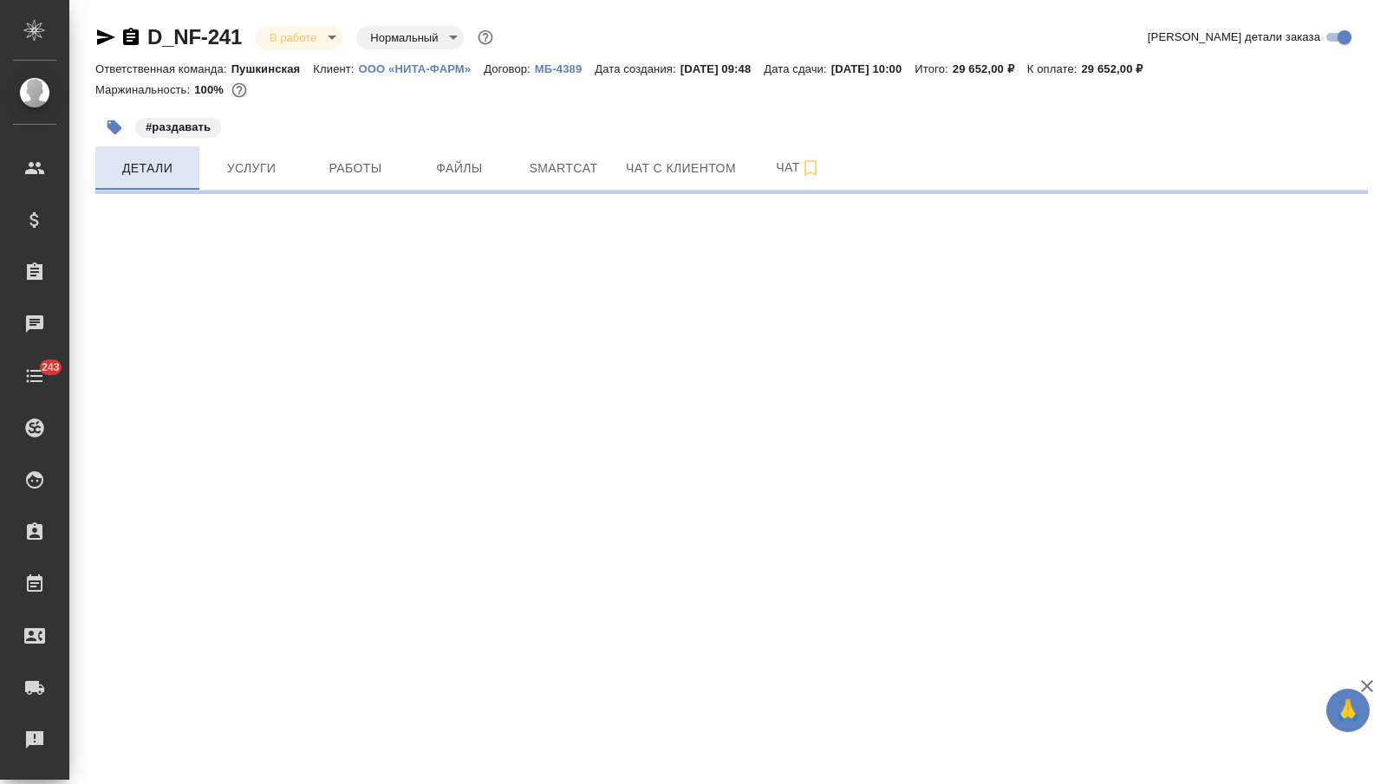
select select "RU"
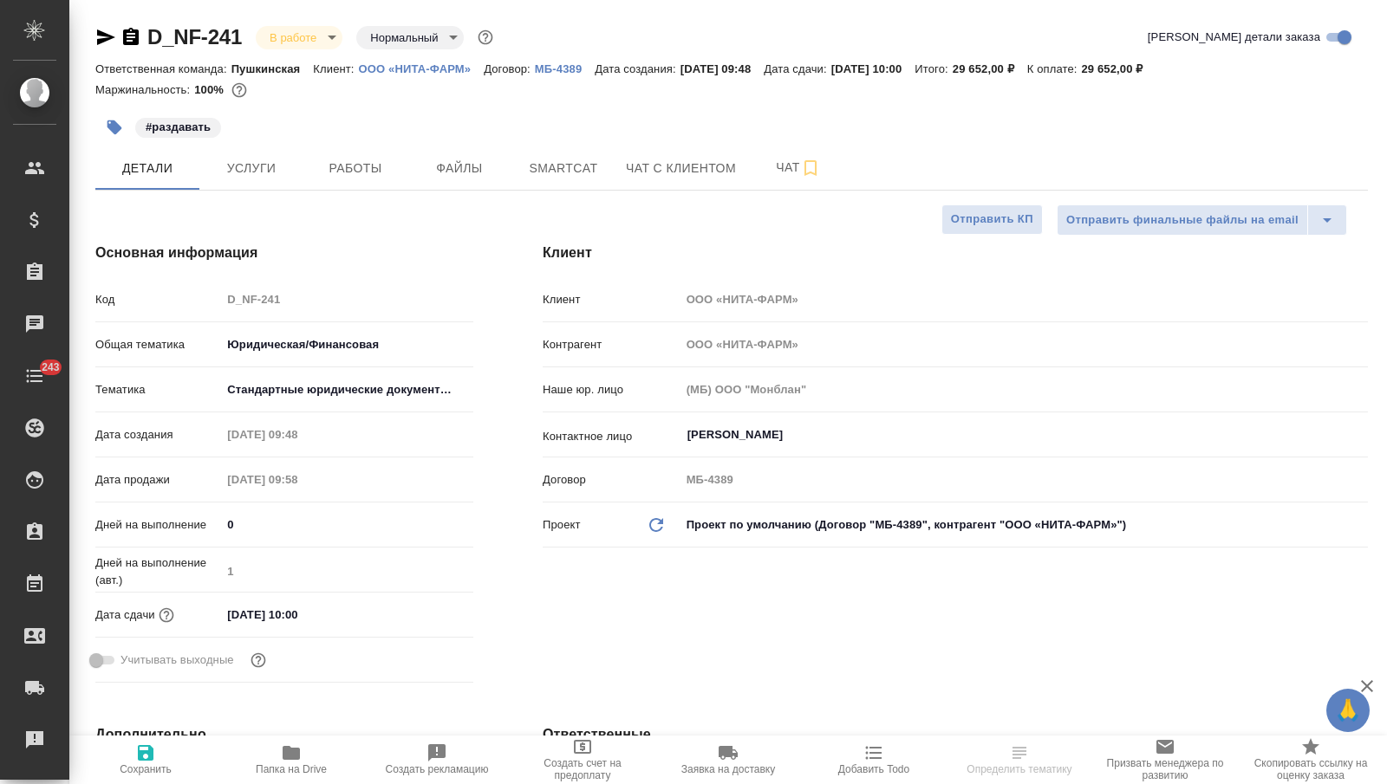
type textarea "x"
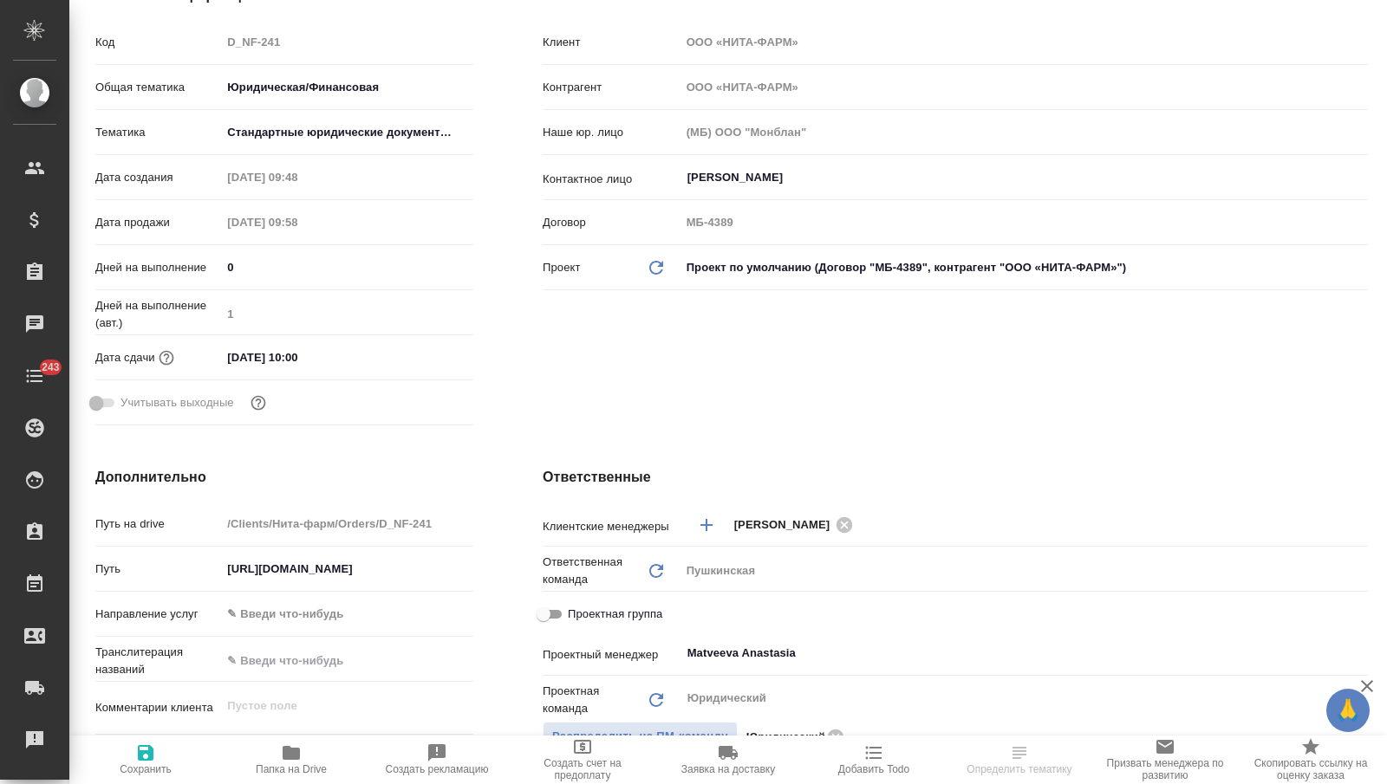
scroll to position [521, 0]
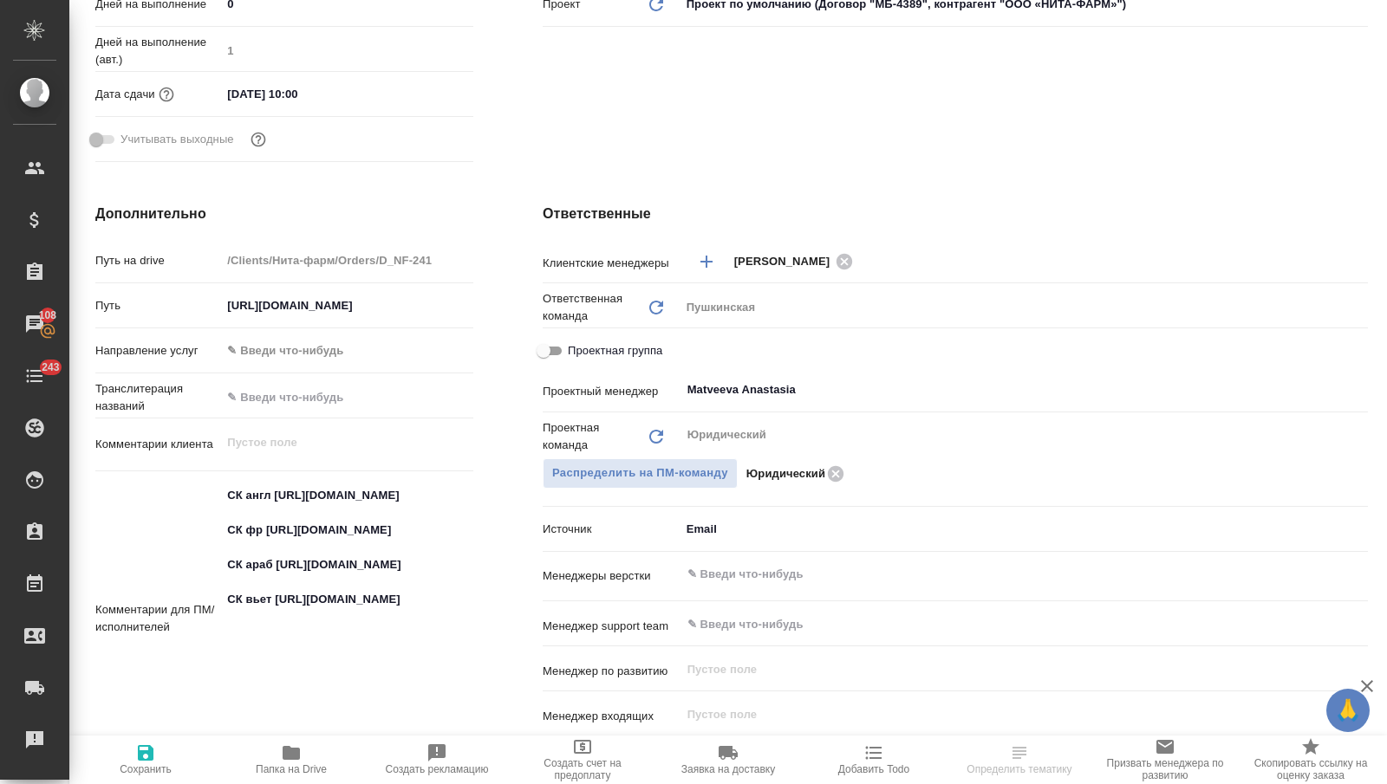
type textarea "x"
drag, startPoint x: 408, startPoint y: 529, endPoint x: 227, endPoint y: 504, distance: 182.8
click at [226, 506] on textarea "CК англ https://smartcat.com/projects/265863fa-58e4-4c58-88ff-9ec894afb1b9/stat…" at bounding box center [347, 618] width 250 height 272
drag, startPoint x: 440, startPoint y: 524, endPoint x: 226, endPoint y: 510, distance: 214.5
click at [224, 511] on textarea "CК англ https://smartcat.com/projects/265863fa-58e4-4c58-88ff-9ec894afb1b9/stat…" at bounding box center [347, 618] width 250 height 272
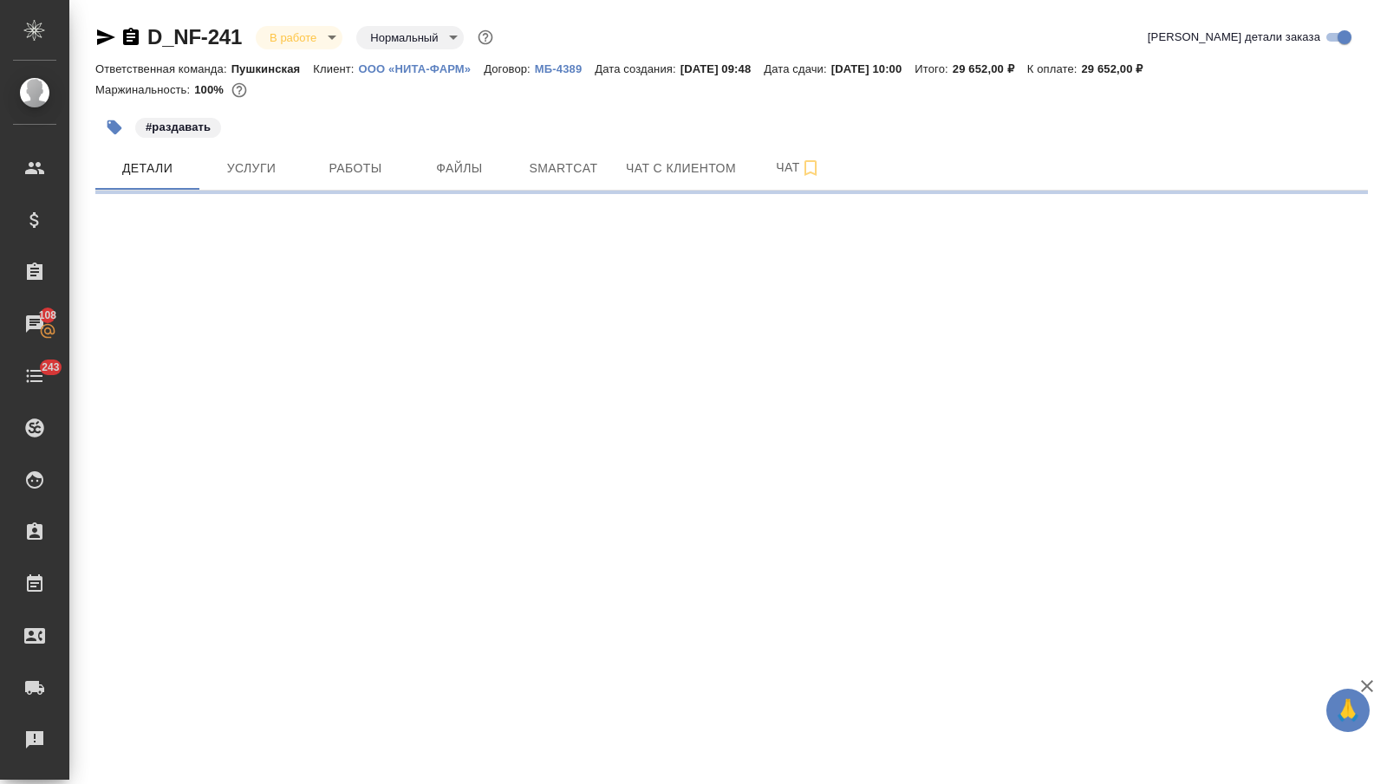
scroll to position [0, 0]
select select "RU"
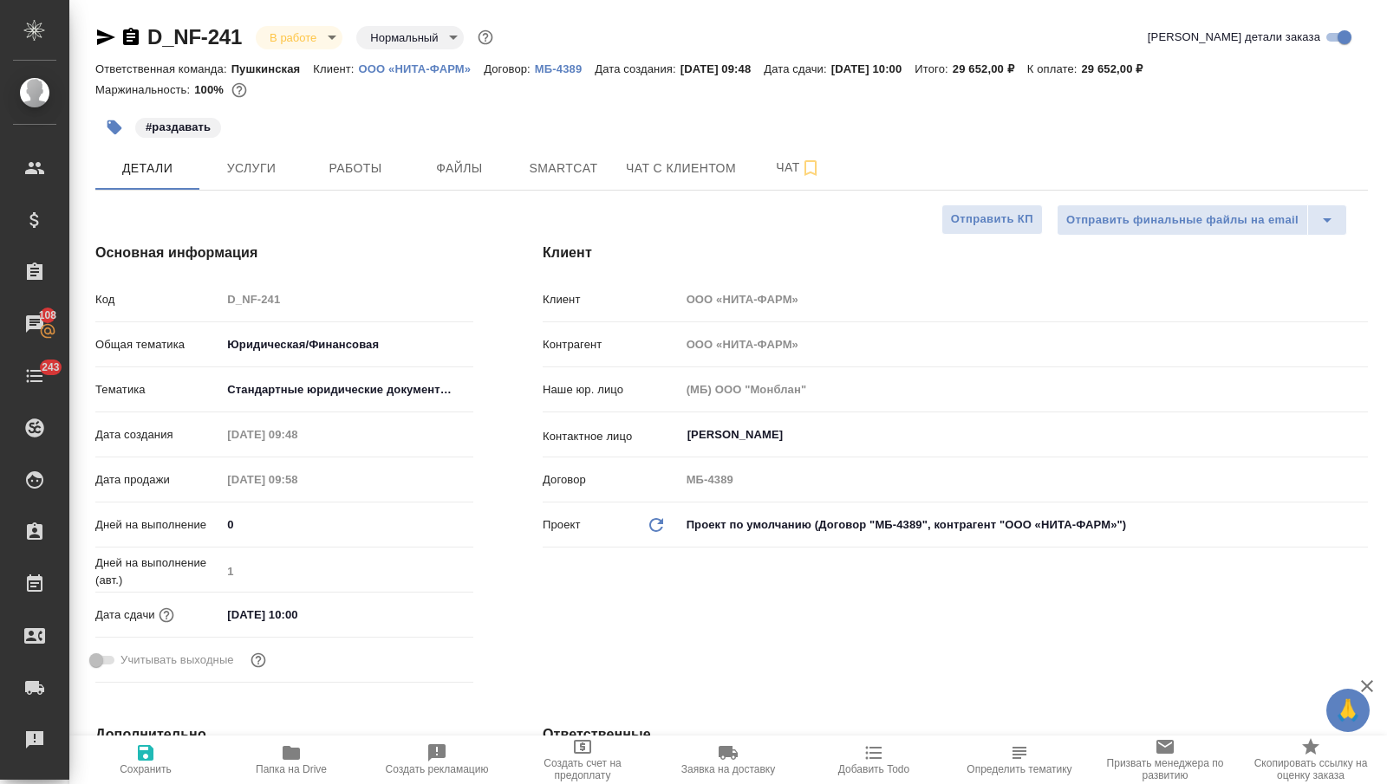
type textarea "x"
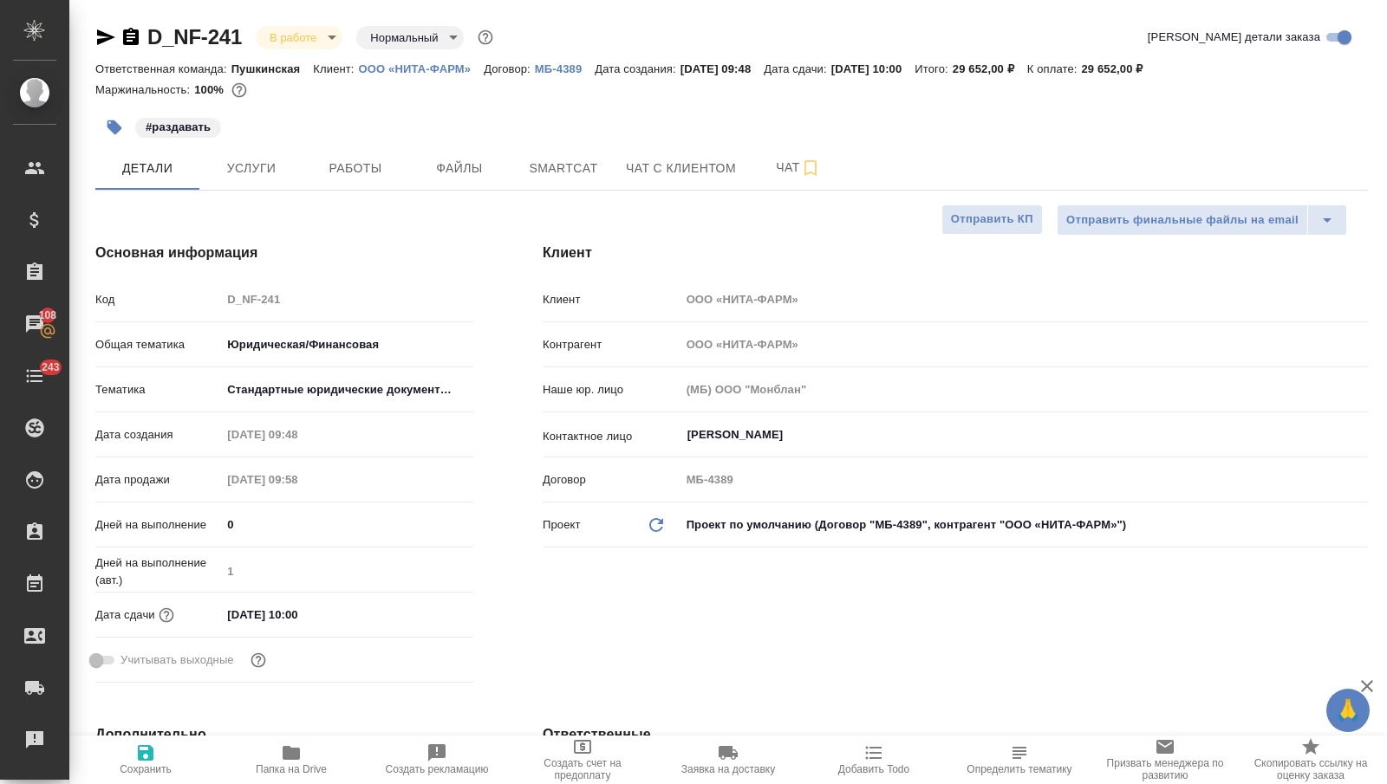
type textarea "x"
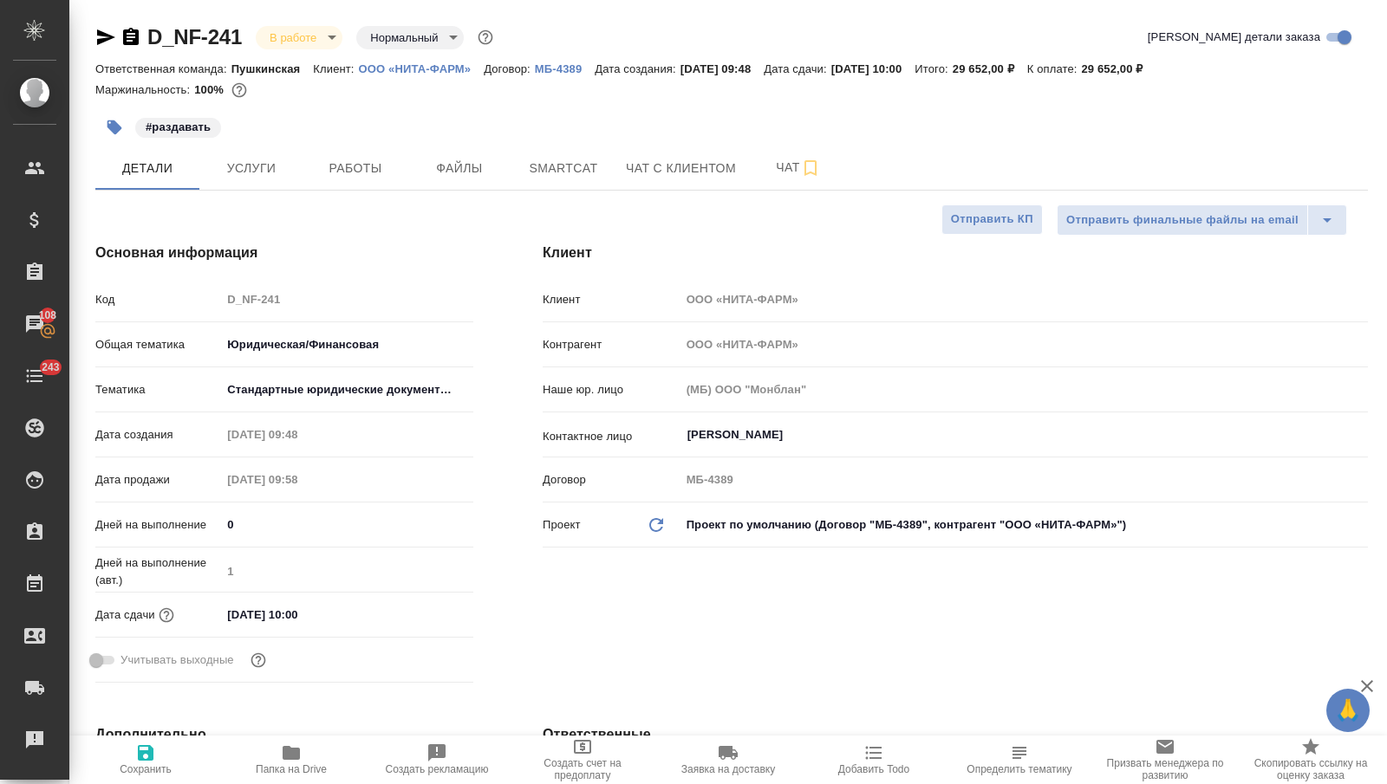
type textarea "x"
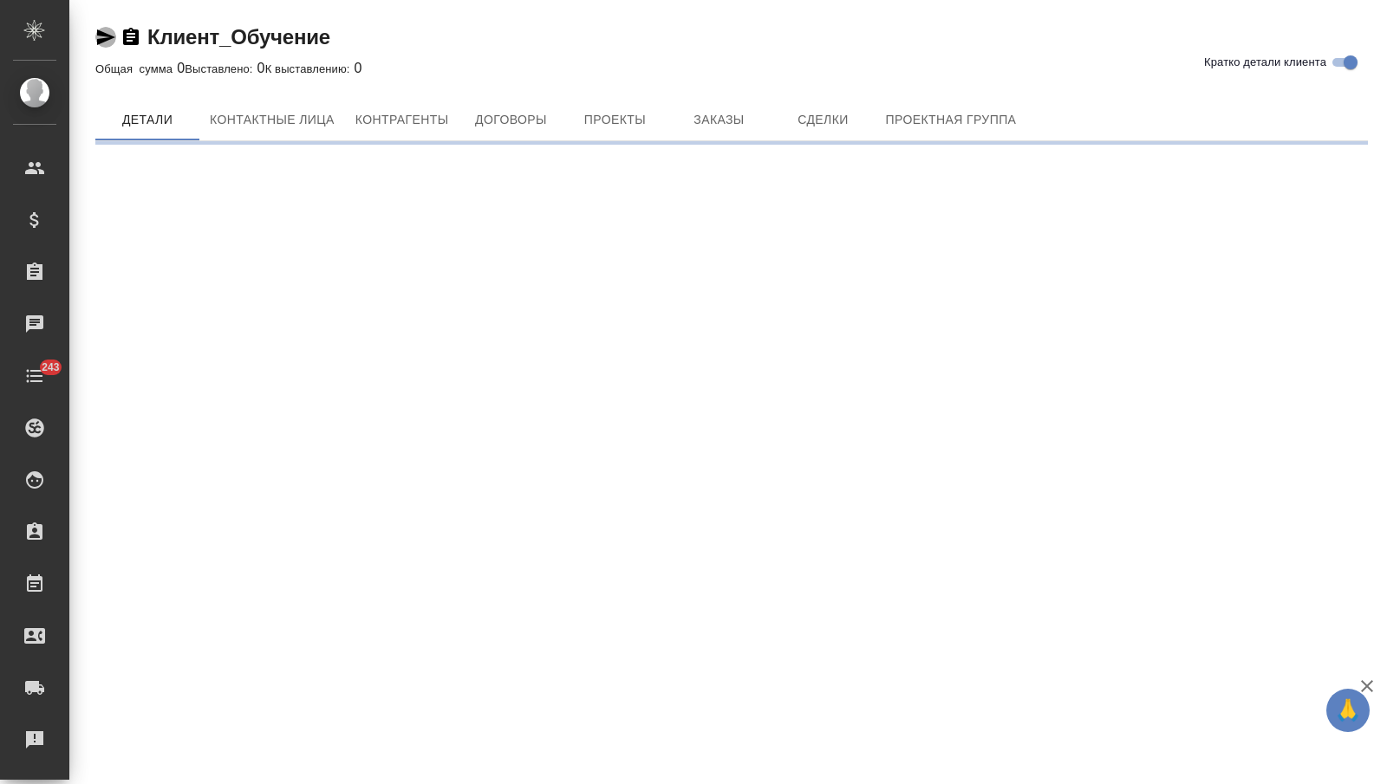
click at [97, 30] on icon "button" at bounding box center [106, 37] width 18 height 16
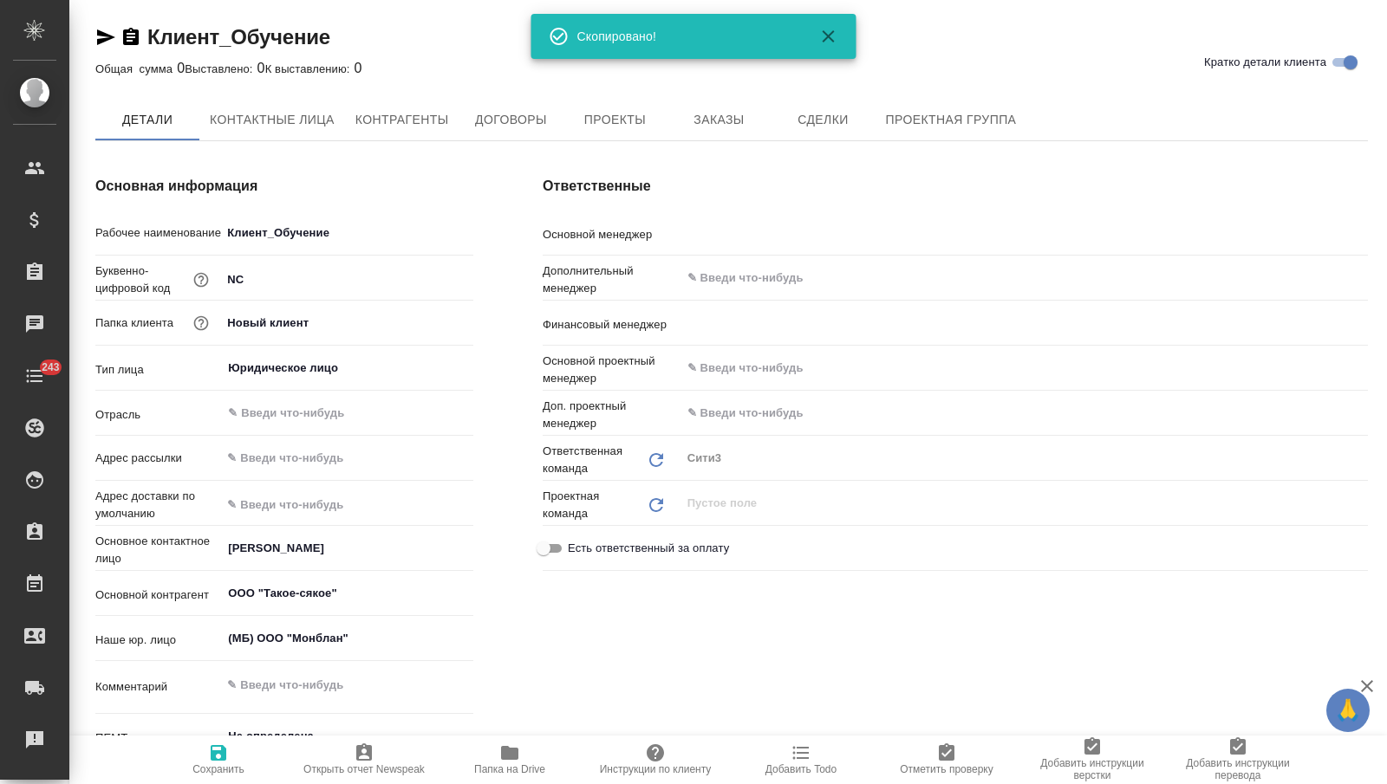
type textarea "x"
type input "[PERSON_NAME]"
type textarea "x"
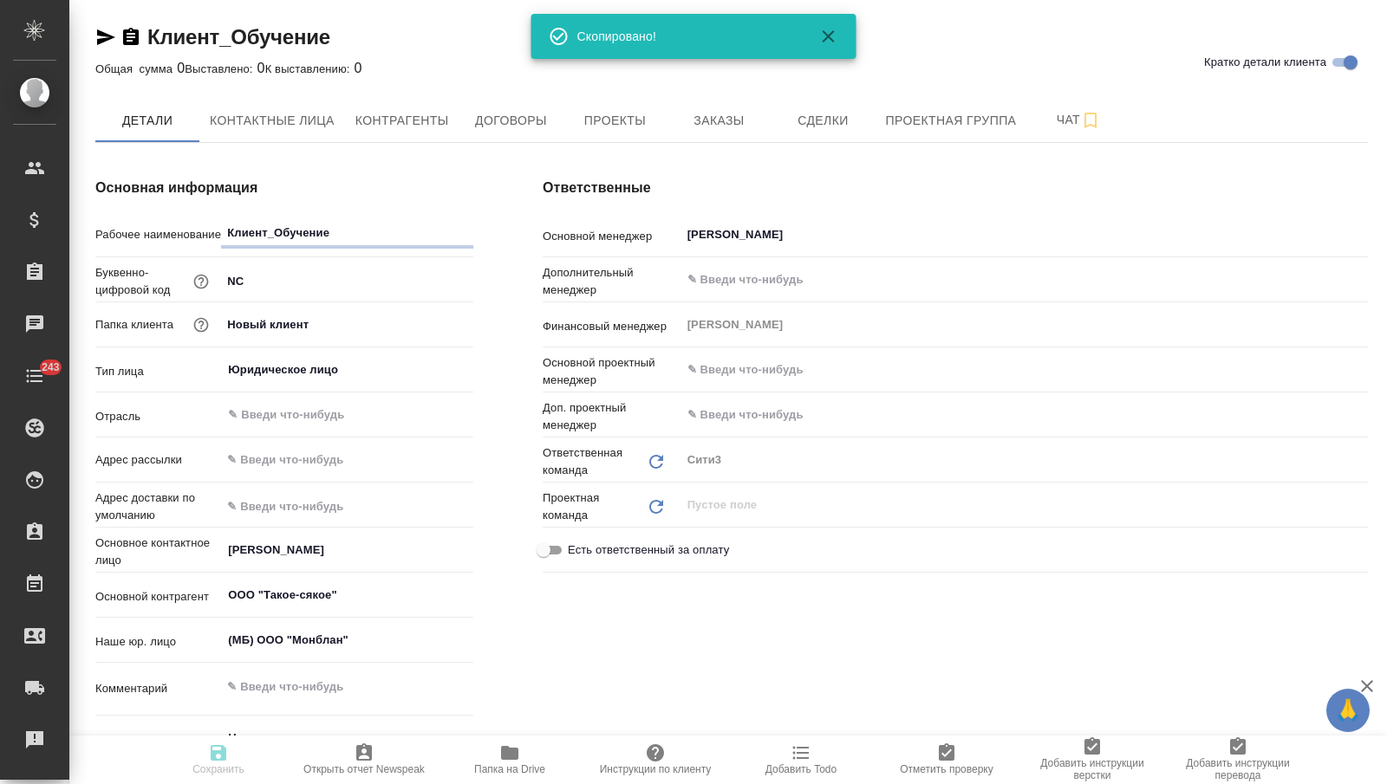
type textarea "x"
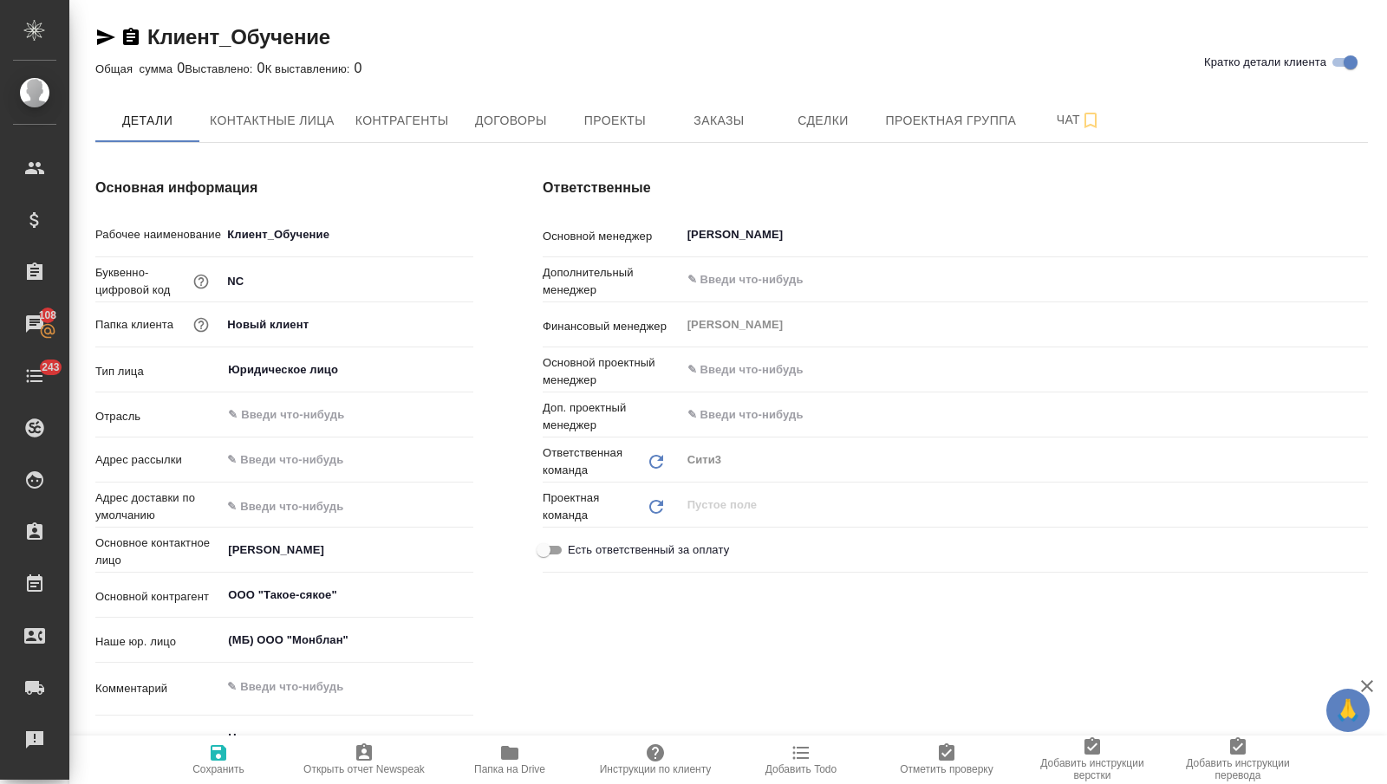
type textarea "x"
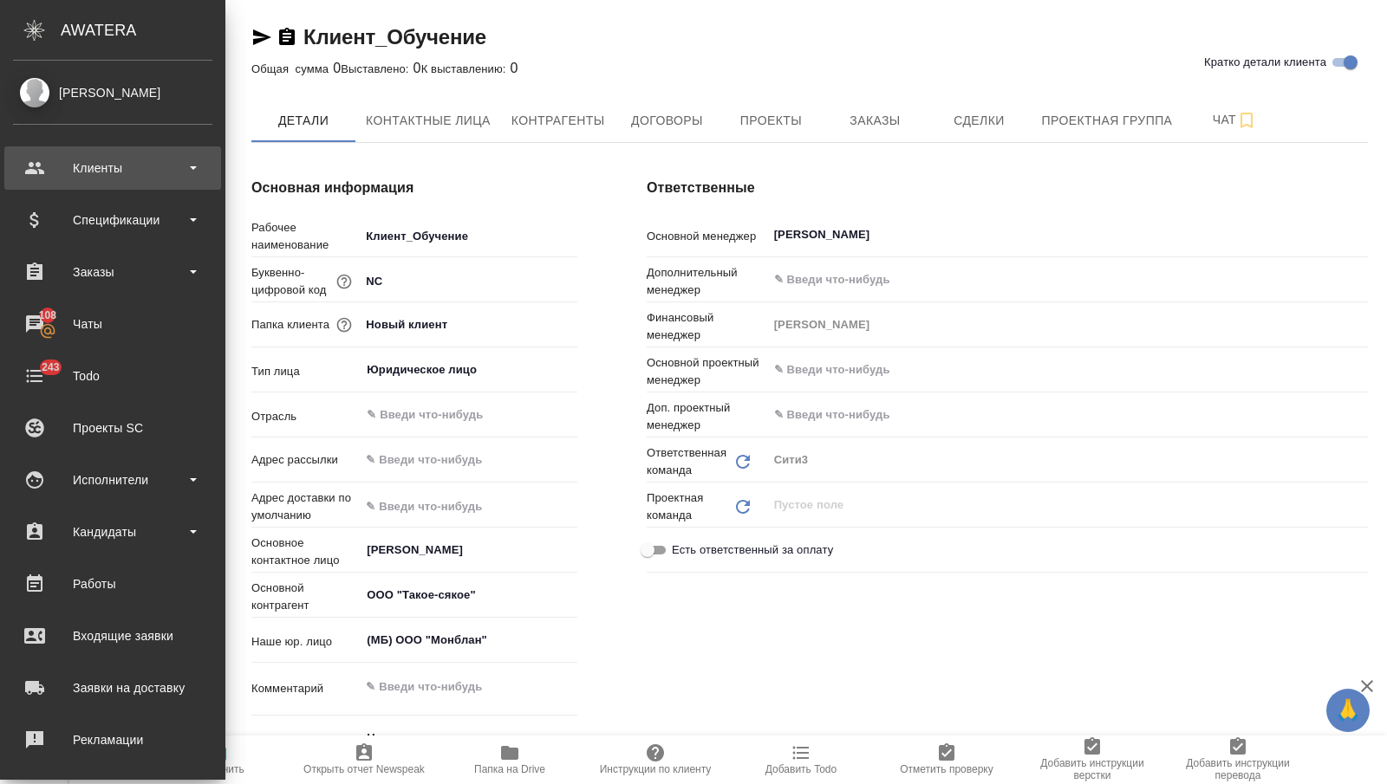
click at [52, 179] on div "Клиенты" at bounding box center [112, 168] width 199 height 26
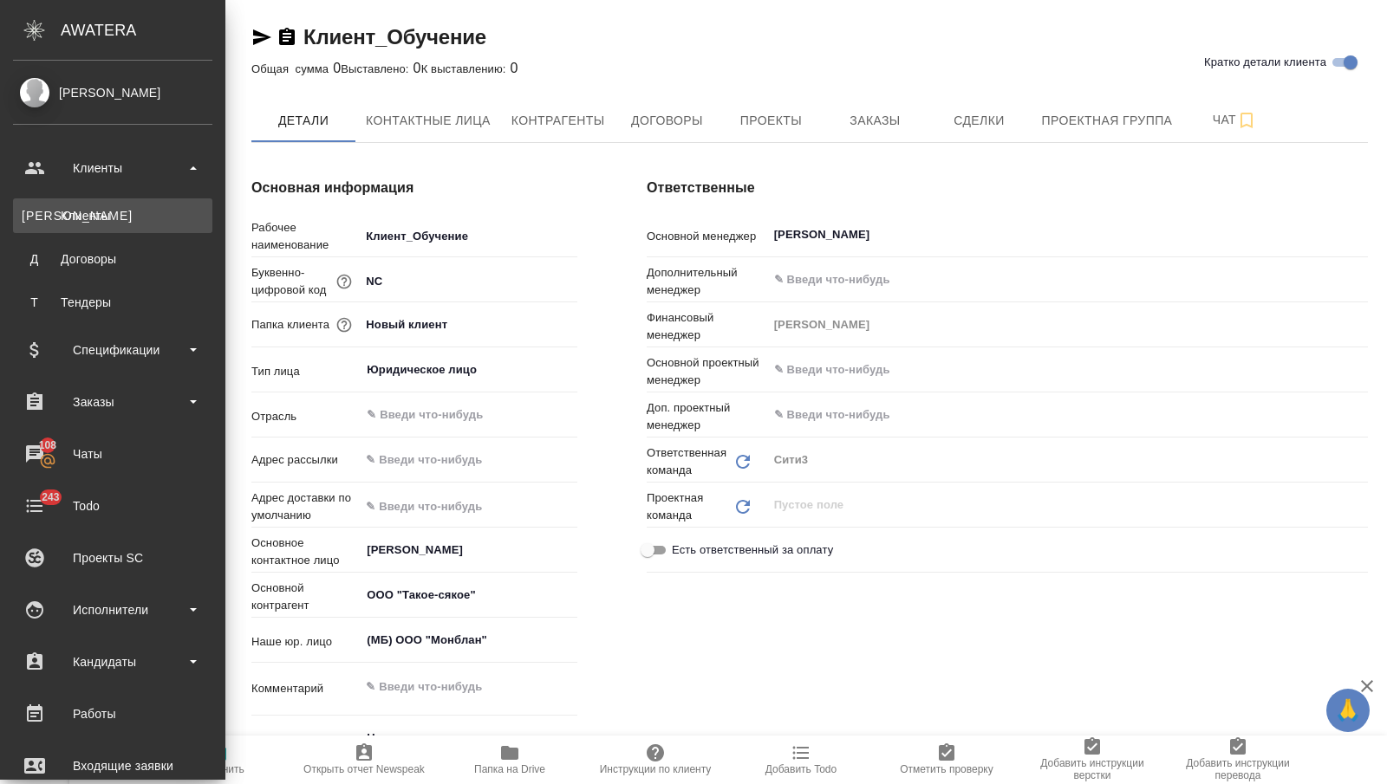
type textarea "x"
click at [59, 204] on link "К Клиенты" at bounding box center [112, 215] width 199 height 35
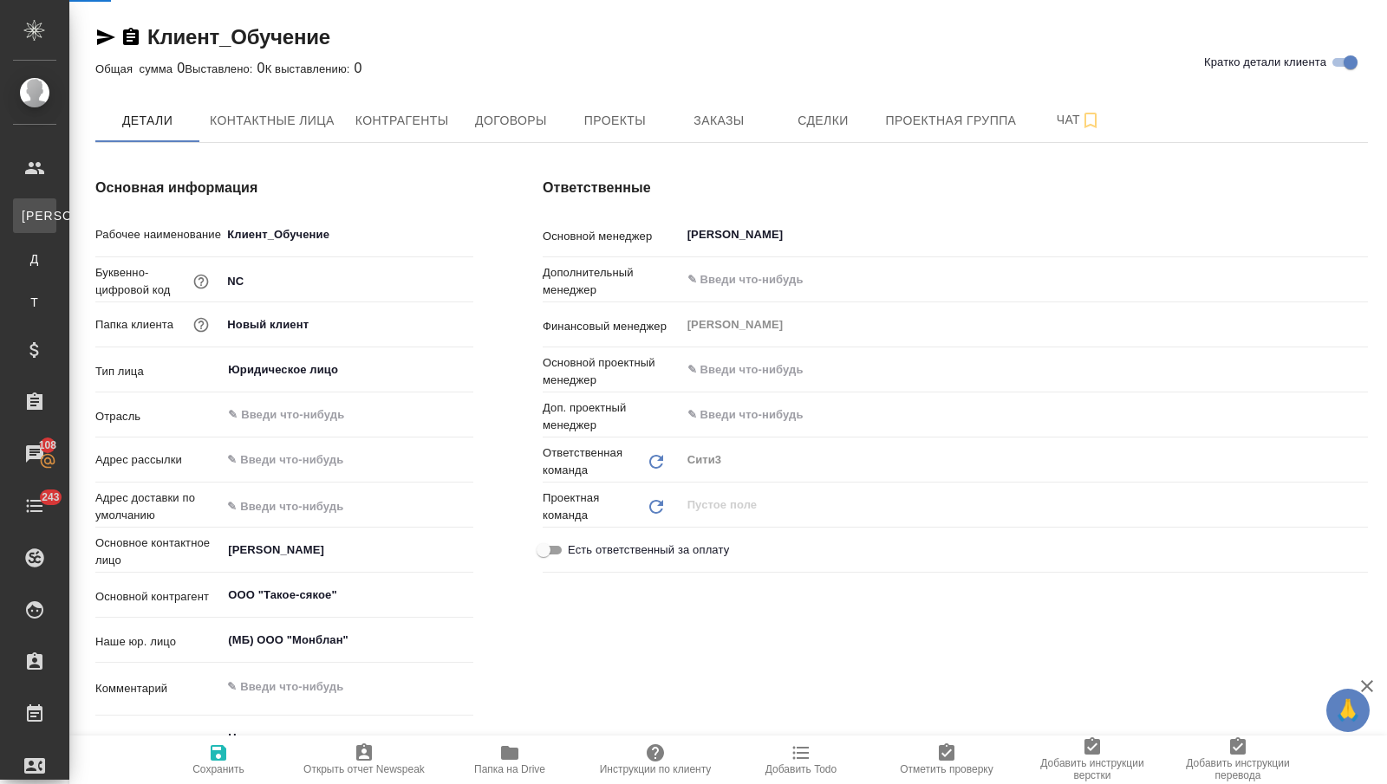
select select "RU"
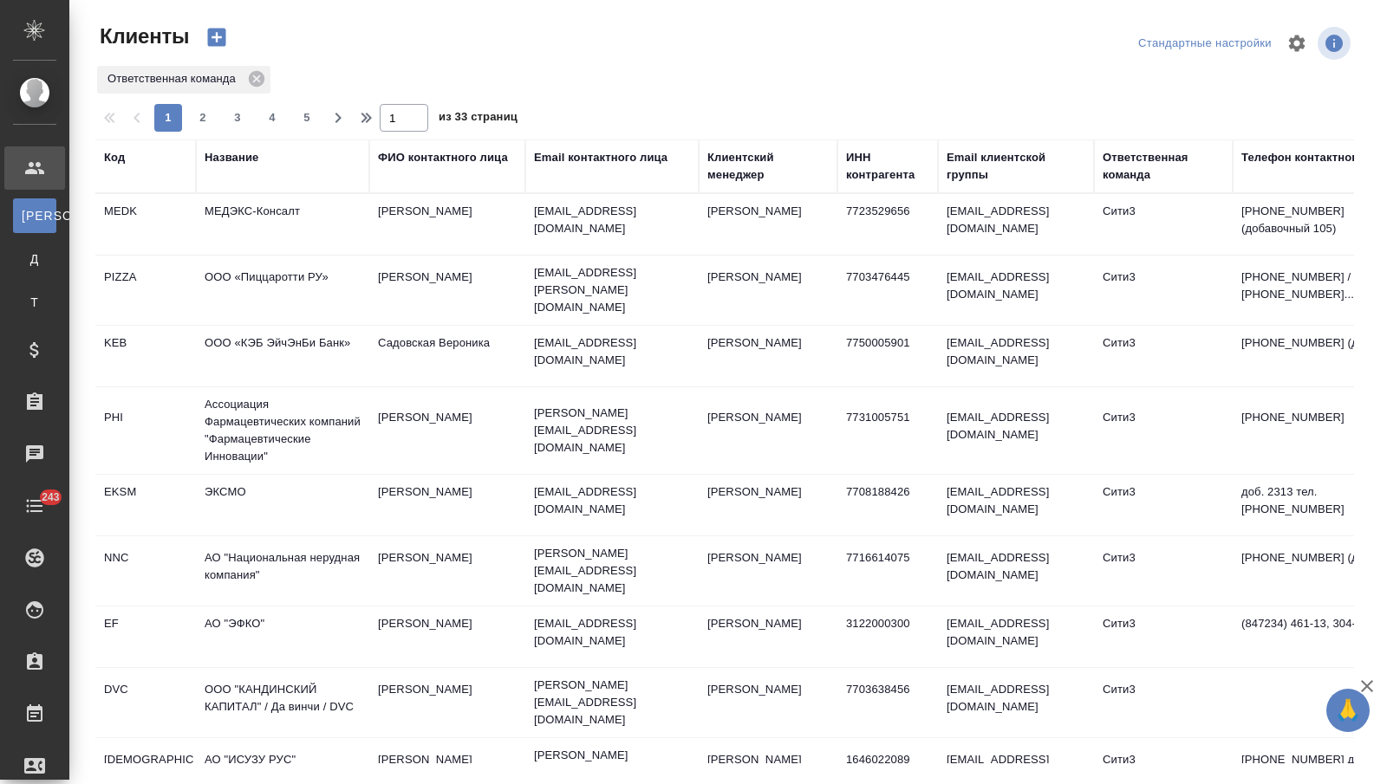
click at [218, 166] on div "Название" at bounding box center [283, 166] width 156 height 35
click at [234, 153] on div "Название" at bounding box center [232, 157] width 54 height 17
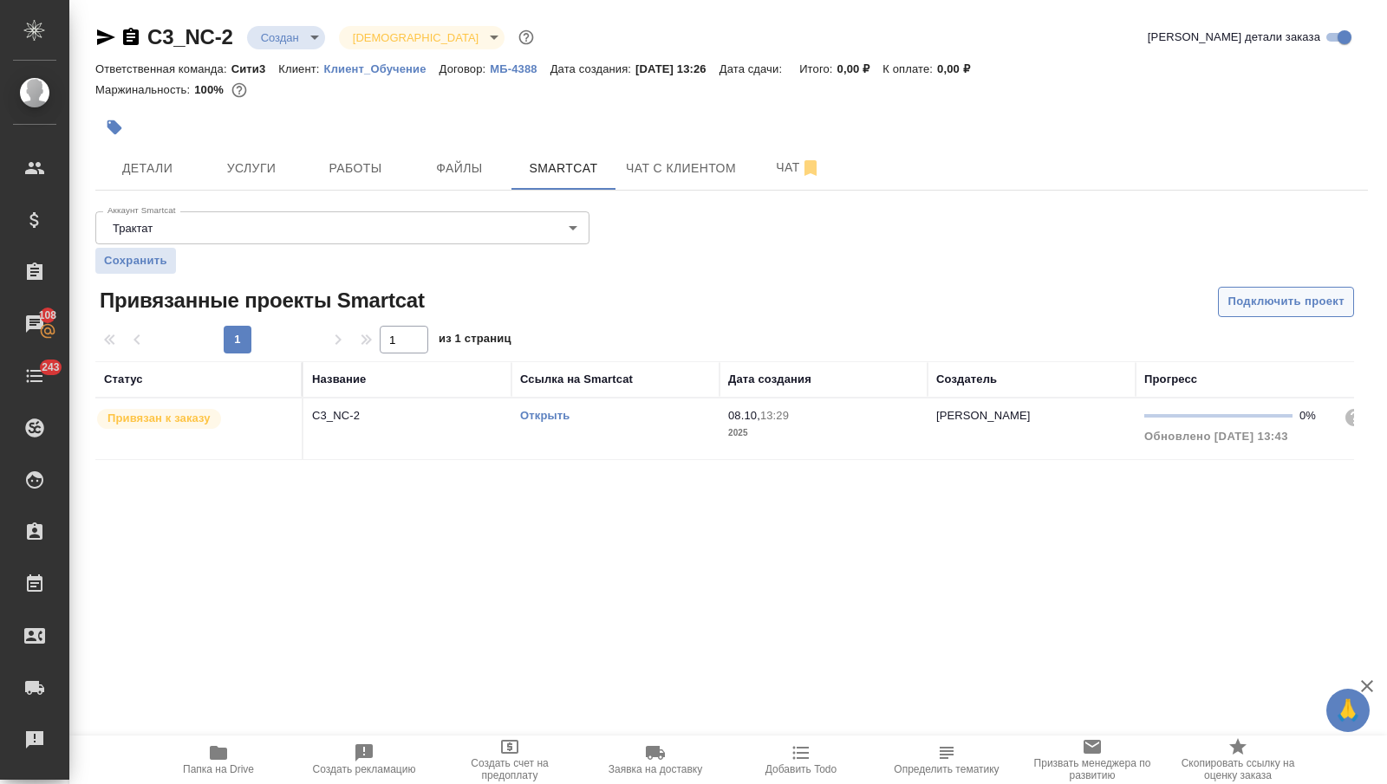
click at [1243, 313] on button "Подключить проект" at bounding box center [1286, 302] width 136 height 30
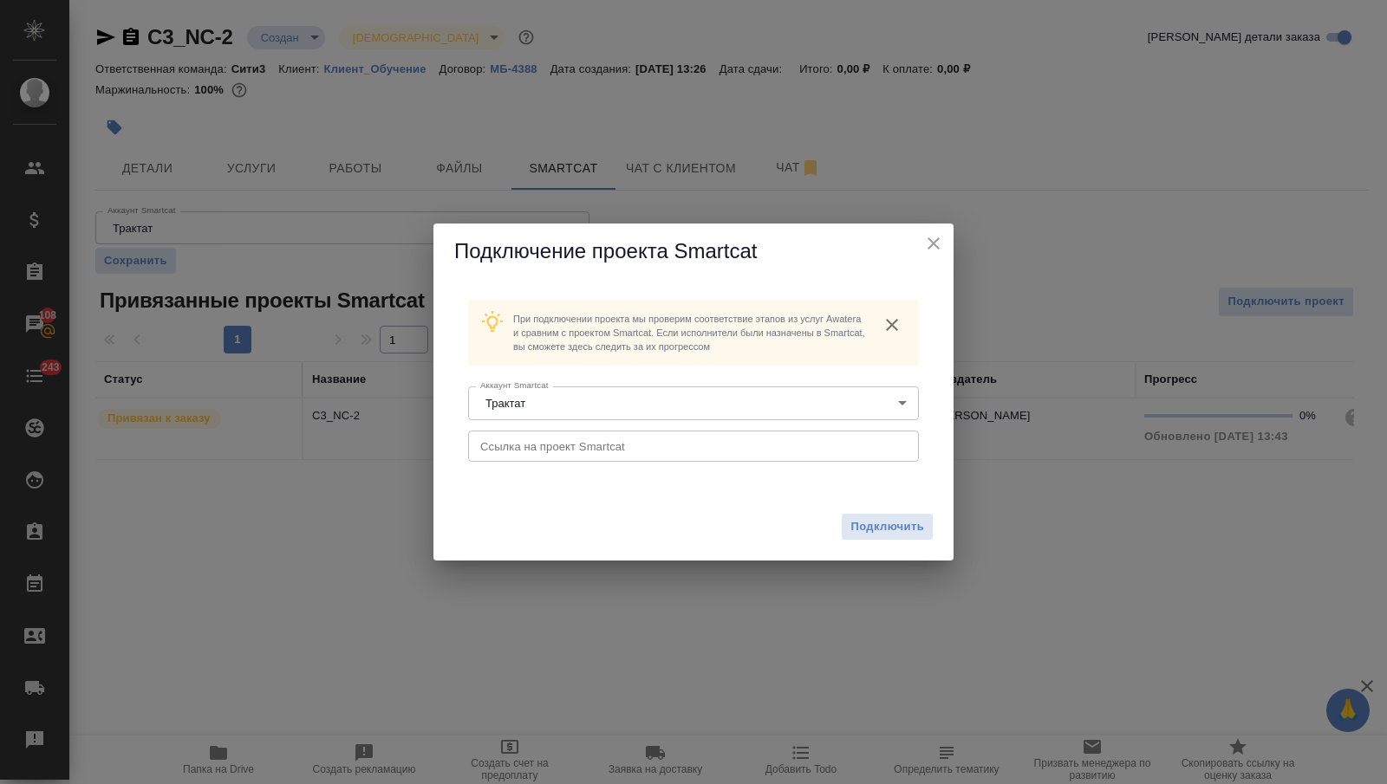
click at [576, 443] on input "text" at bounding box center [693, 446] width 451 height 31
click at [850, 524] on span "Подключить" at bounding box center [887, 526] width 74 height 17
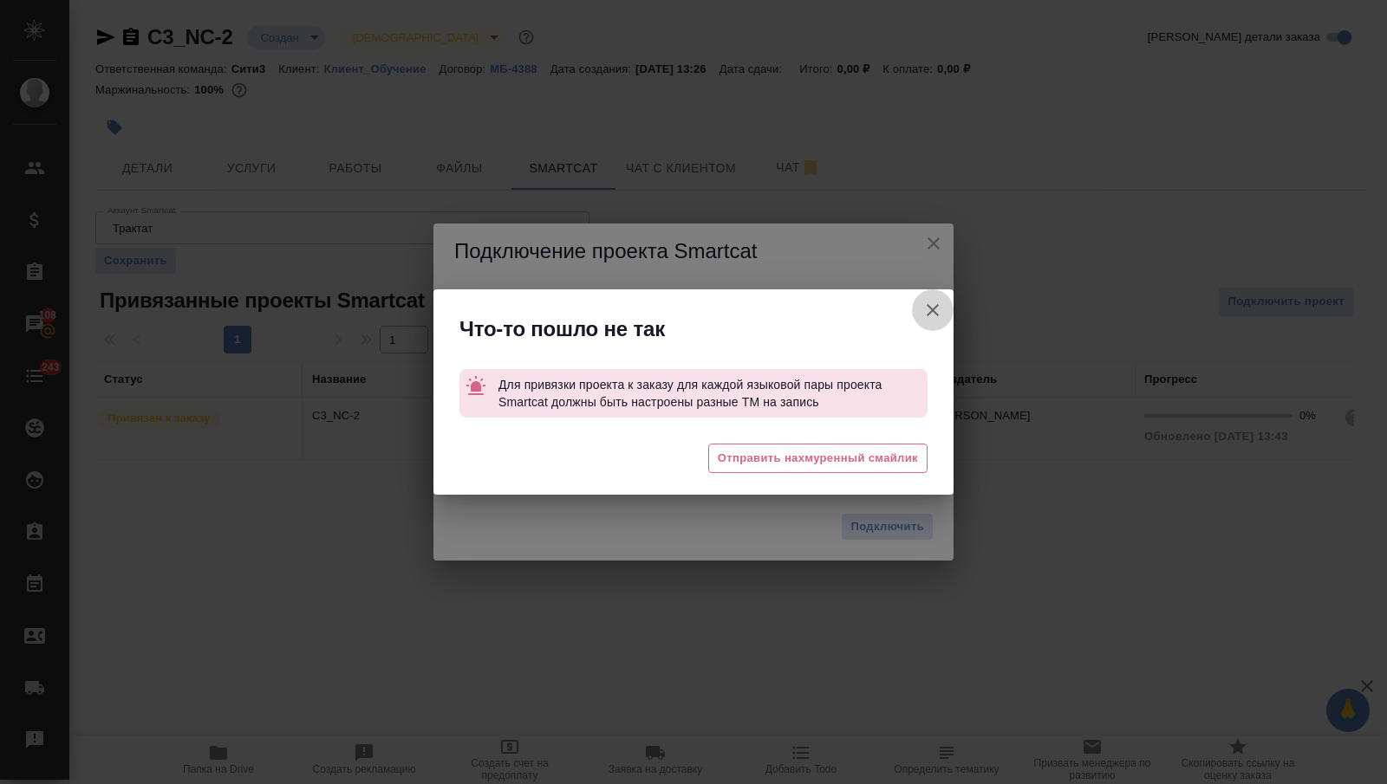
click at [927, 306] on icon "button" at bounding box center [932, 310] width 21 height 21
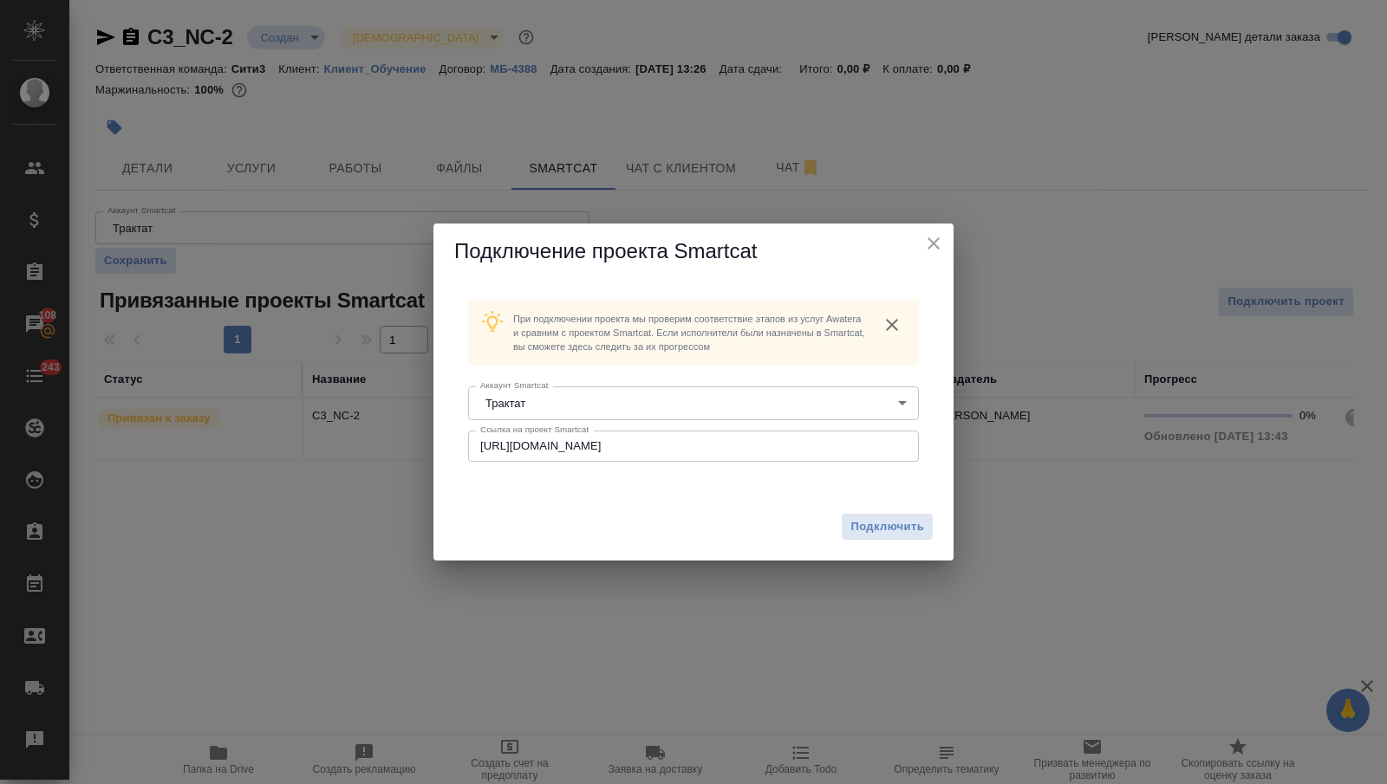
click at [934, 243] on icon "close" at bounding box center [933, 243] width 12 height 12
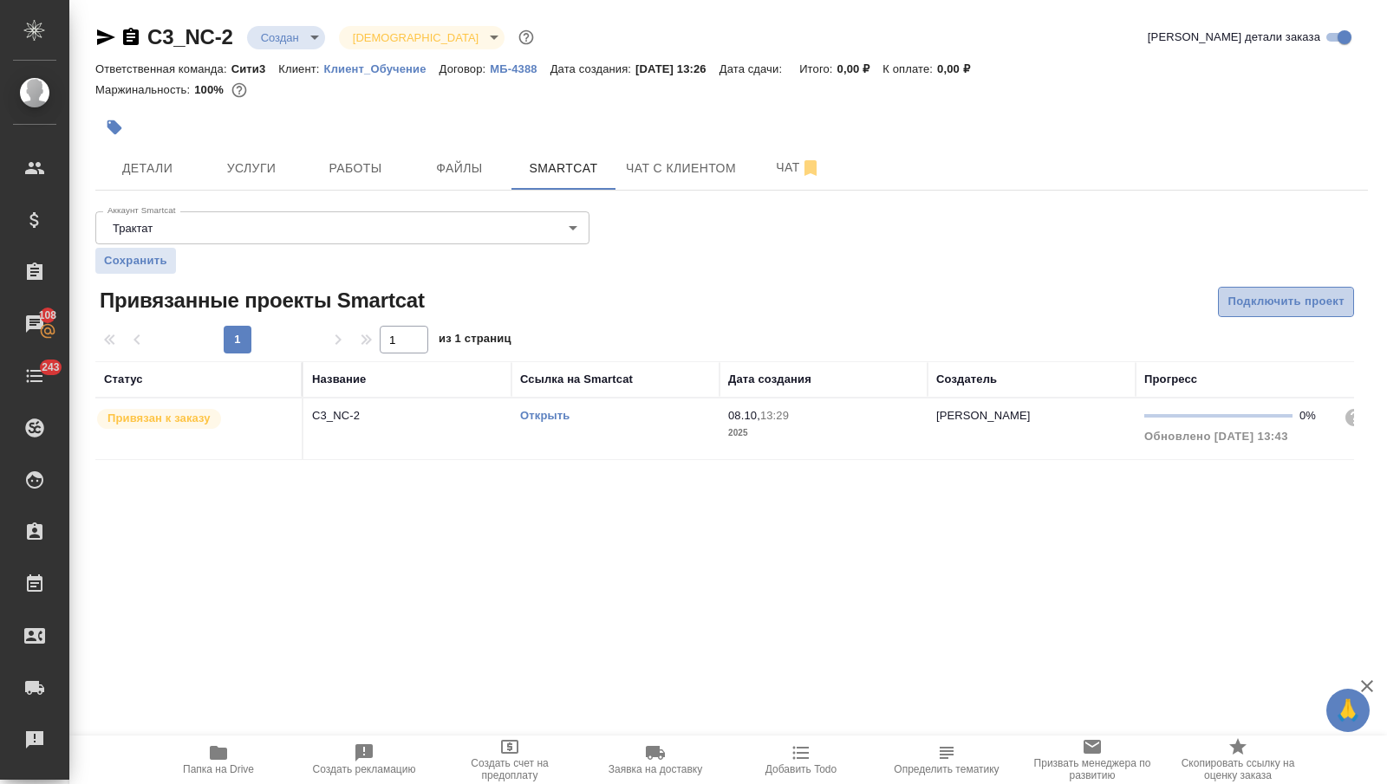
click at [1317, 309] on span "Подключить проект" at bounding box center [1285, 302] width 117 height 20
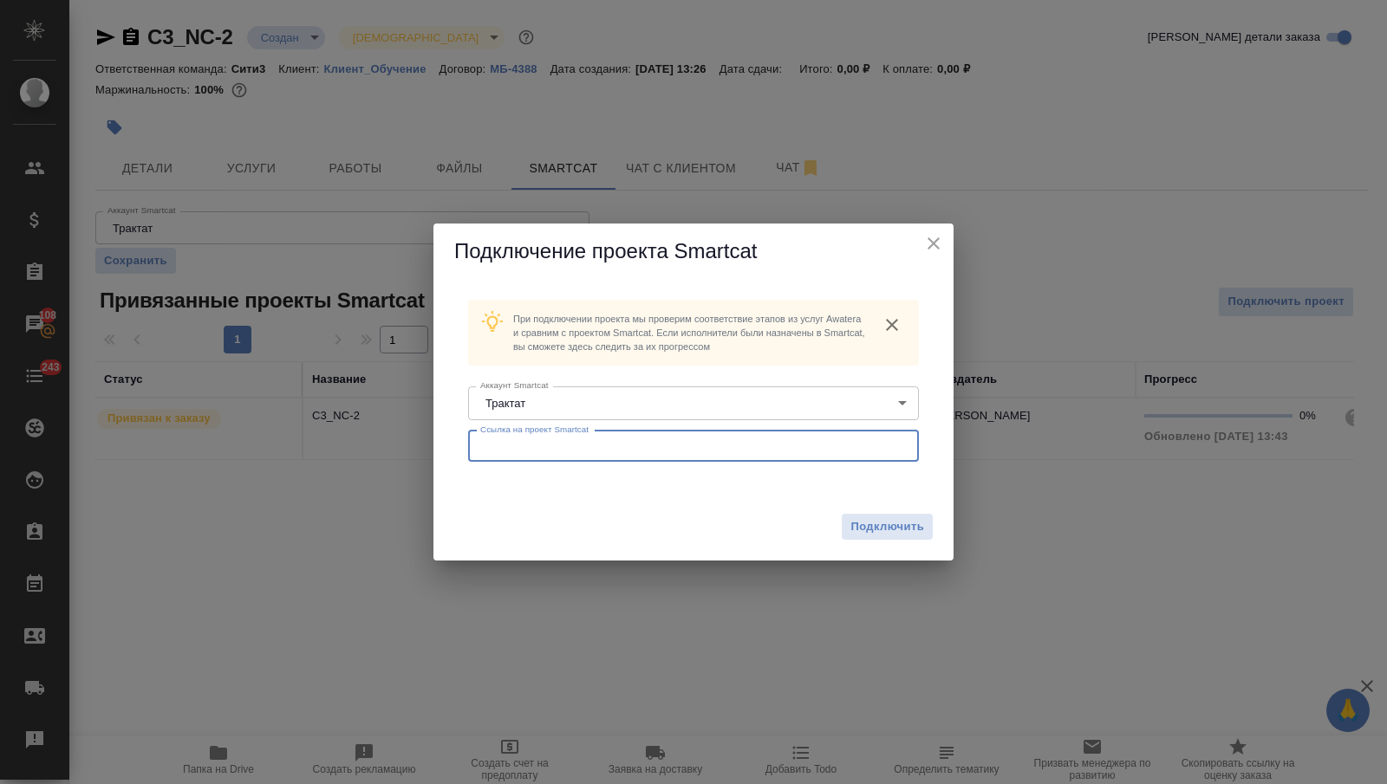
click at [568, 453] on input "text" at bounding box center [693, 446] width 451 height 31
click at [897, 521] on span "Подключить" at bounding box center [887, 526] width 74 height 17
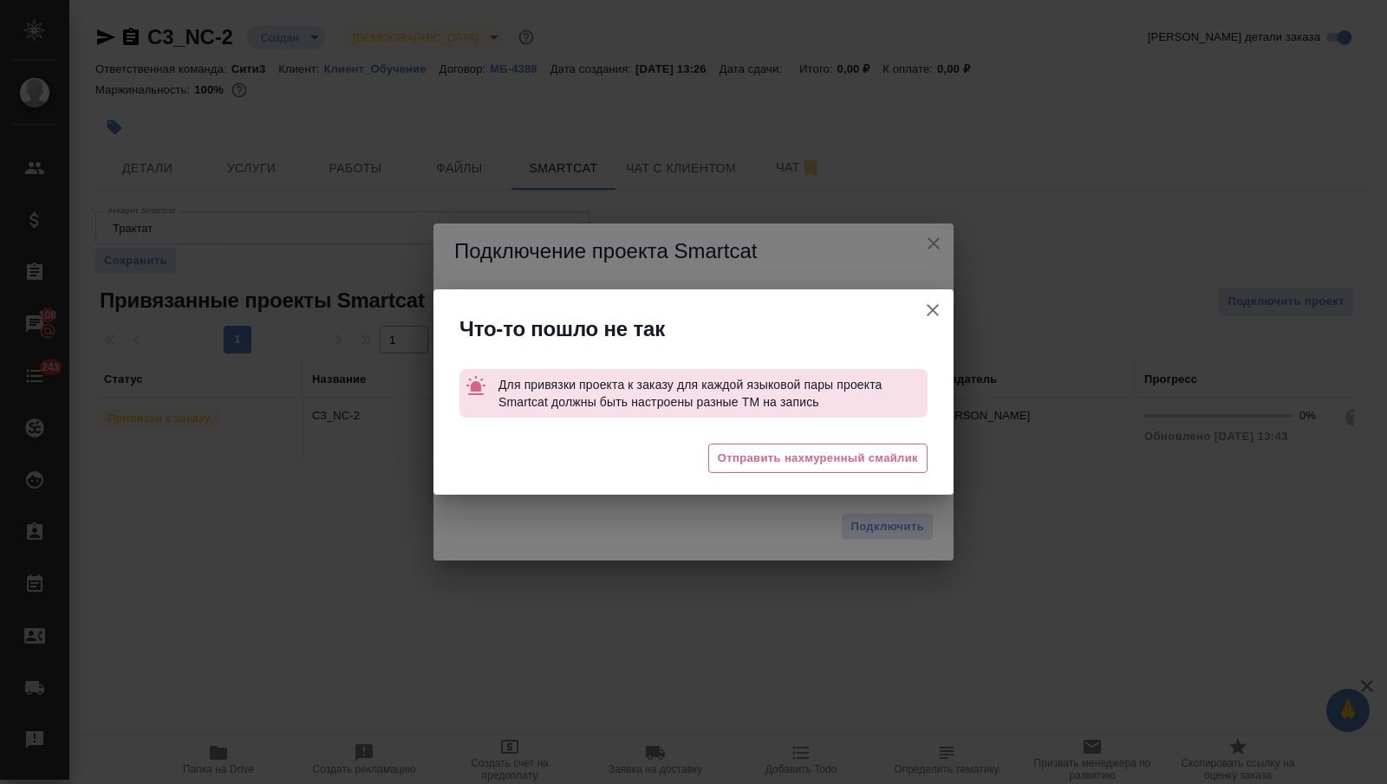
click at [934, 306] on icon "button" at bounding box center [932, 310] width 21 height 21
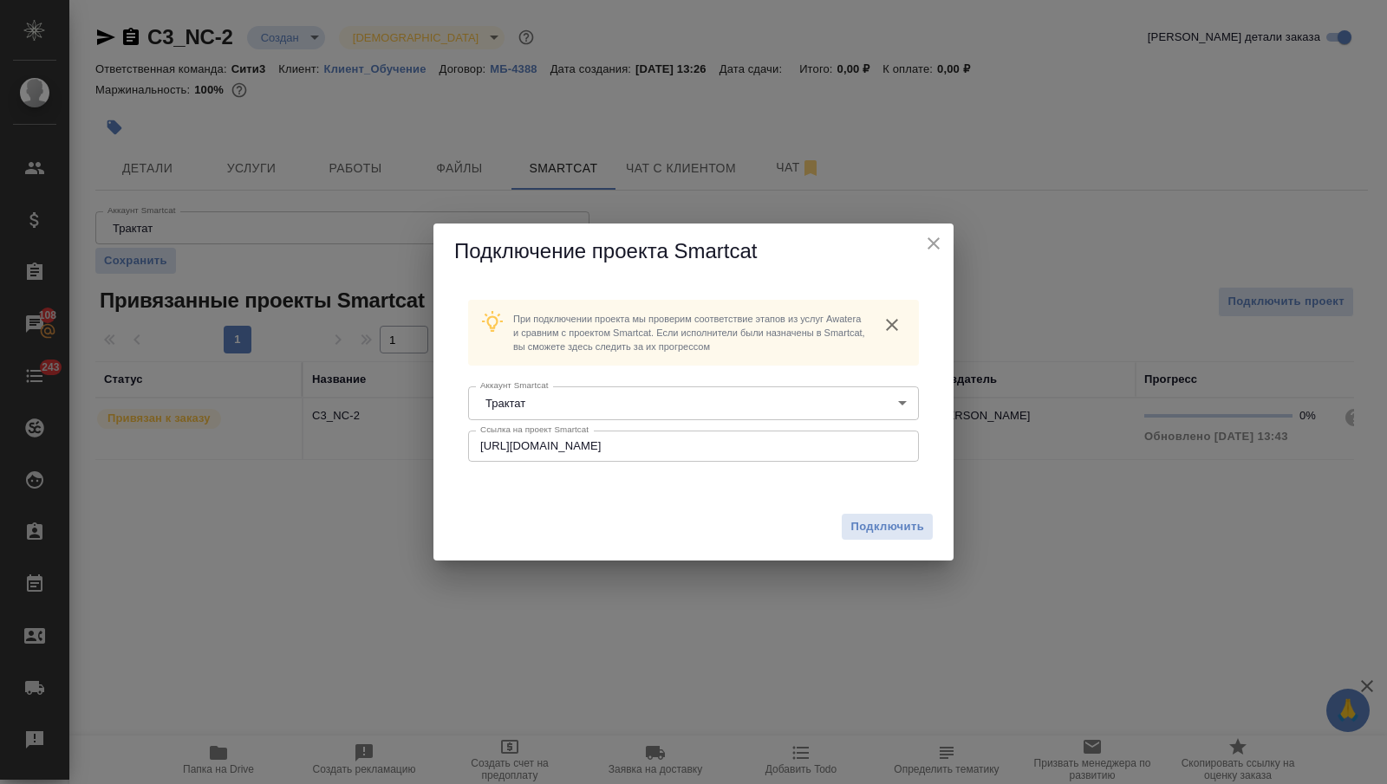
click at [938, 236] on icon "close" at bounding box center [933, 243] width 21 height 21
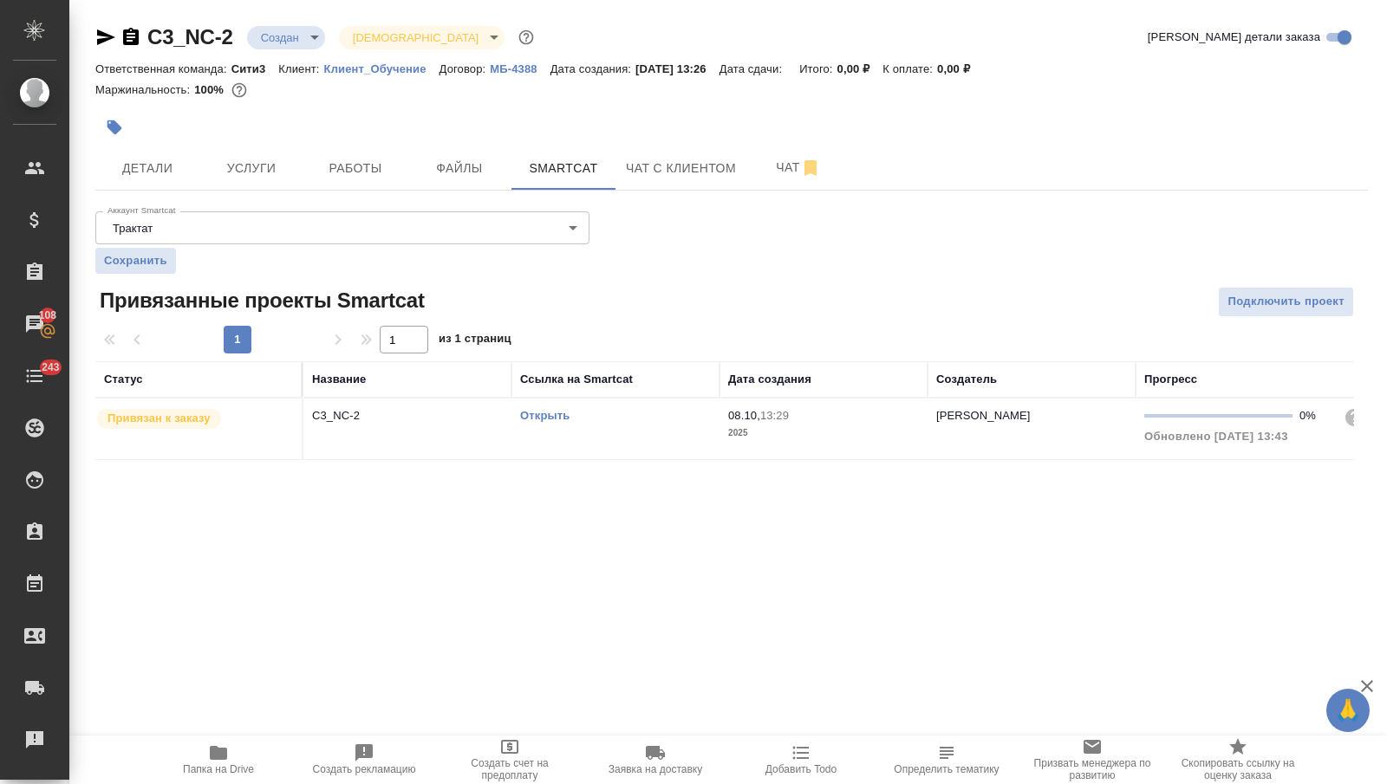
click at [531, 413] on link "Открыть" at bounding box center [544, 415] width 49 height 13
click at [1281, 310] on span "Подключить проект" at bounding box center [1285, 302] width 117 height 20
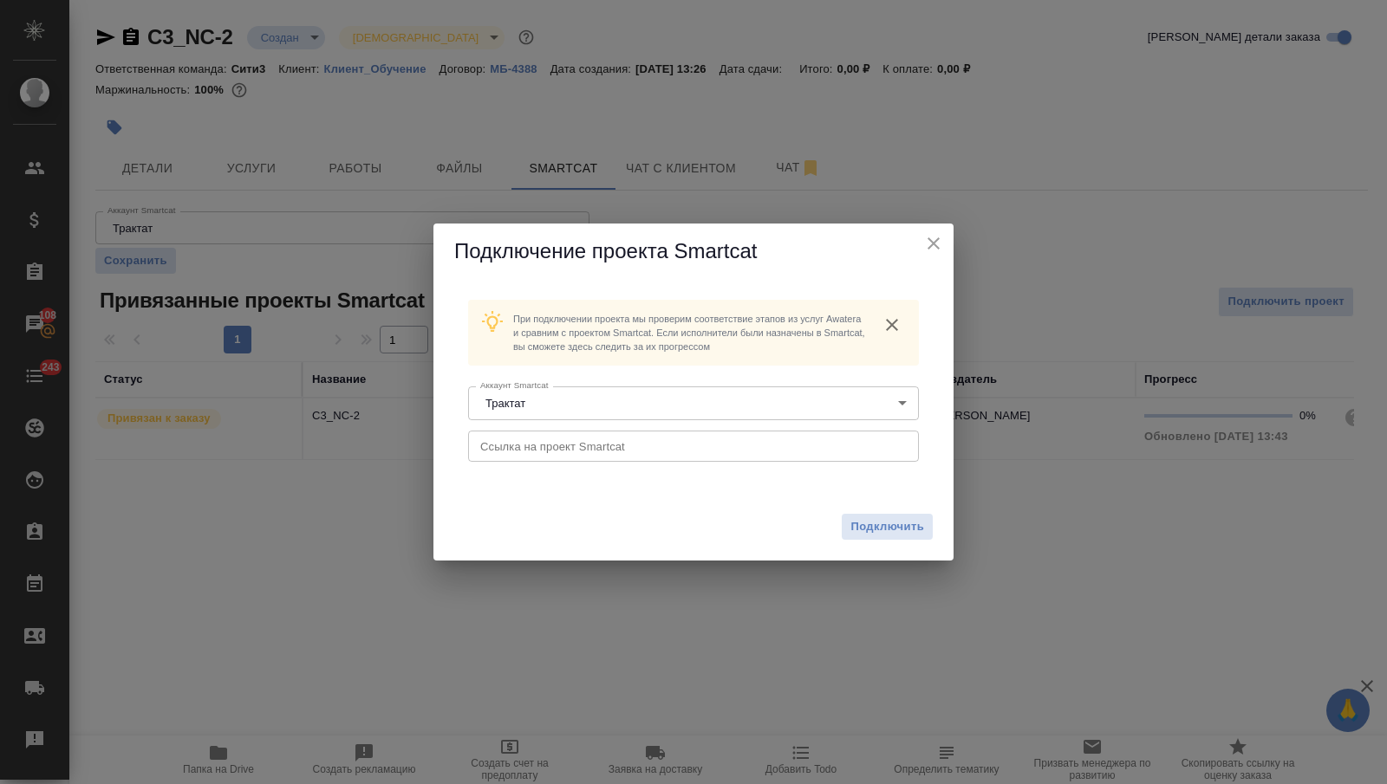
click at [654, 451] on input "text" at bounding box center [693, 446] width 451 height 31
click at [859, 517] on button "Подключить" at bounding box center [887, 527] width 91 height 26
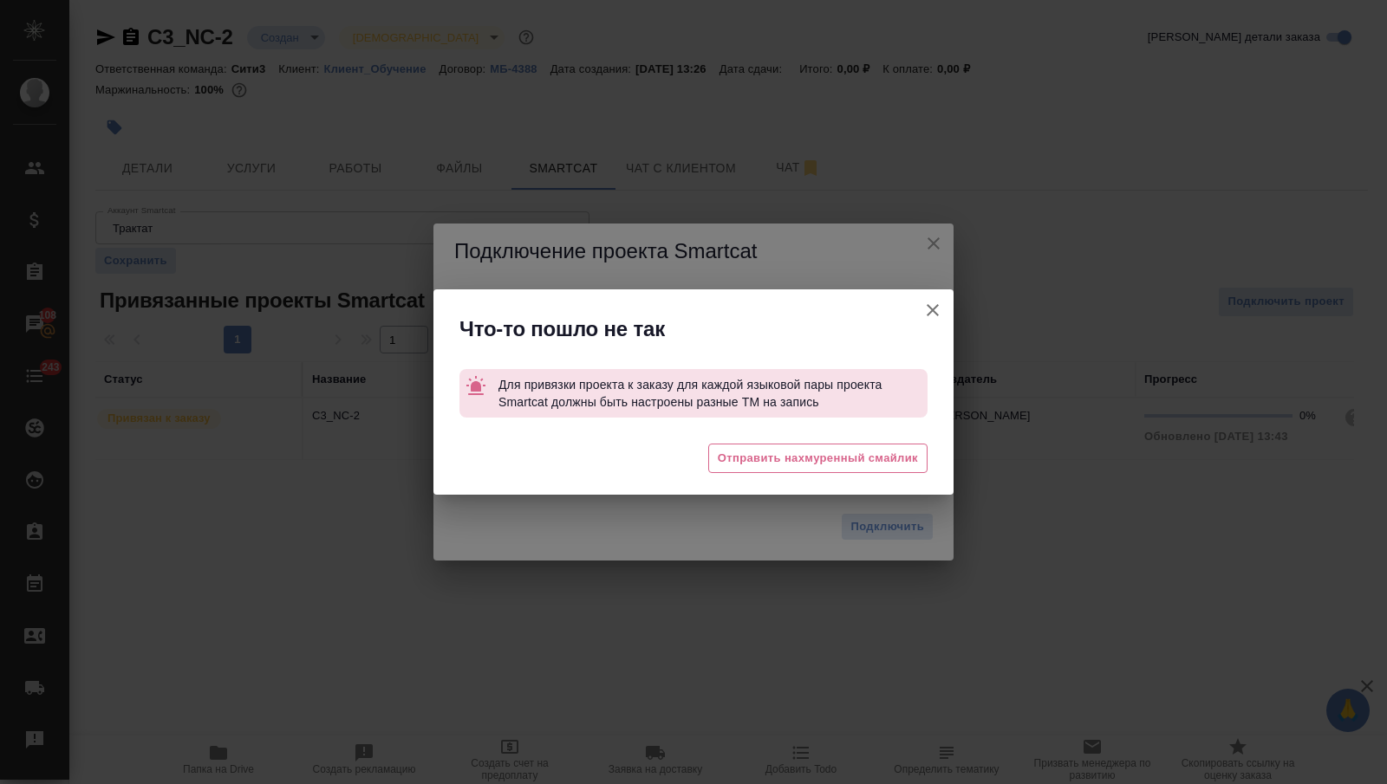
click at [925, 309] on icon "button" at bounding box center [932, 310] width 21 height 21
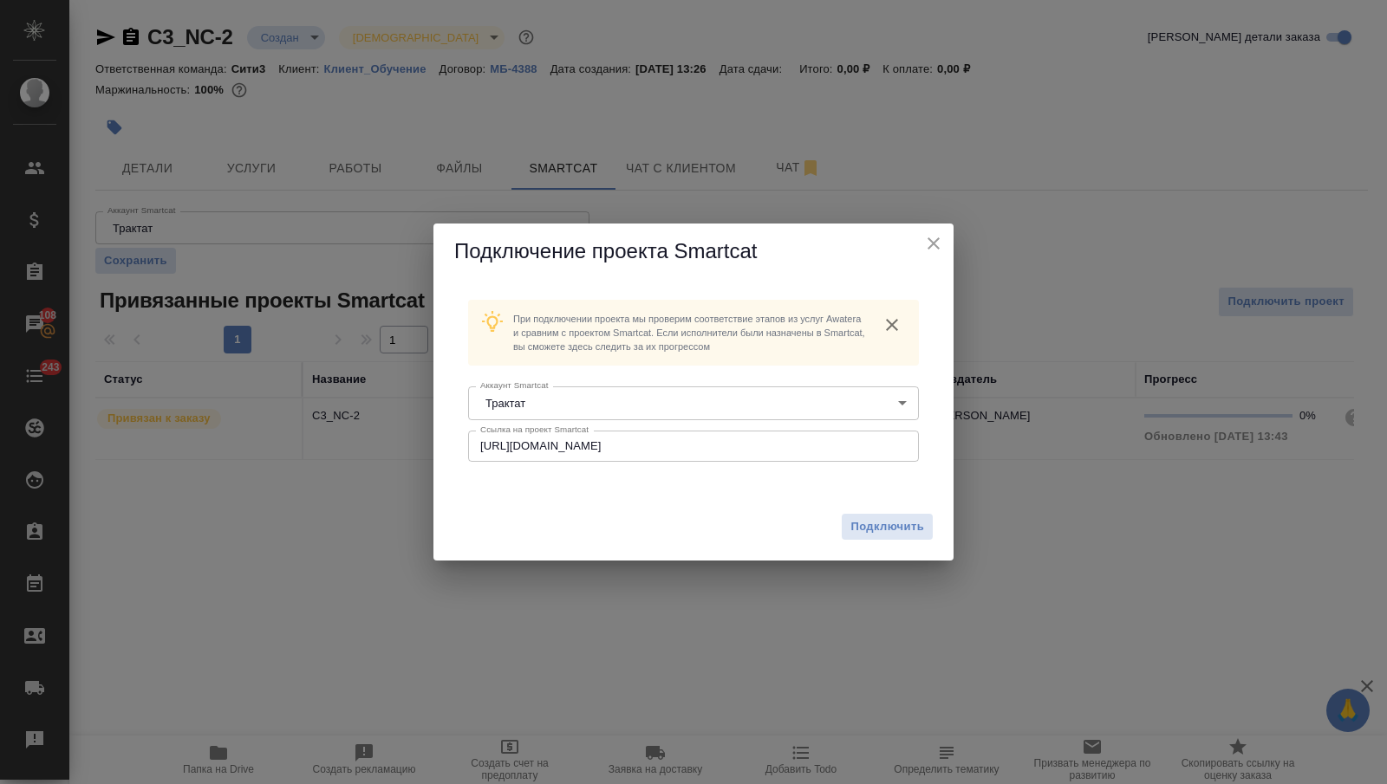
click at [932, 238] on icon "close" at bounding box center [933, 243] width 21 height 21
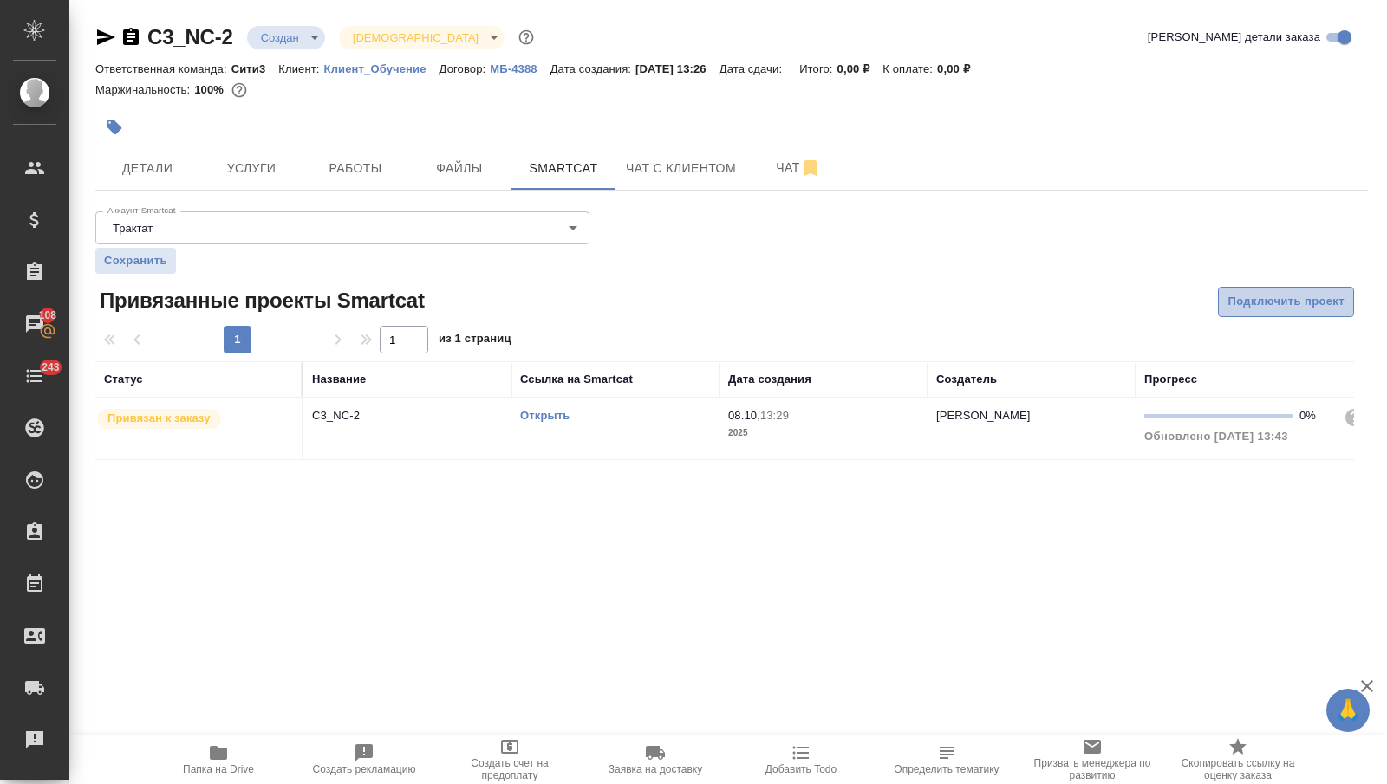
click at [1259, 306] on span "Подключить проект" at bounding box center [1285, 302] width 117 height 20
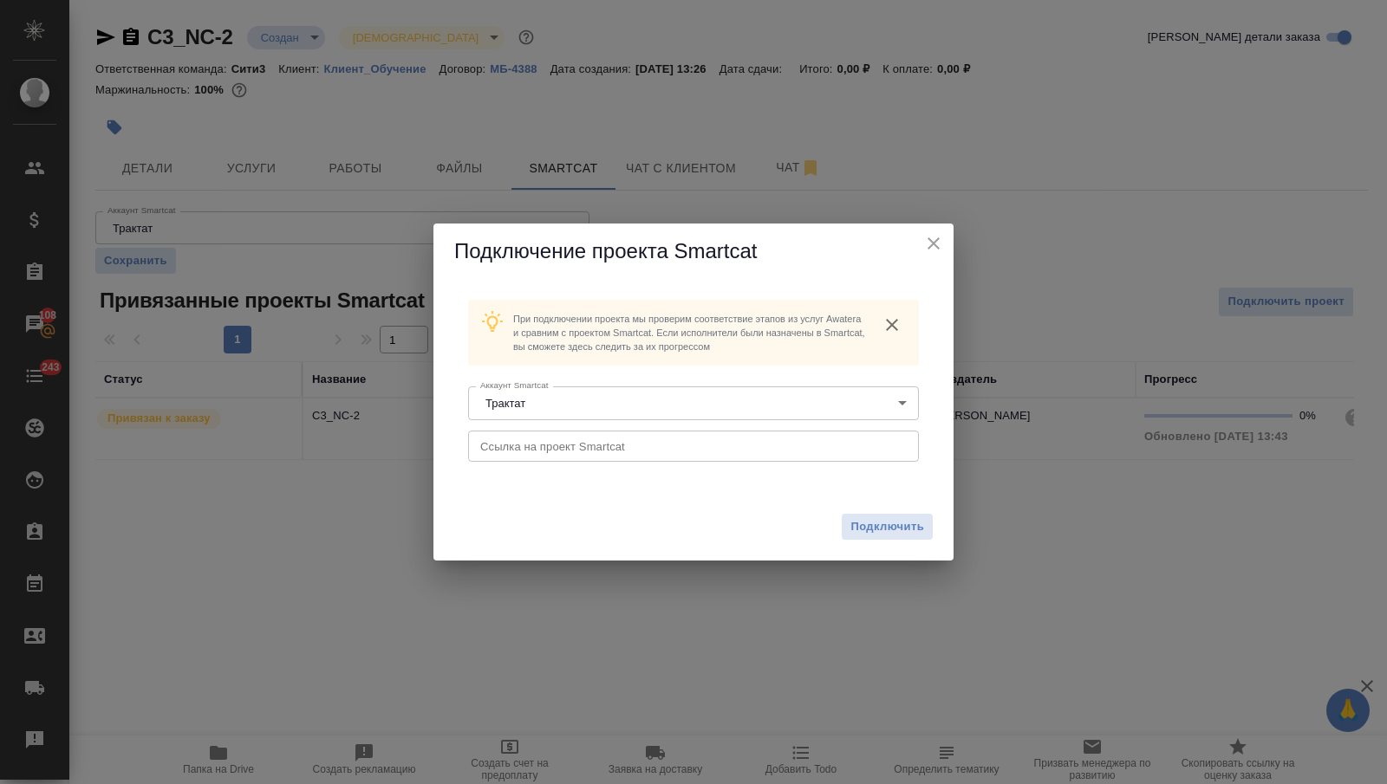
click at [610, 447] on input "text" at bounding box center [693, 446] width 451 height 31
click at [862, 522] on span "Подключить" at bounding box center [887, 526] width 74 height 17
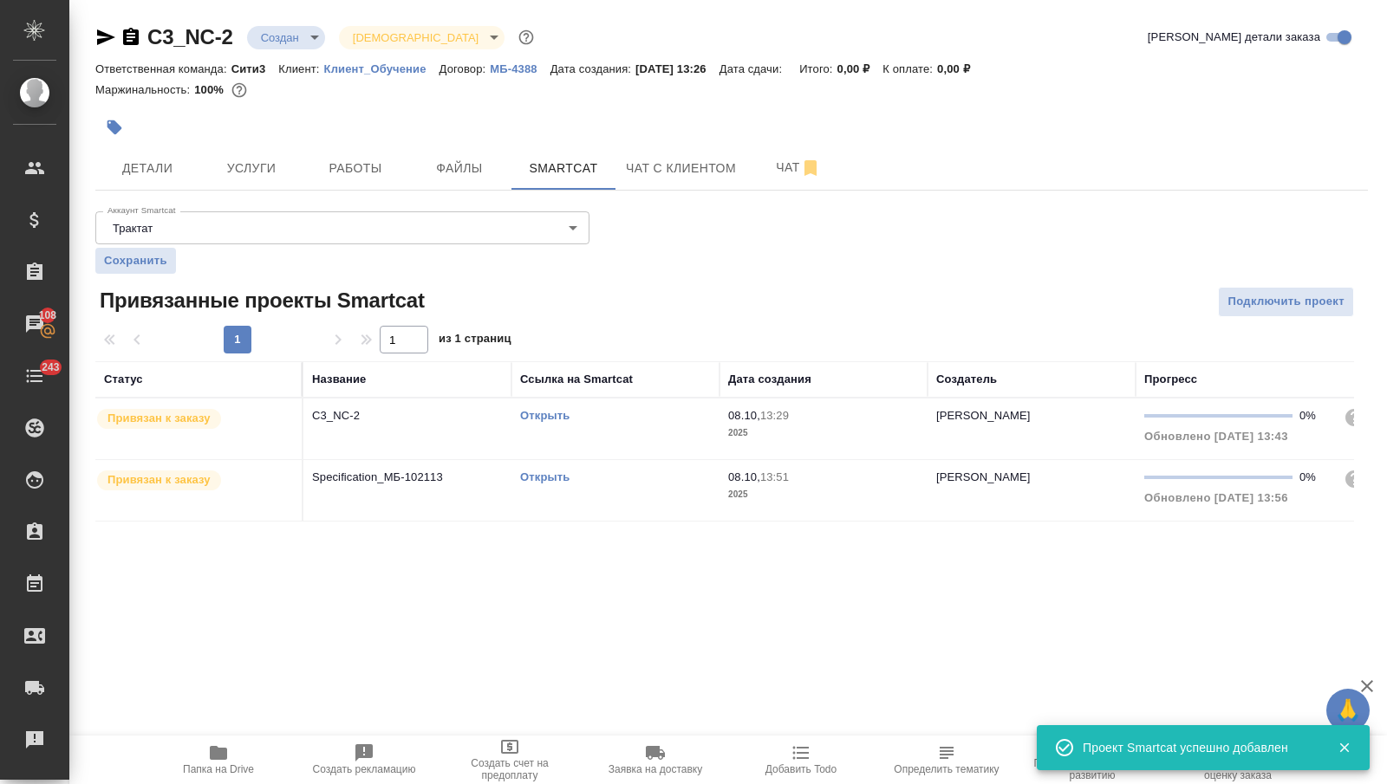
click at [974, 491] on td "Никитина Татьяна" at bounding box center [1031, 490] width 208 height 61
click at [974, 492] on td "Никитина Татьяна" at bounding box center [1031, 490] width 208 height 61
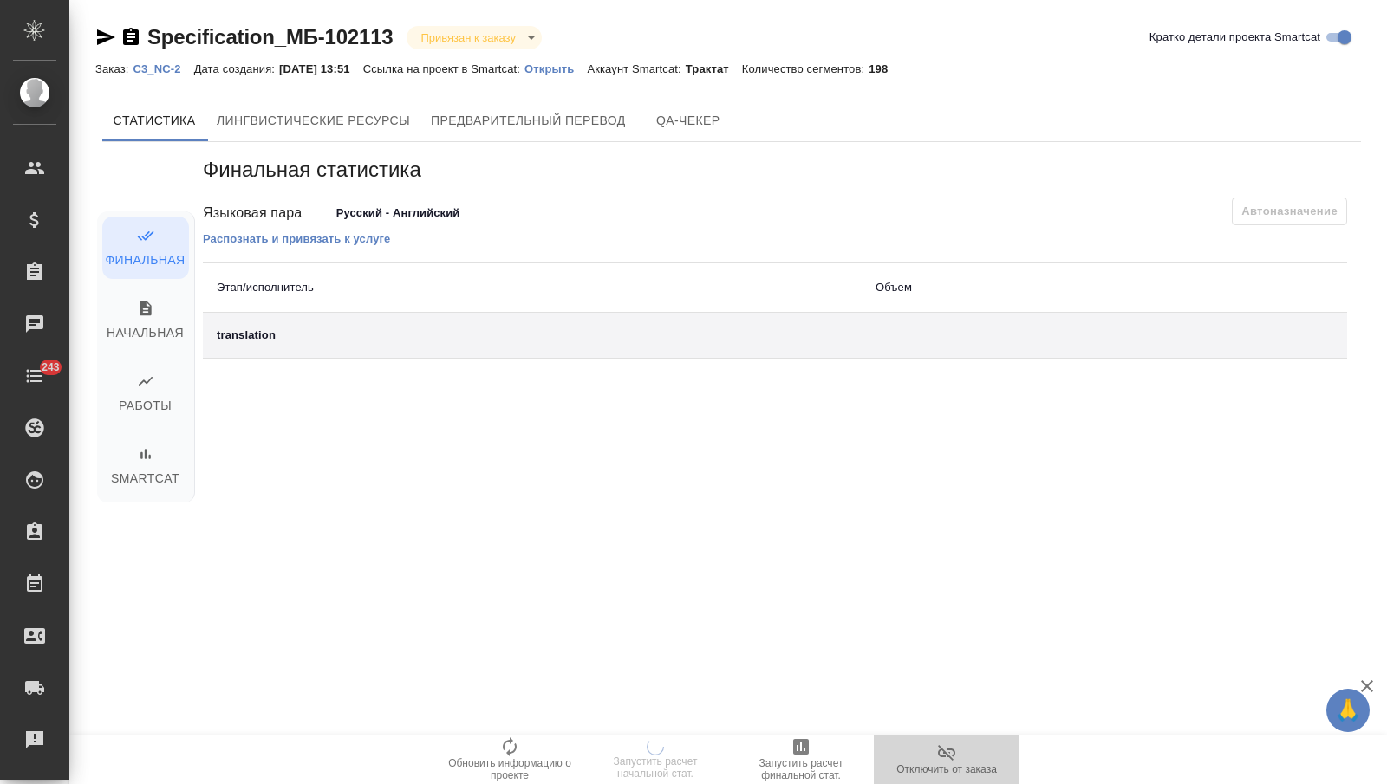
click at [941, 750] on icon "button" at bounding box center [946, 753] width 17 height 16
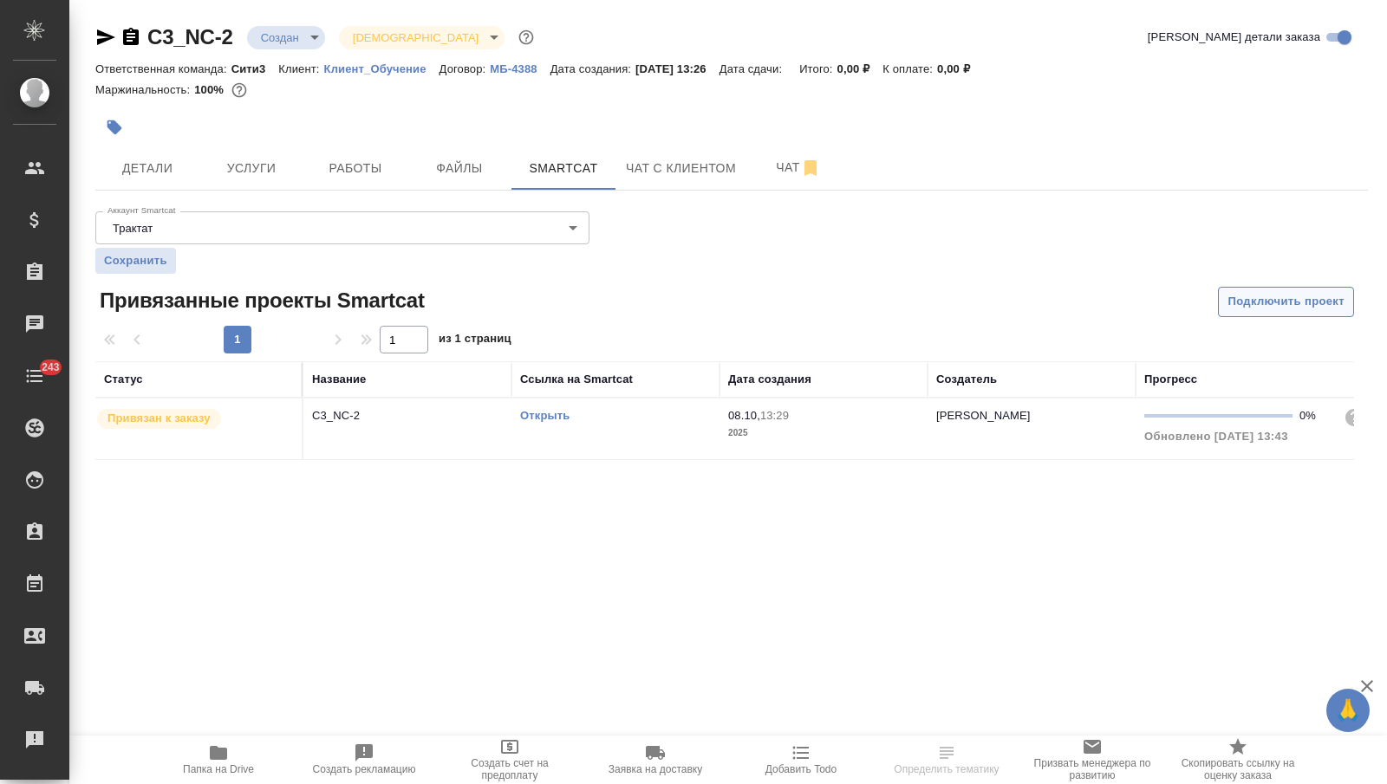
click at [1262, 295] on span "Подключить проект" at bounding box center [1285, 302] width 117 height 20
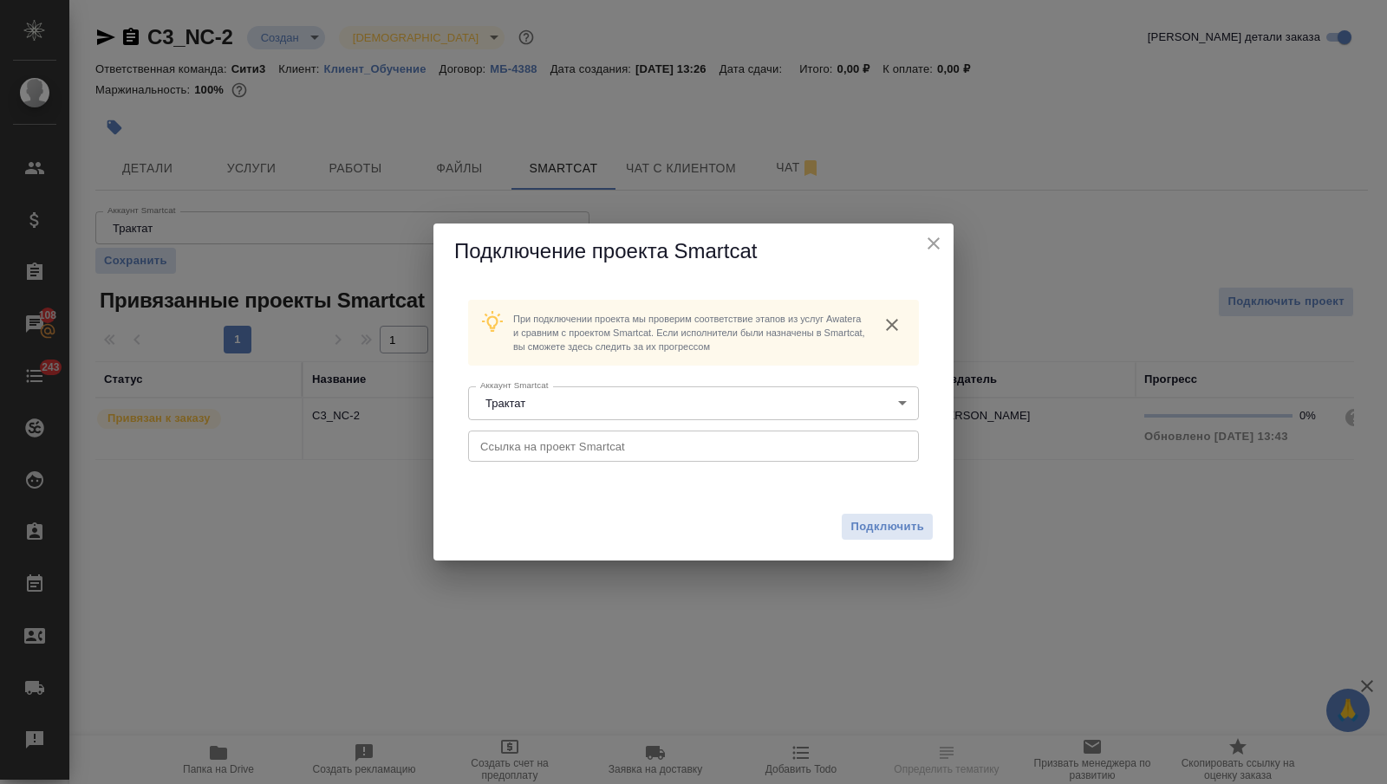
click at [538, 443] on input "text" at bounding box center [693, 446] width 451 height 31
click at [620, 505] on div "Подключить" at bounding box center [693, 527] width 520 height 68
click at [926, 233] on icon "close" at bounding box center [933, 243] width 21 height 21
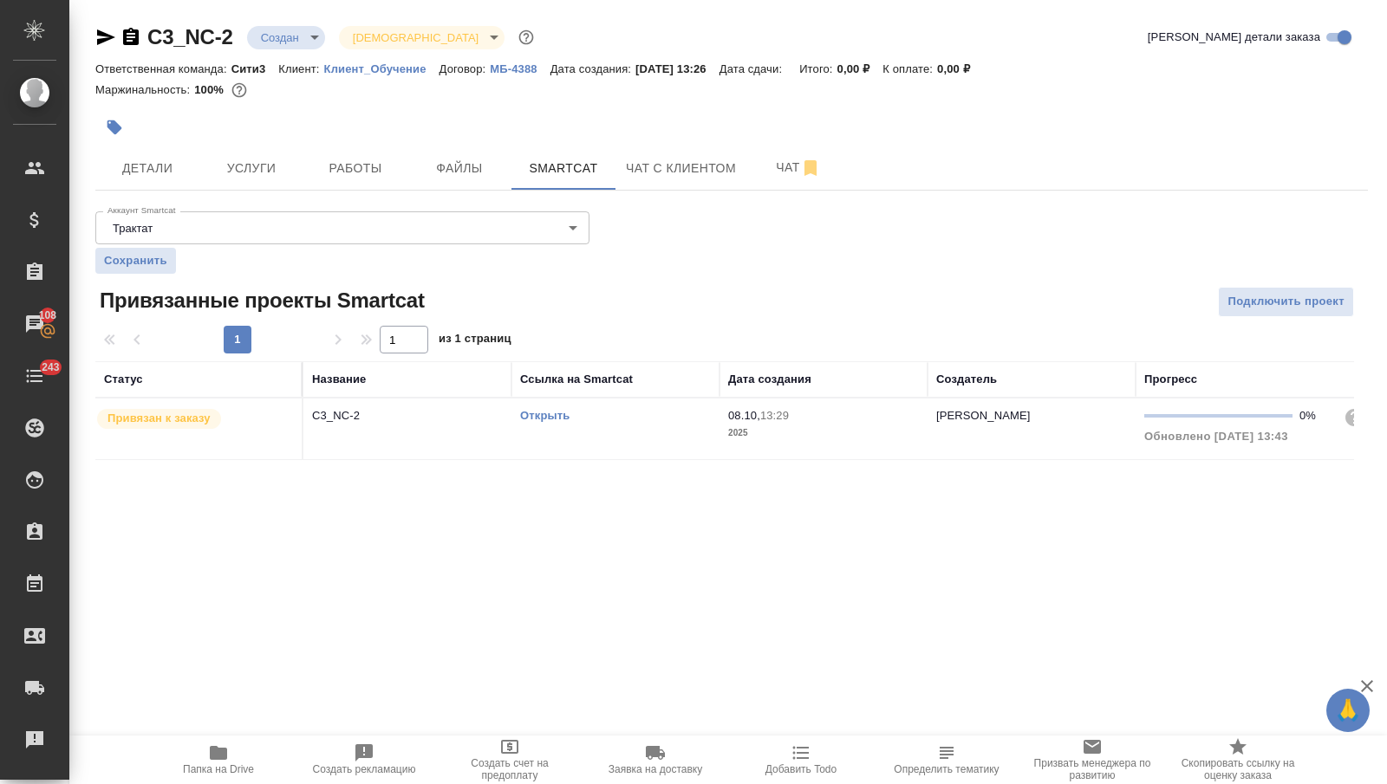
click at [102, 36] on icon "button" at bounding box center [105, 37] width 21 height 21
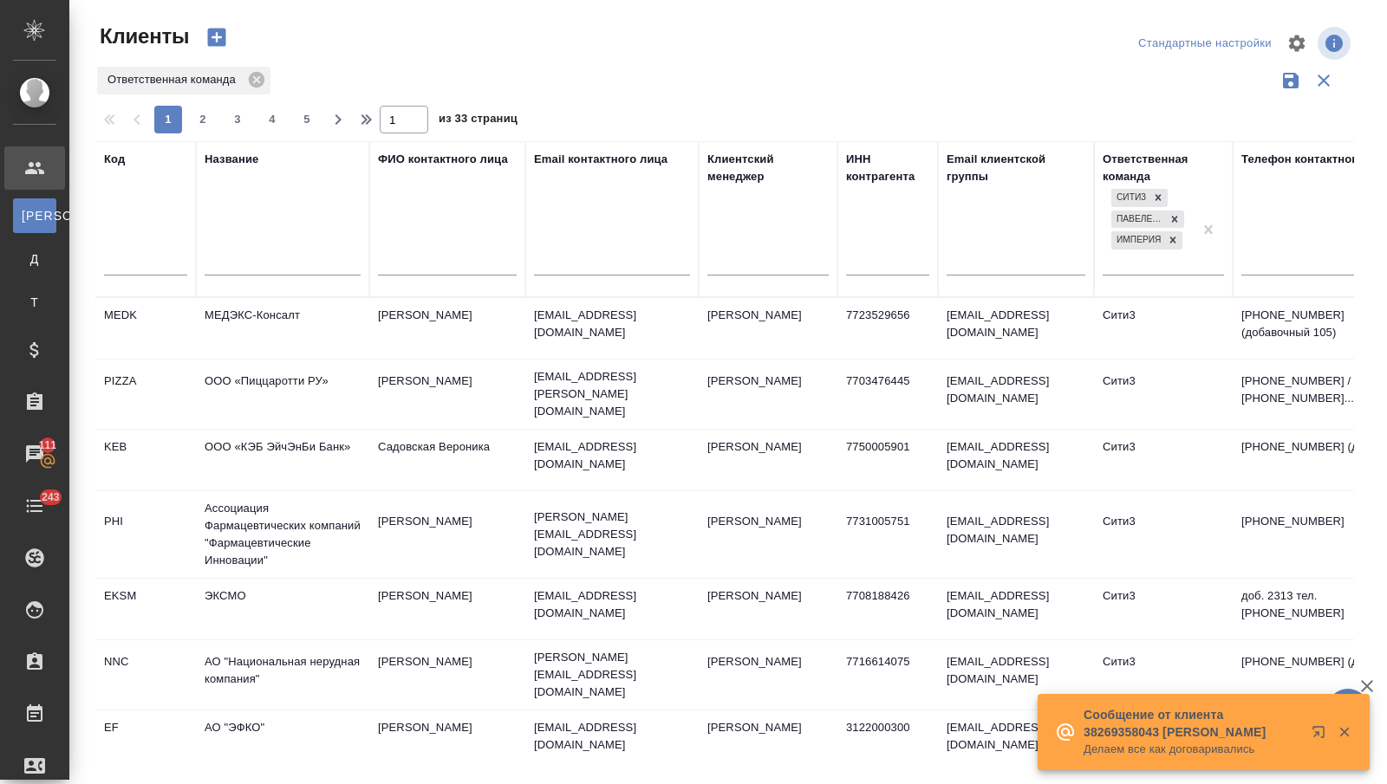
select select "RU"
click at [233, 254] on input "text" at bounding box center [283, 264] width 156 height 22
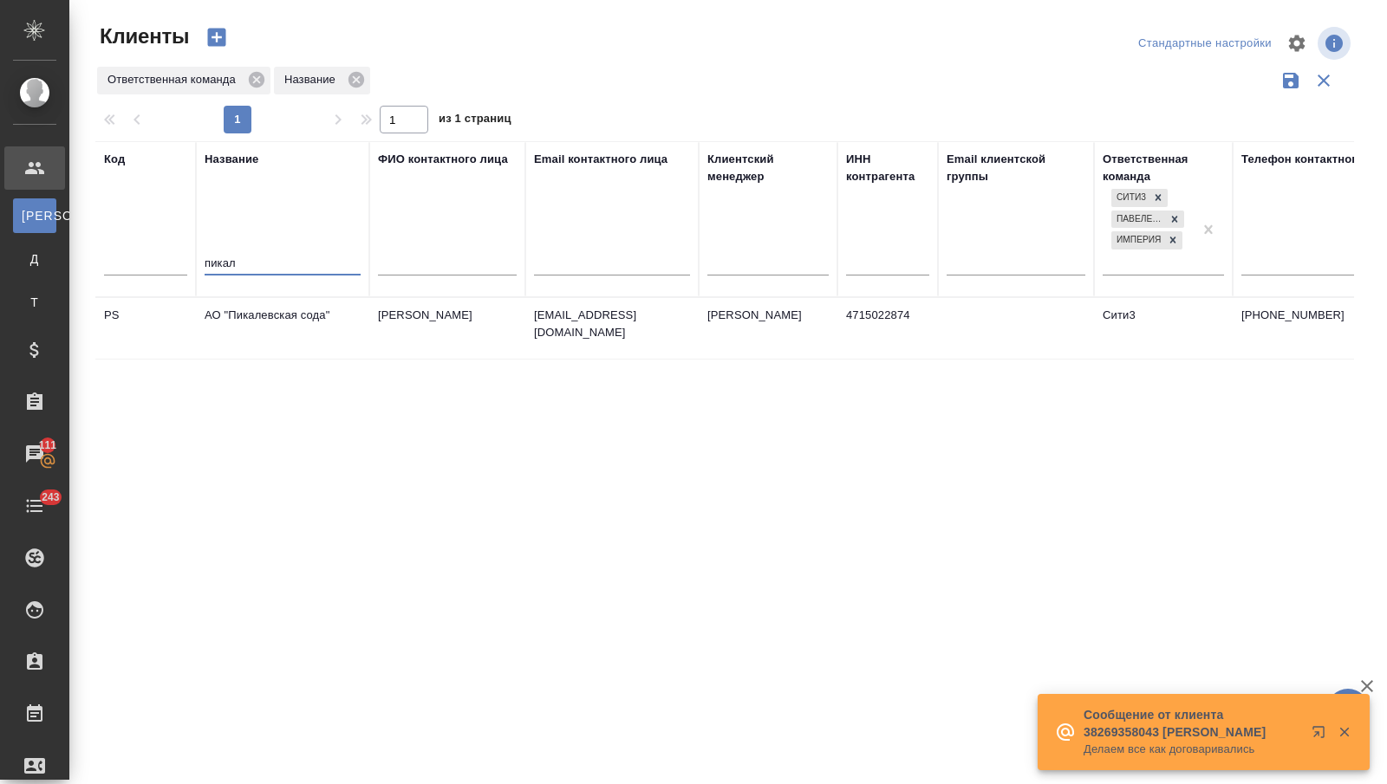
type input "пикал"
click at [272, 316] on td "АО "Пикалевская сода"" at bounding box center [282, 328] width 173 height 61
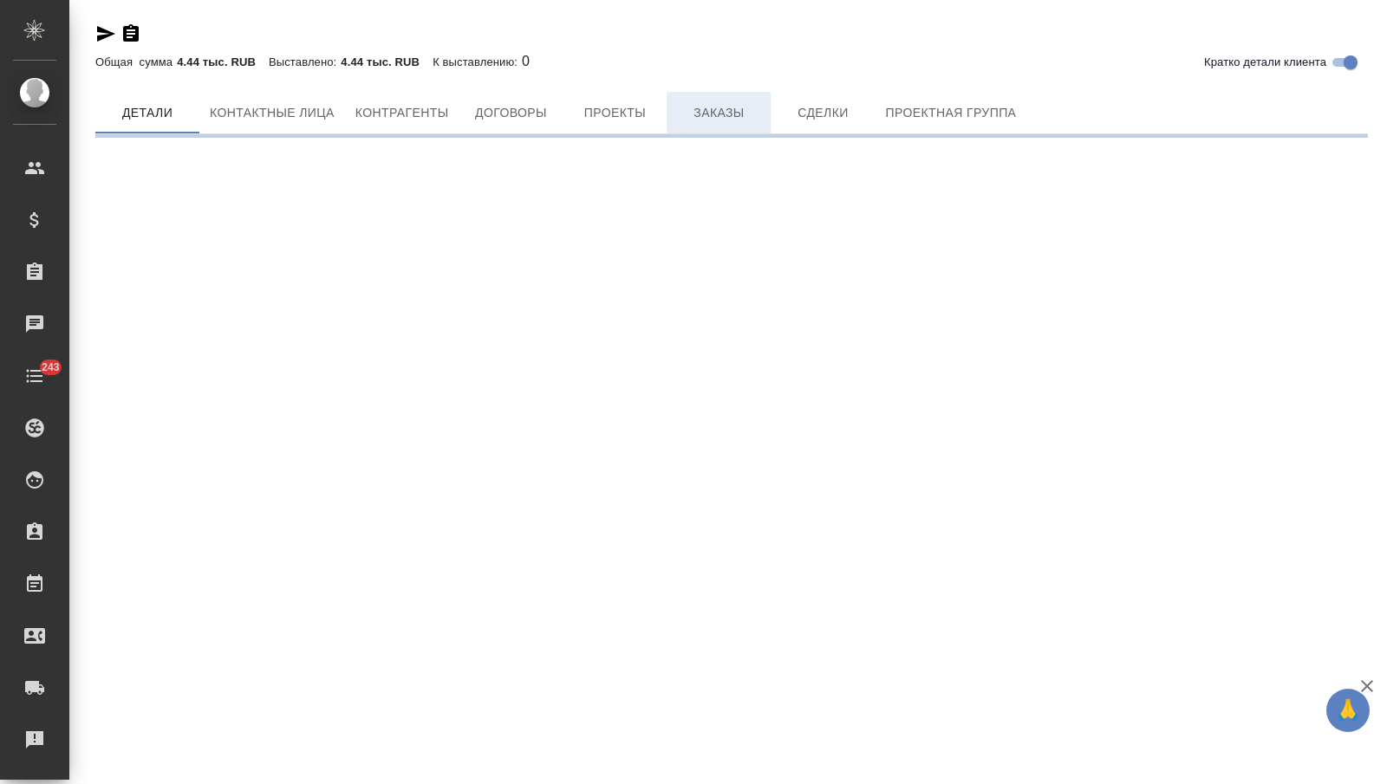
click at [702, 113] on span "Заказы" at bounding box center [718, 113] width 83 height 22
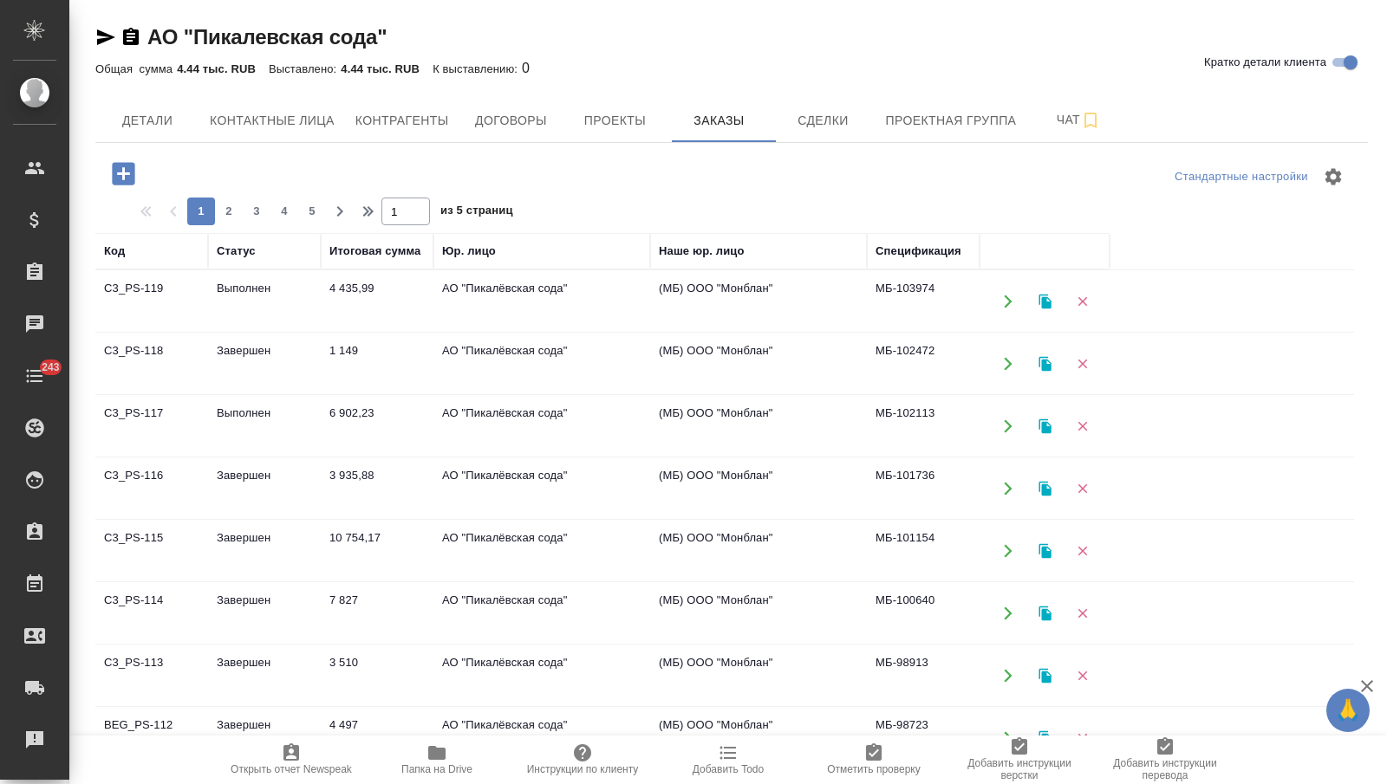
click at [382, 309] on td "4 435,99" at bounding box center [377, 301] width 113 height 61
click at [383, 309] on td "4 435,99" at bounding box center [377, 301] width 113 height 61
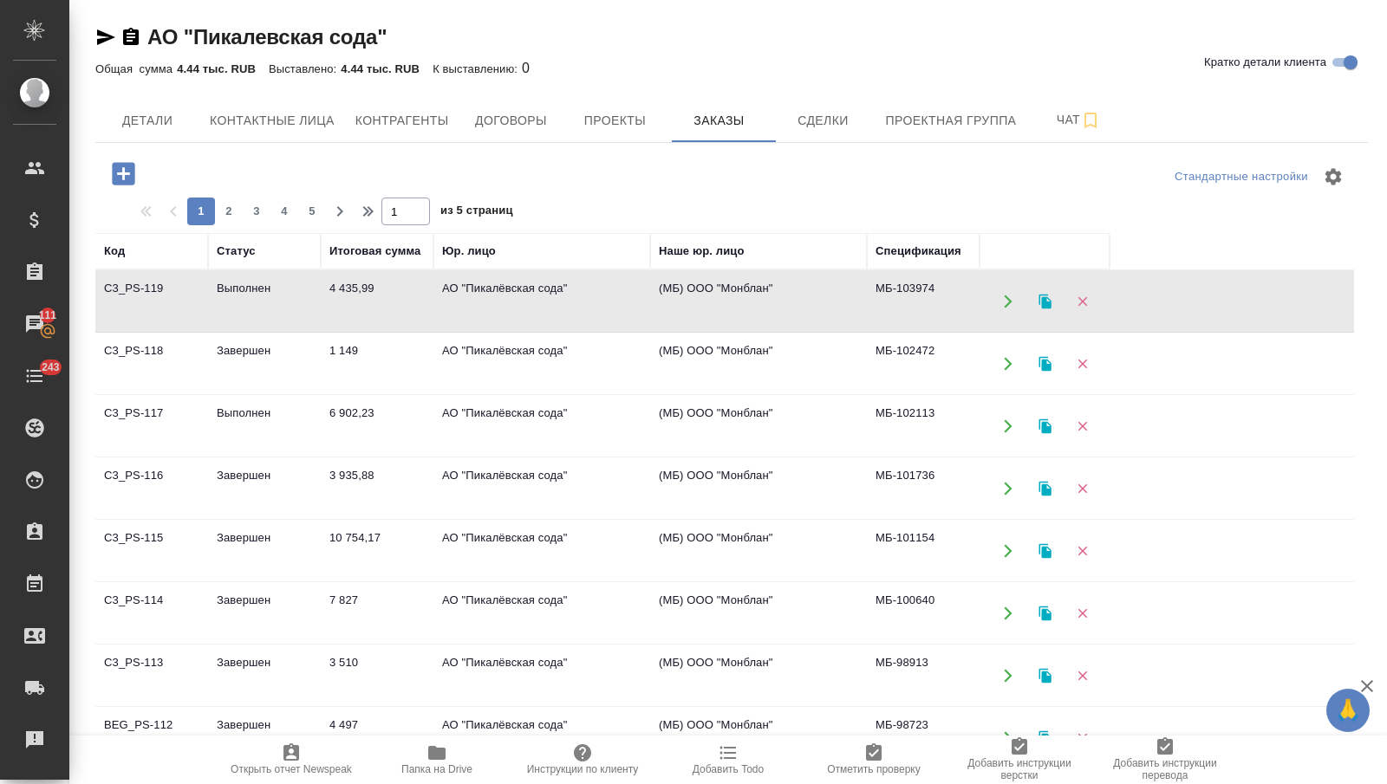
click at [336, 374] on td "1 149" at bounding box center [377, 364] width 113 height 61
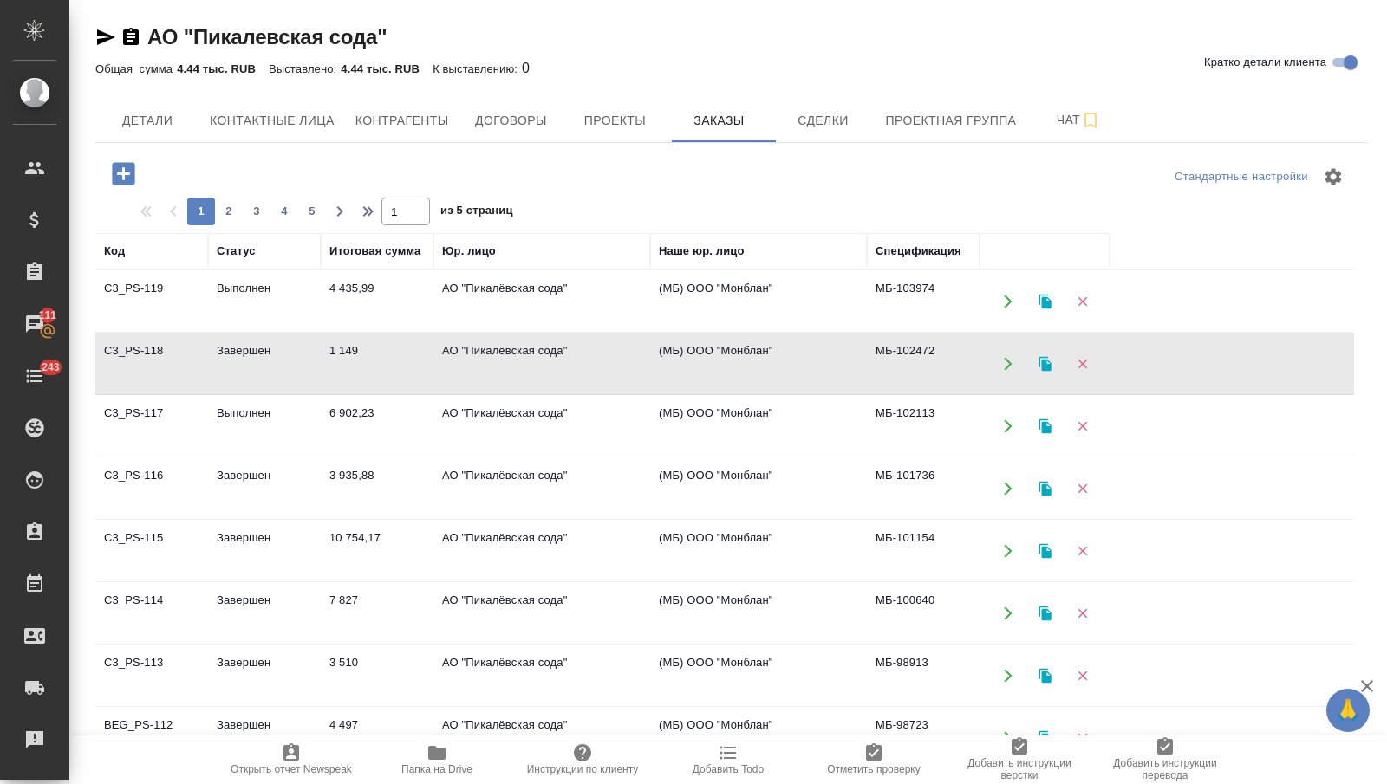
click at [347, 396] on td "6 902,23" at bounding box center [377, 426] width 113 height 61
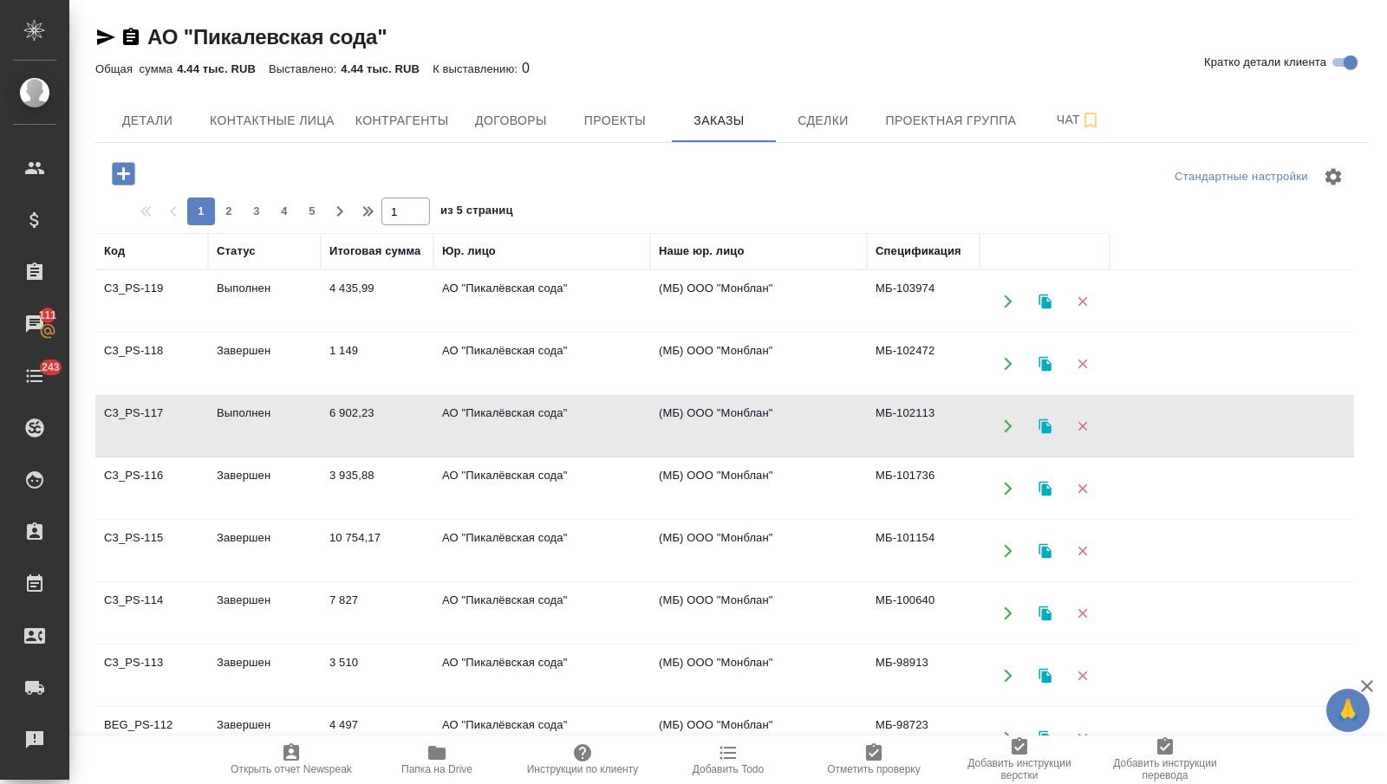
click at [347, 396] on td "6 902,23" at bounding box center [377, 426] width 113 height 61
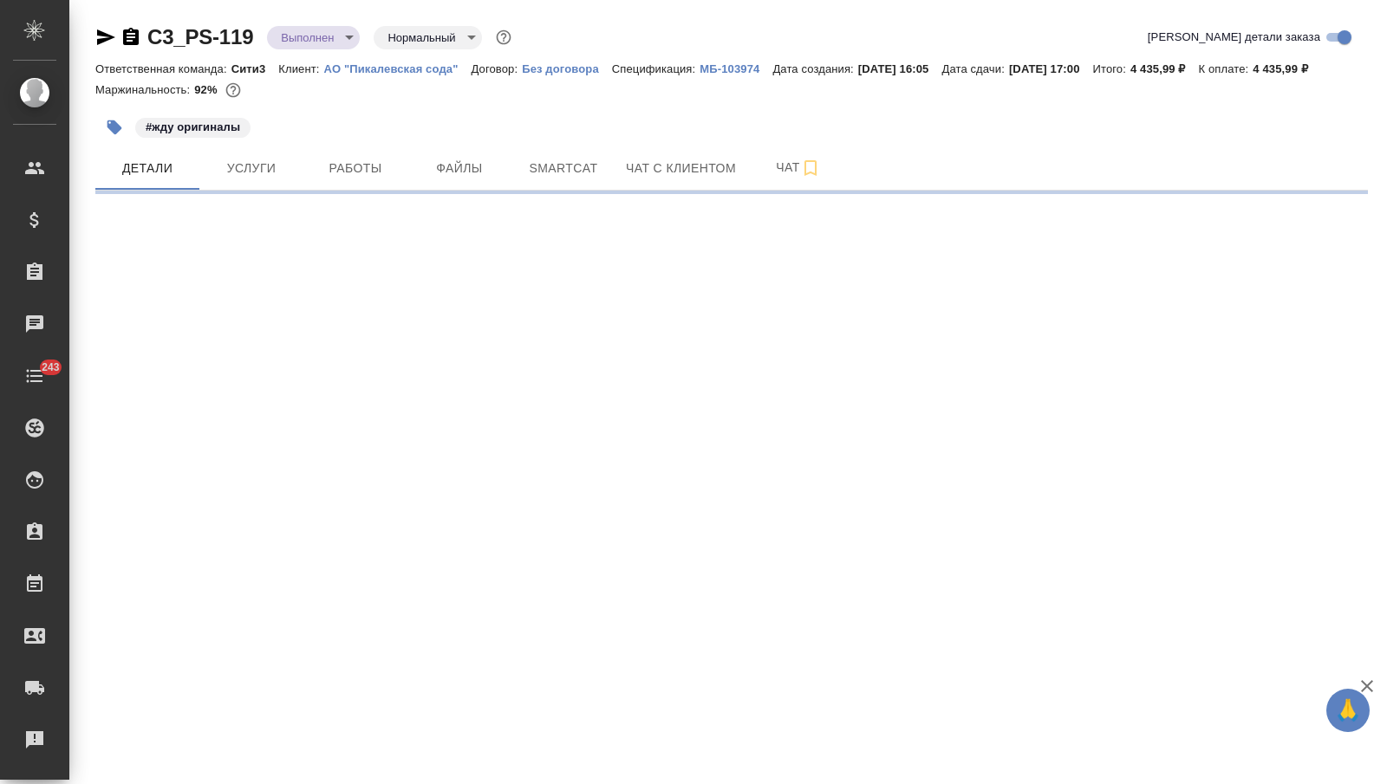
select select "RU"
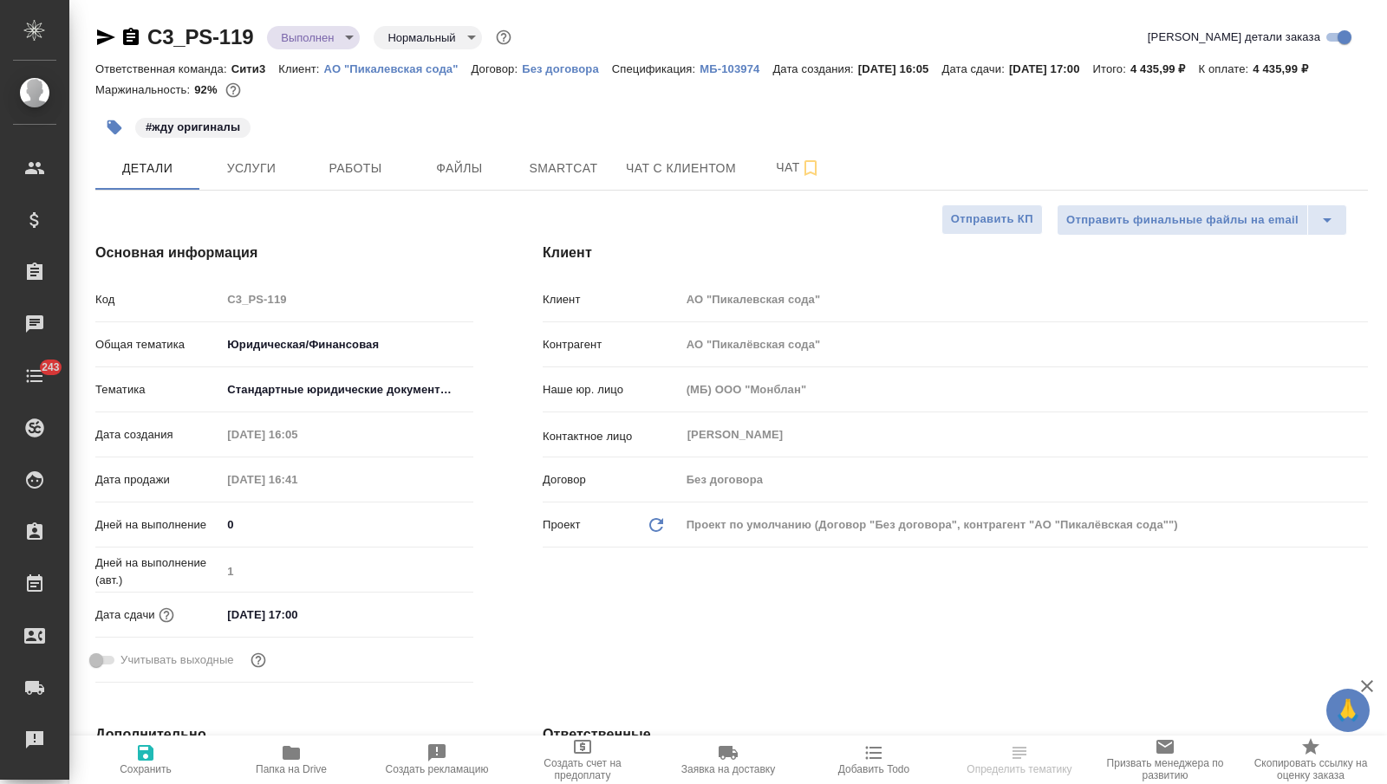
type textarea "x"
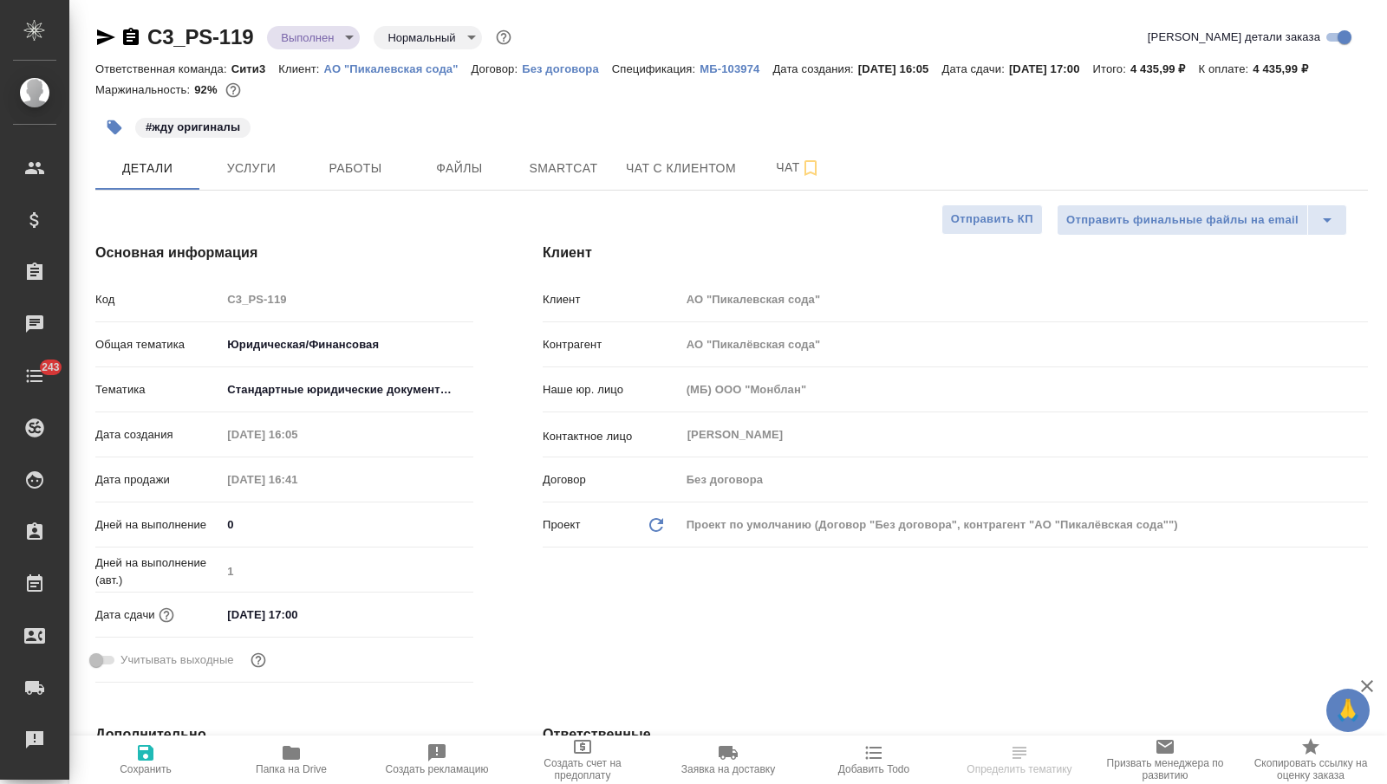
type textarea "x"
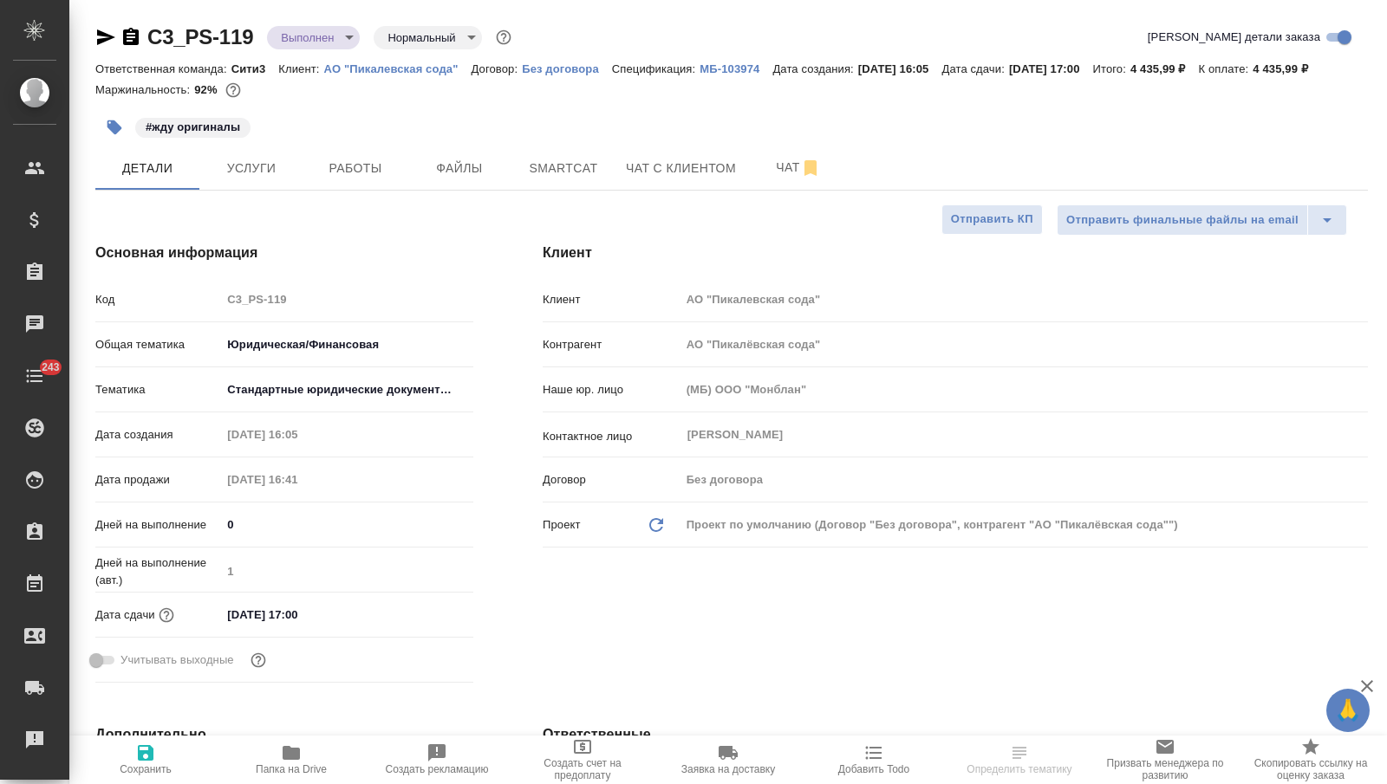
type textarea "x"
select select "RU"
type textarea "x"
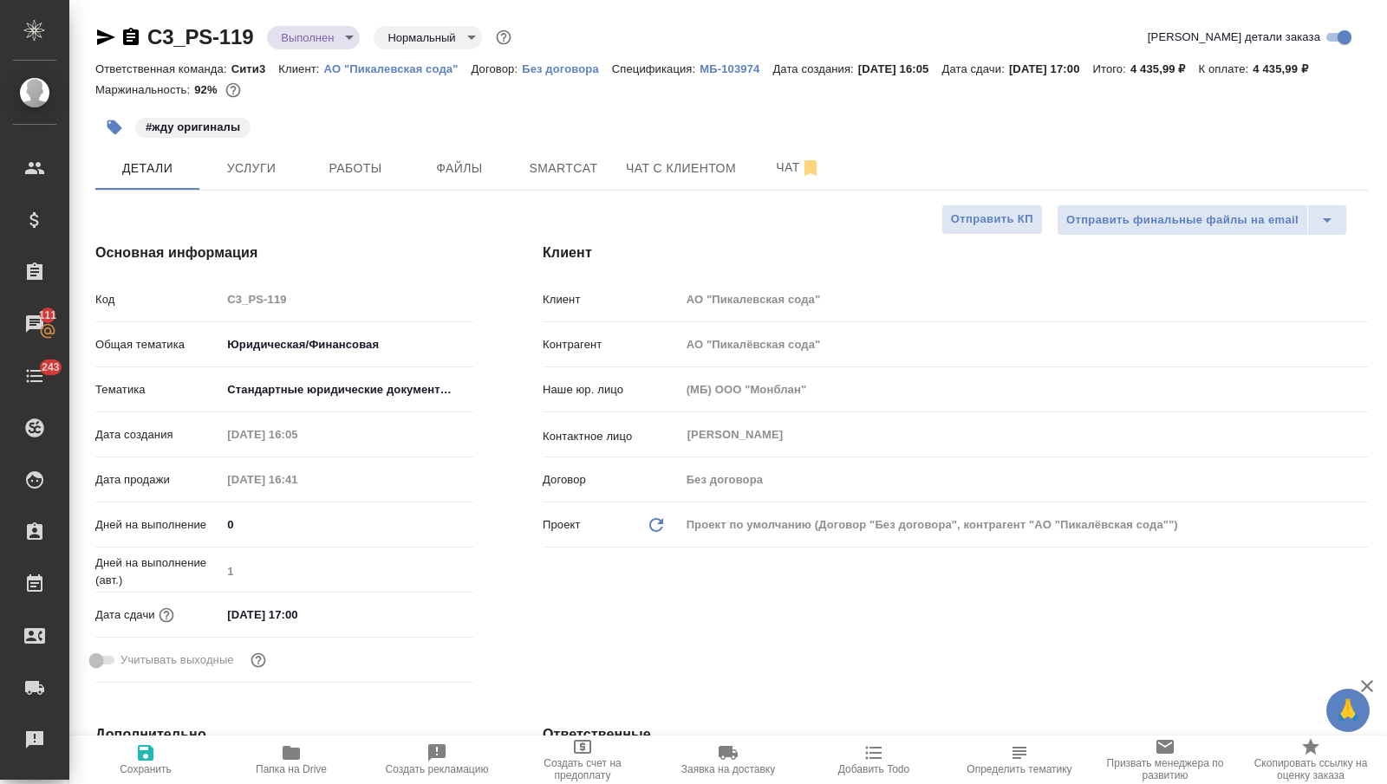
type textarea "x"
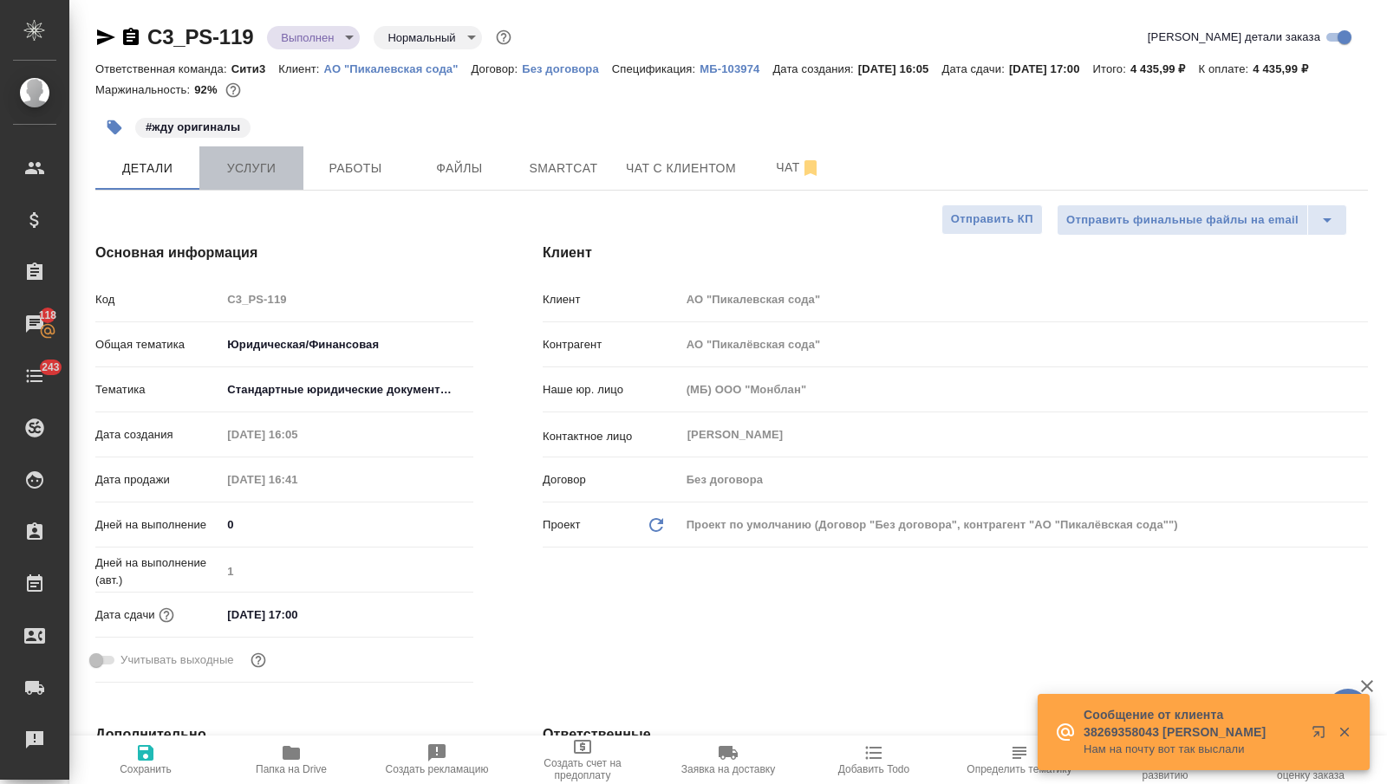
click at [270, 179] on span "Услуги" at bounding box center [251, 169] width 83 height 22
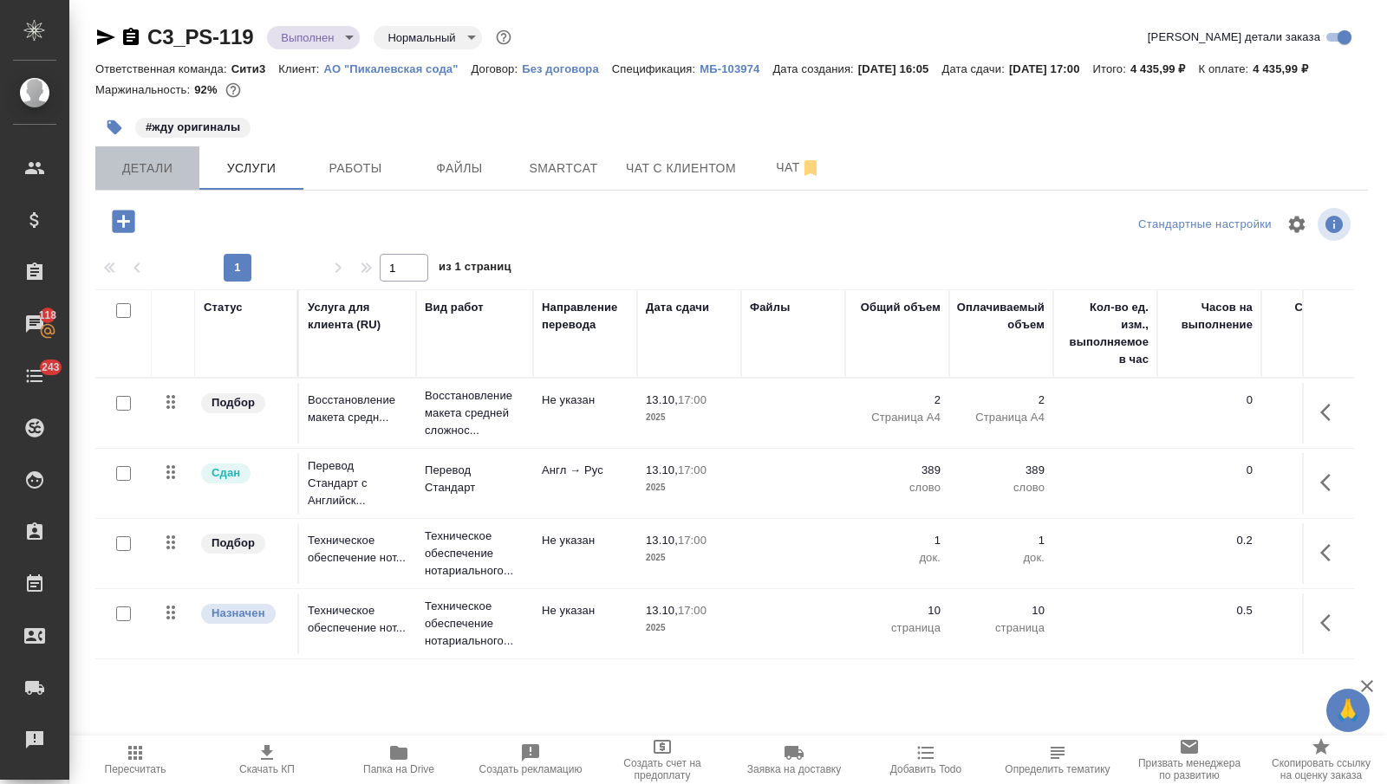
click at [154, 179] on span "Детали" at bounding box center [147, 169] width 83 height 22
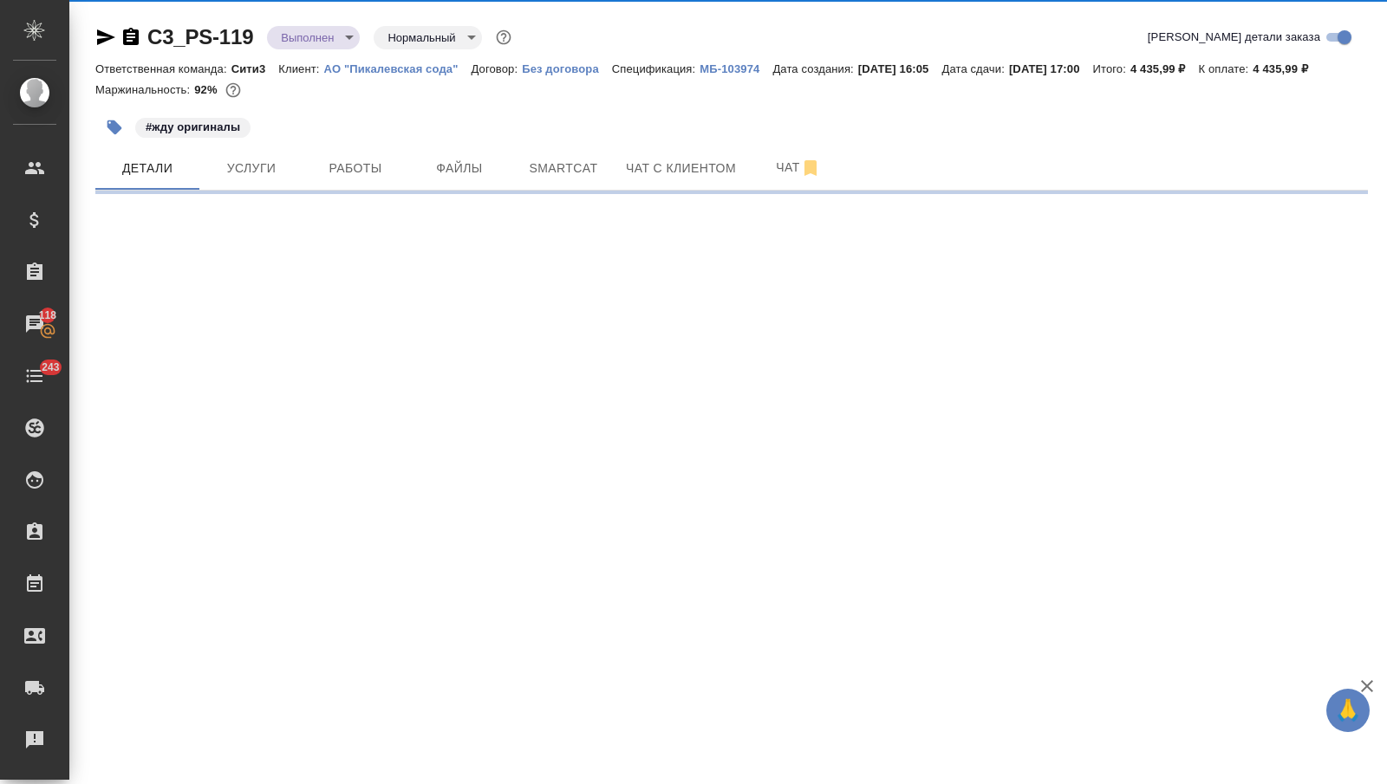
select select "RU"
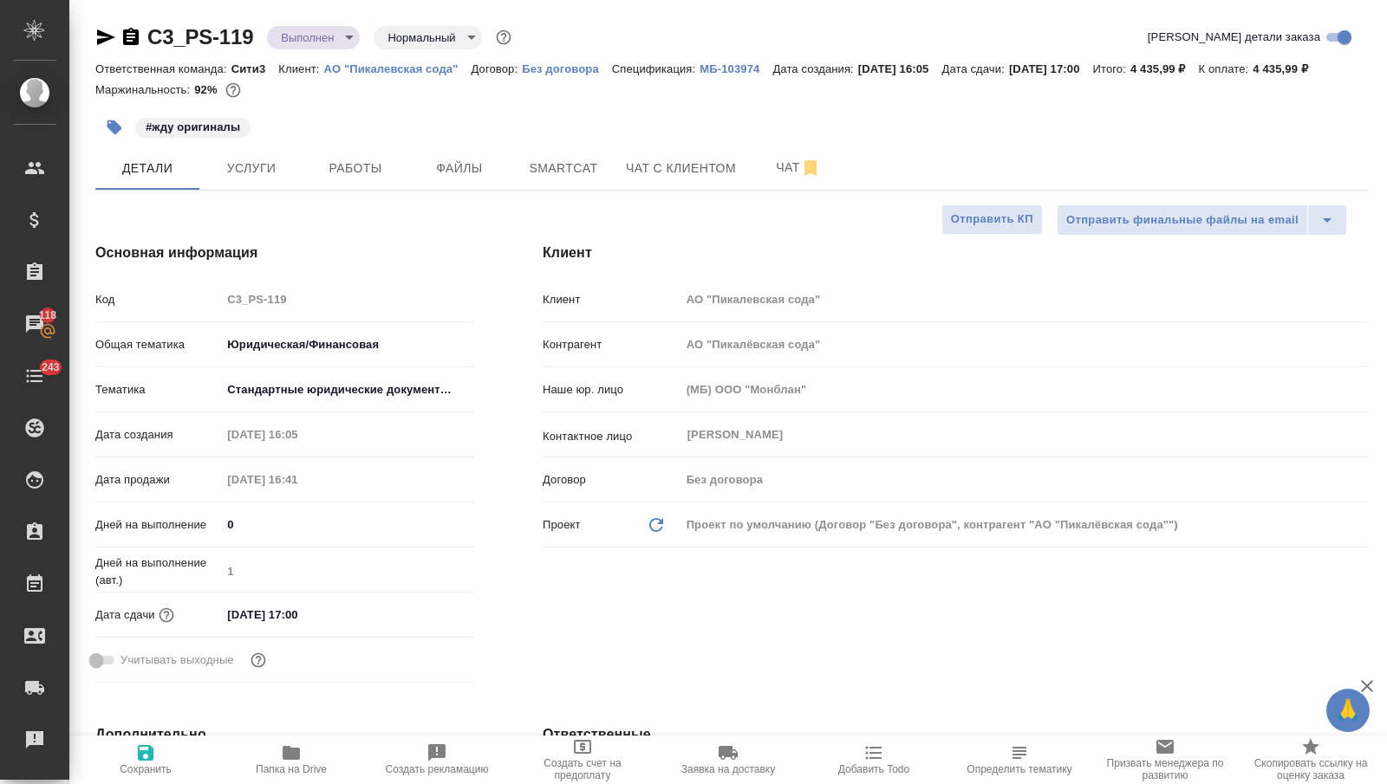
type textarea "x"
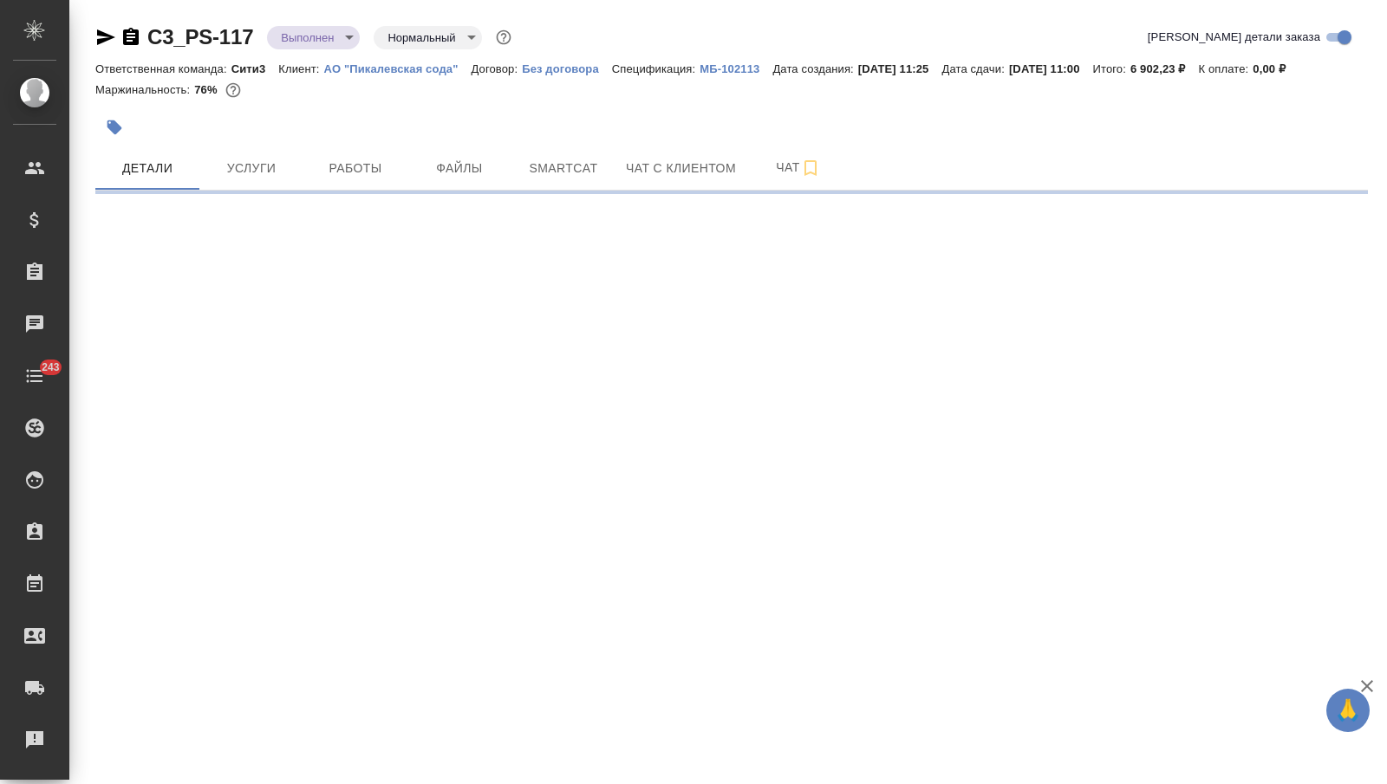
select select "RU"
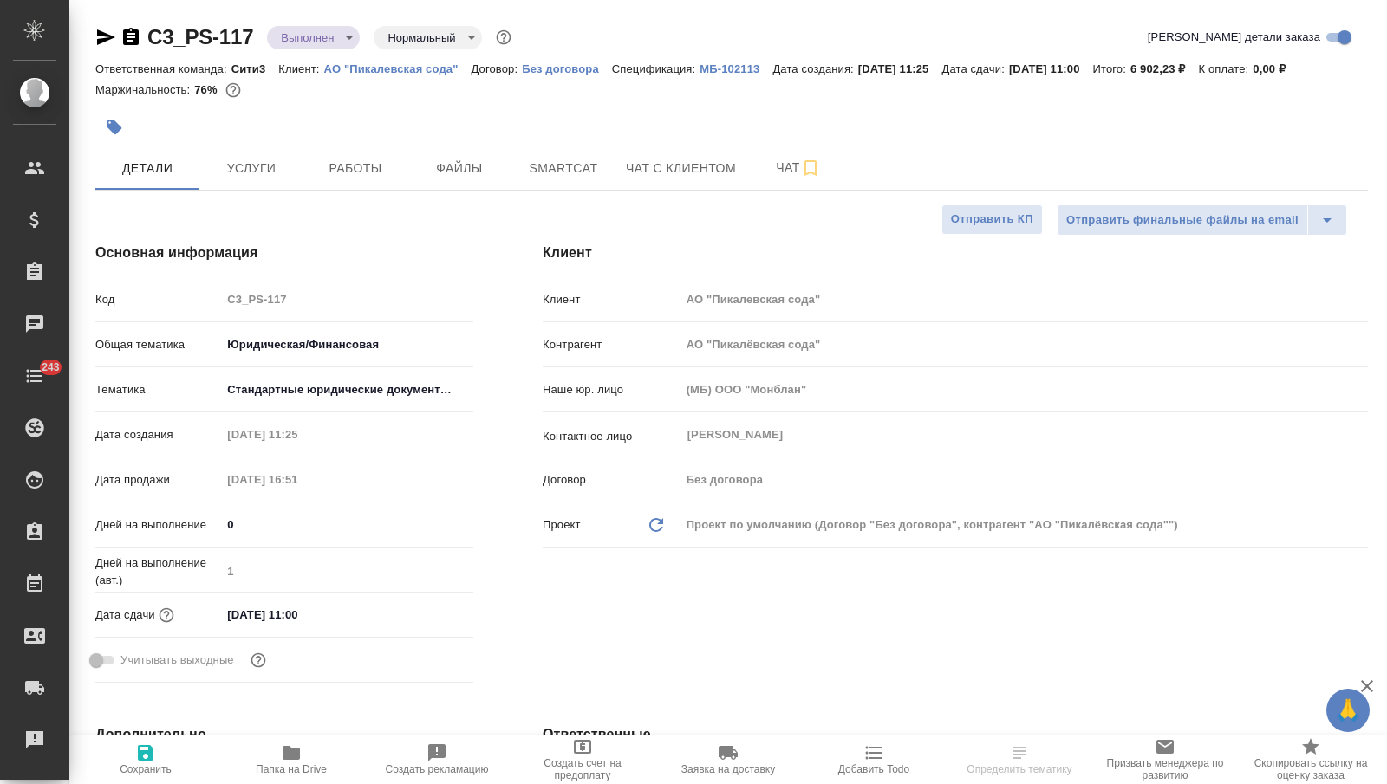
type textarea "x"
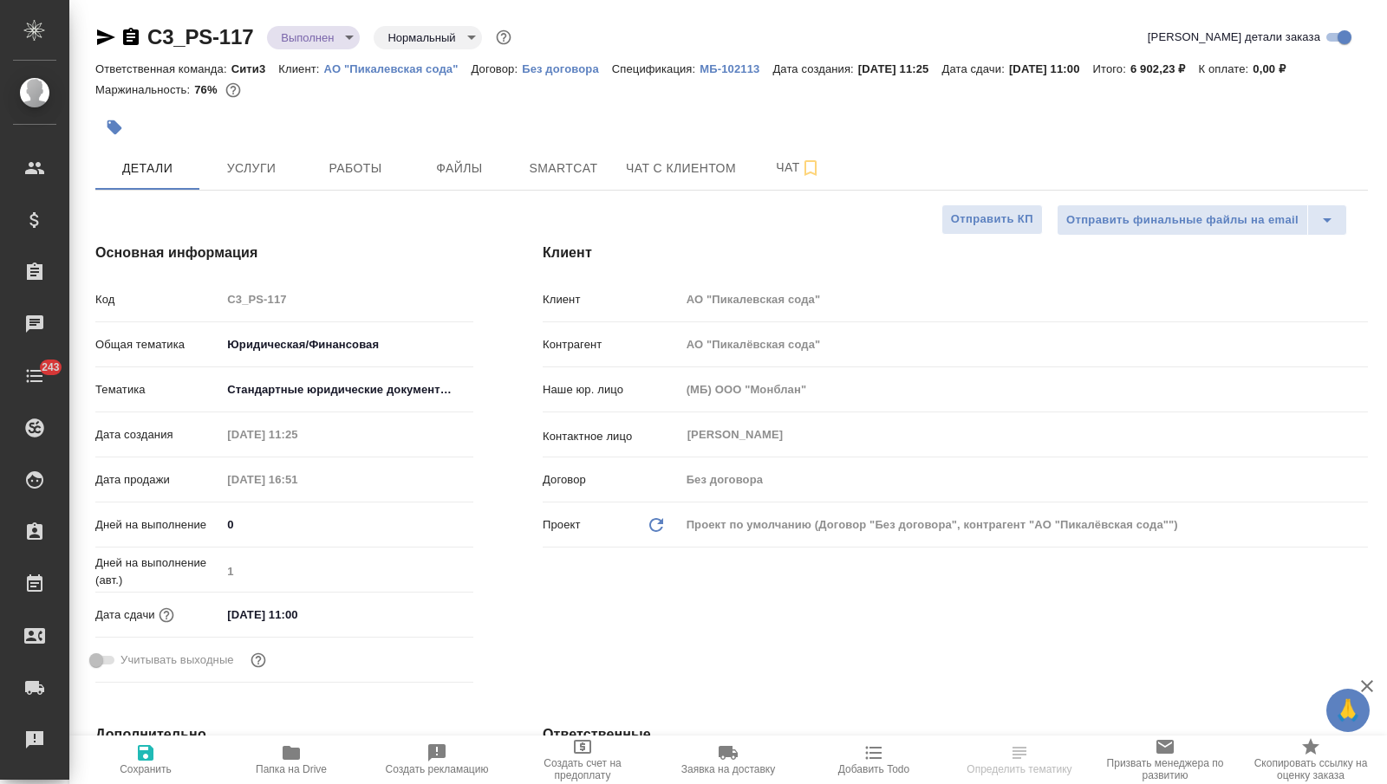
type textarea "x"
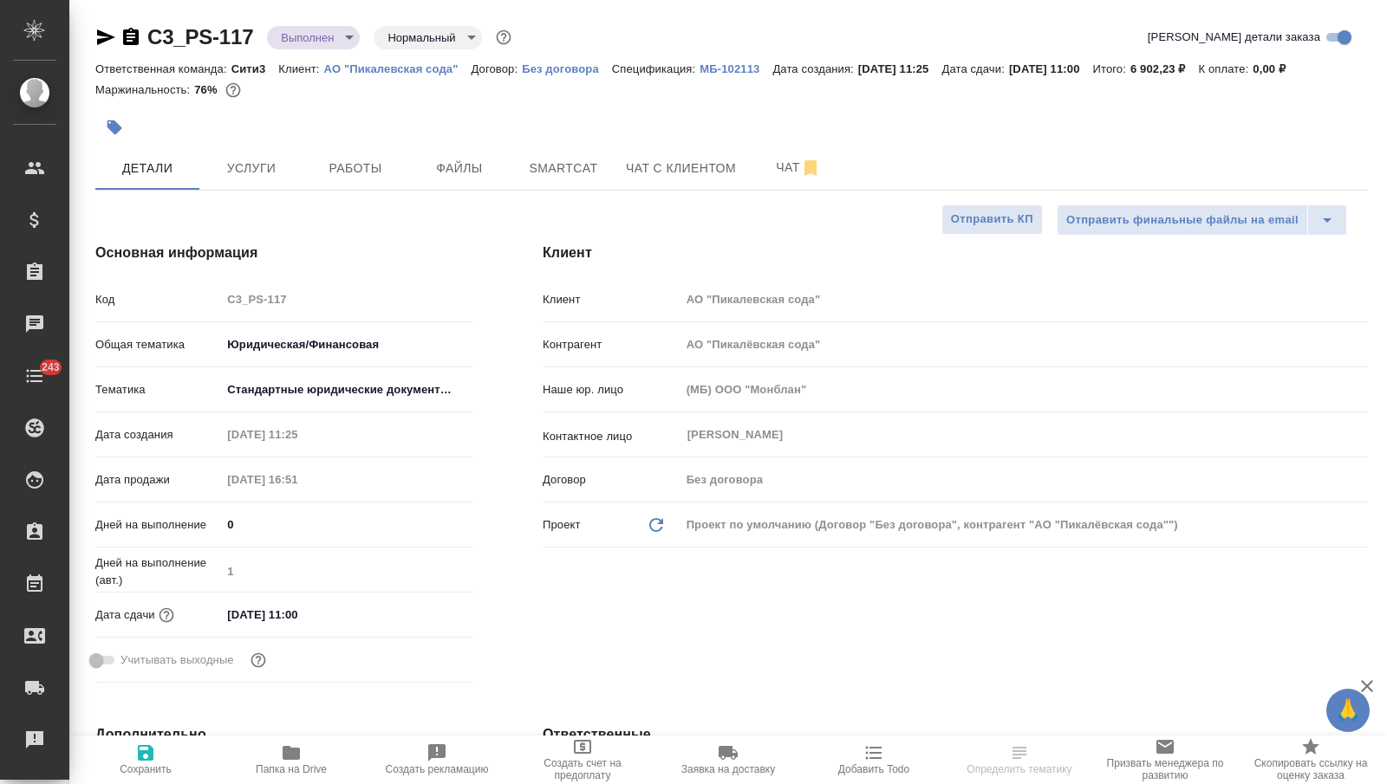
type textarea "x"
select select "RU"
type textarea "x"
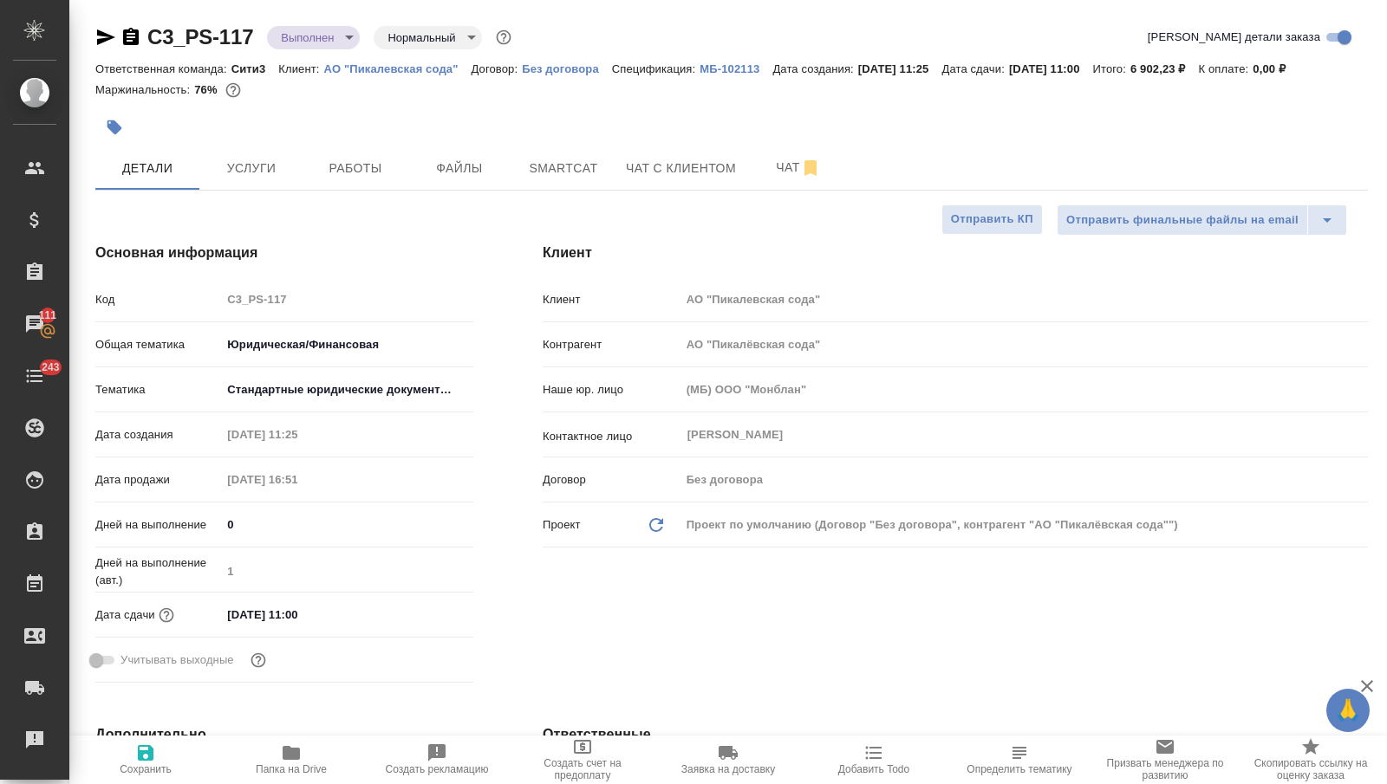
type textarea "x"
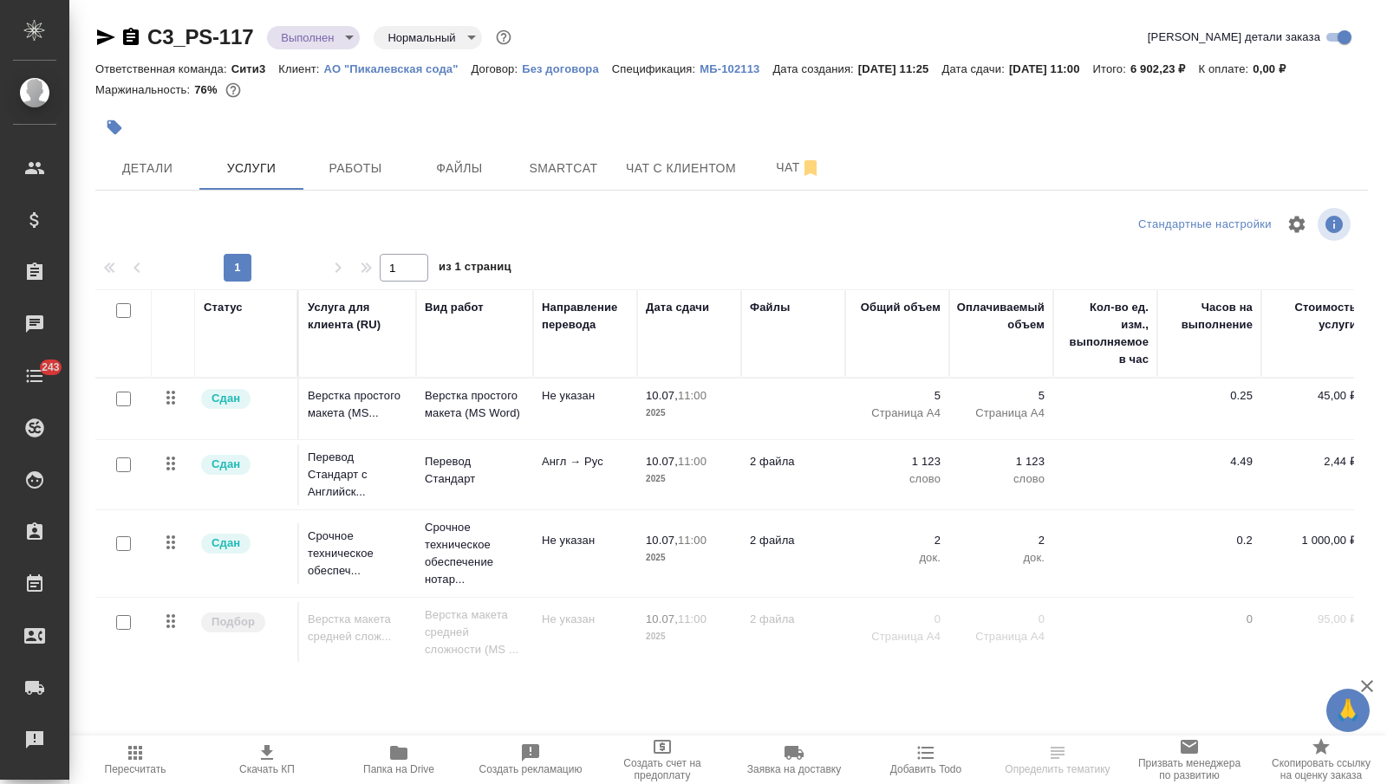
click at [121, 309] on input "checkbox" at bounding box center [123, 310] width 15 height 15
checkbox input "true"
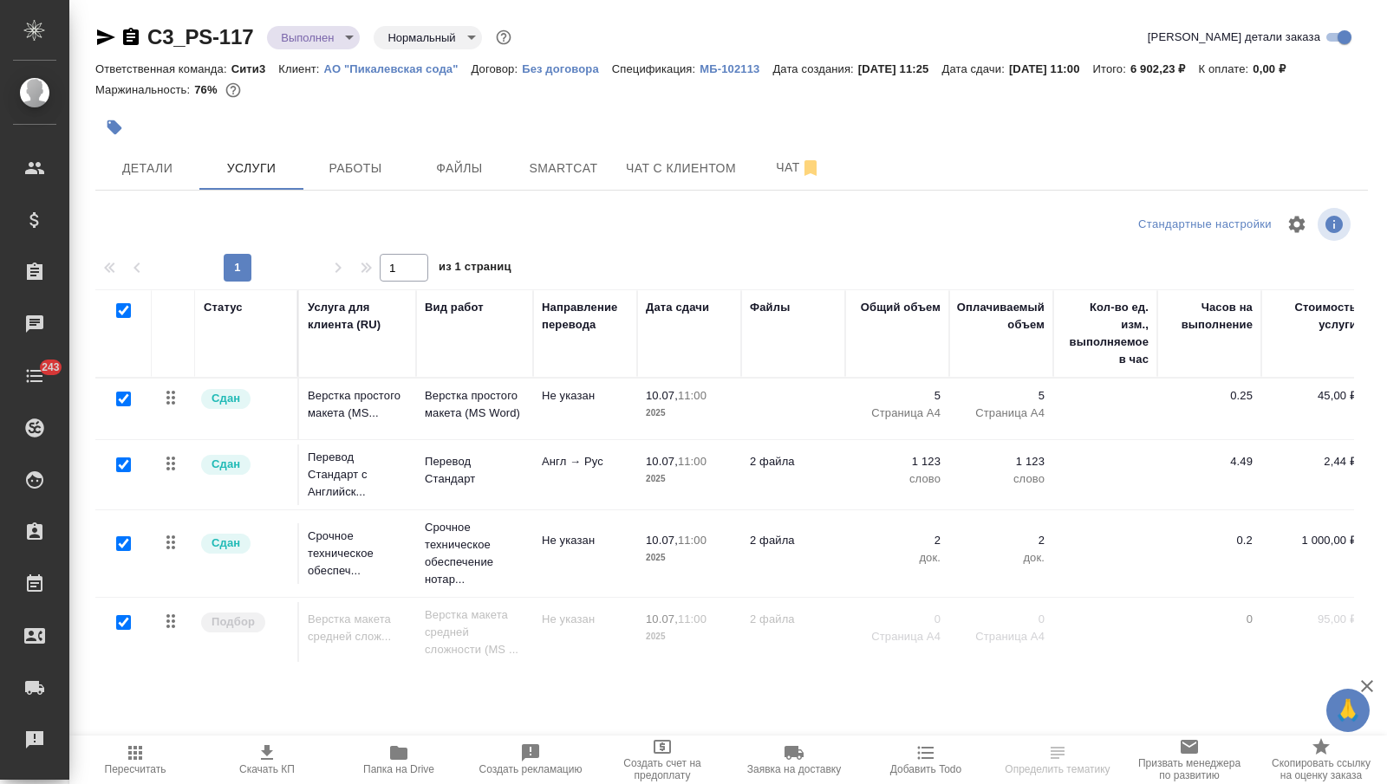
checkbox input "true"
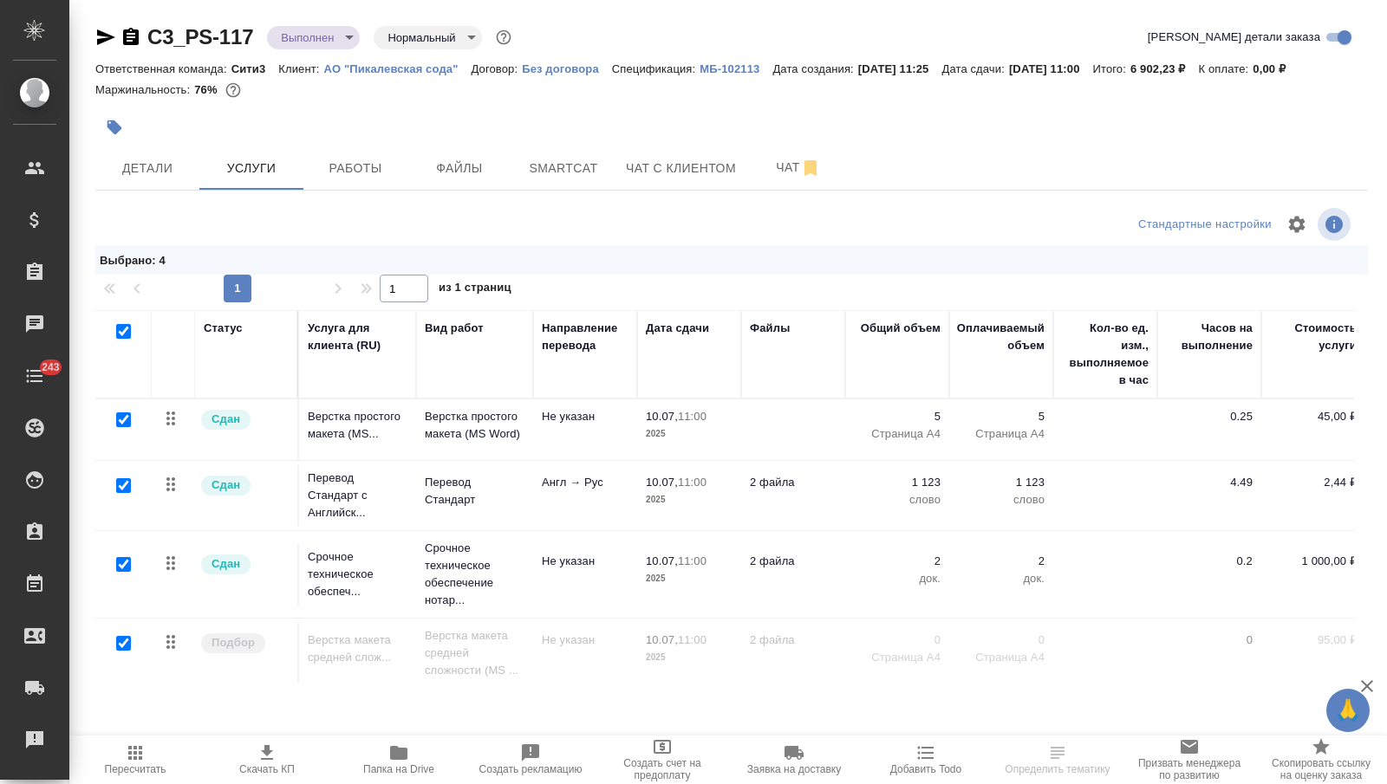
click at [684, 437] on p "2025" at bounding box center [689, 434] width 87 height 17
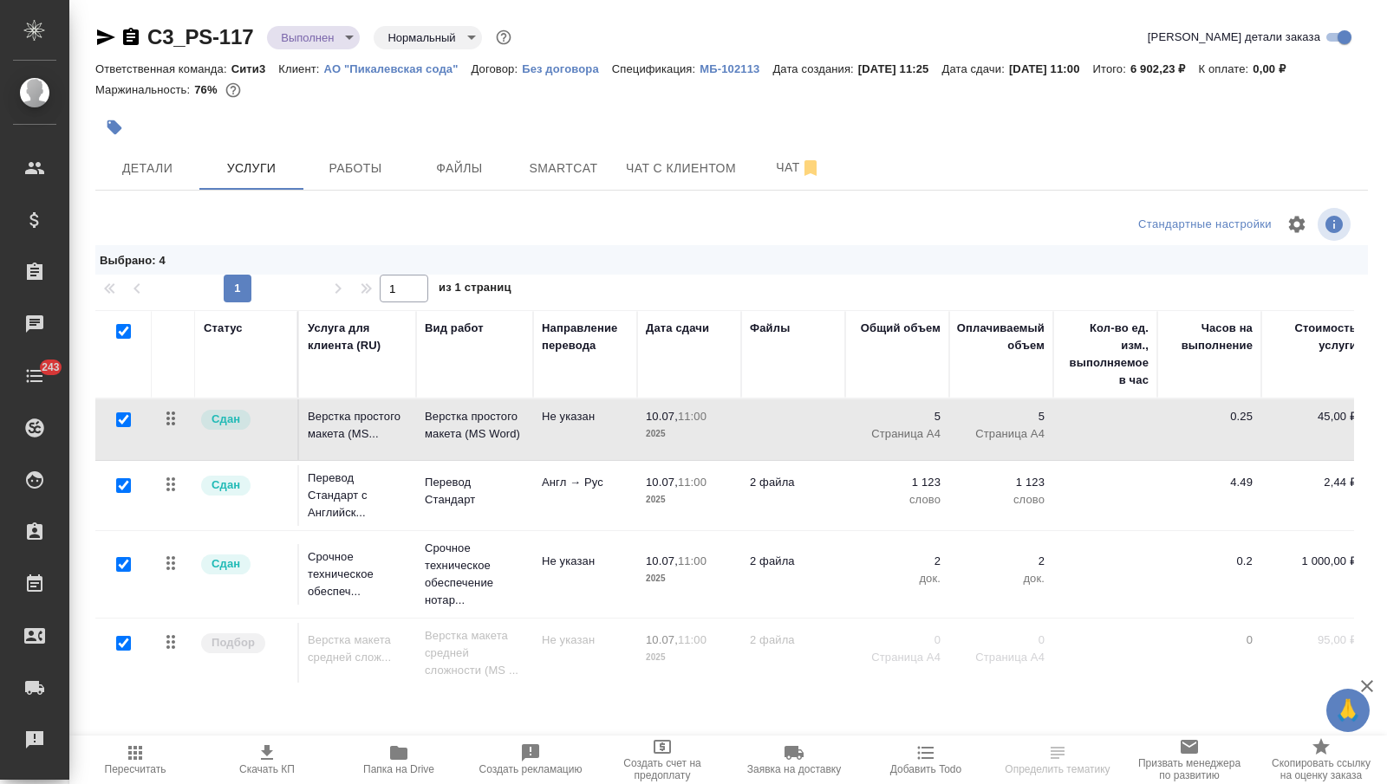
click at [684, 437] on p "2025" at bounding box center [689, 434] width 87 height 17
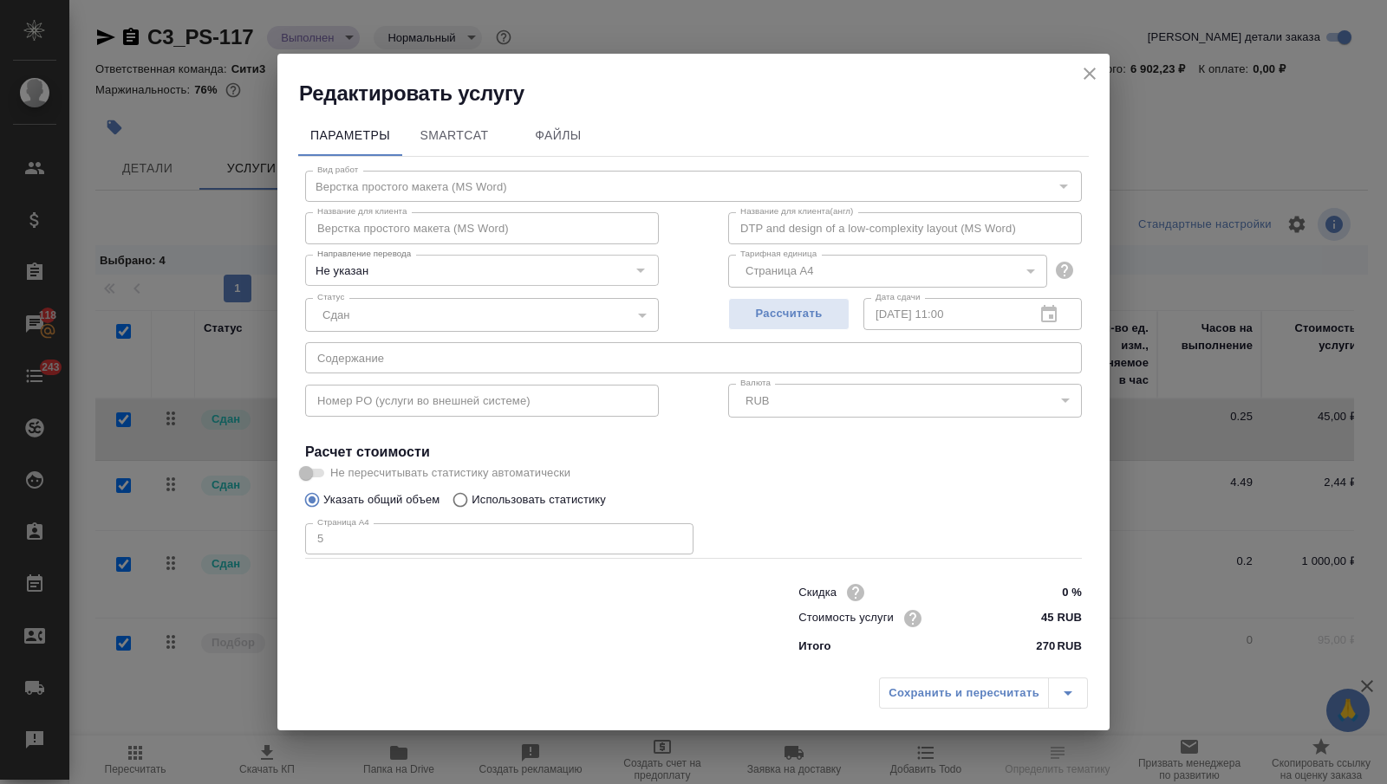
click at [1084, 70] on icon "close" at bounding box center [1089, 73] width 21 height 21
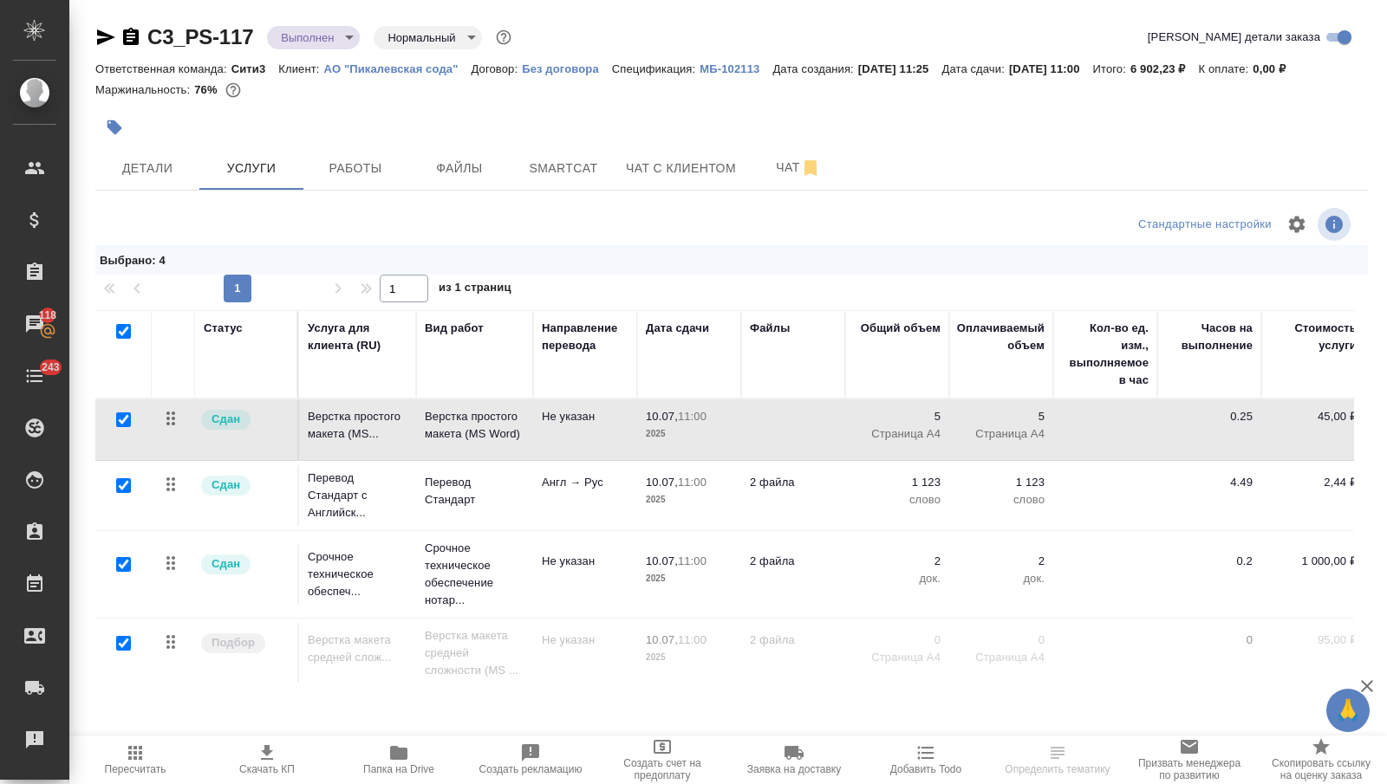
click at [588, 500] on td "Англ → Рус" at bounding box center [585, 495] width 104 height 61
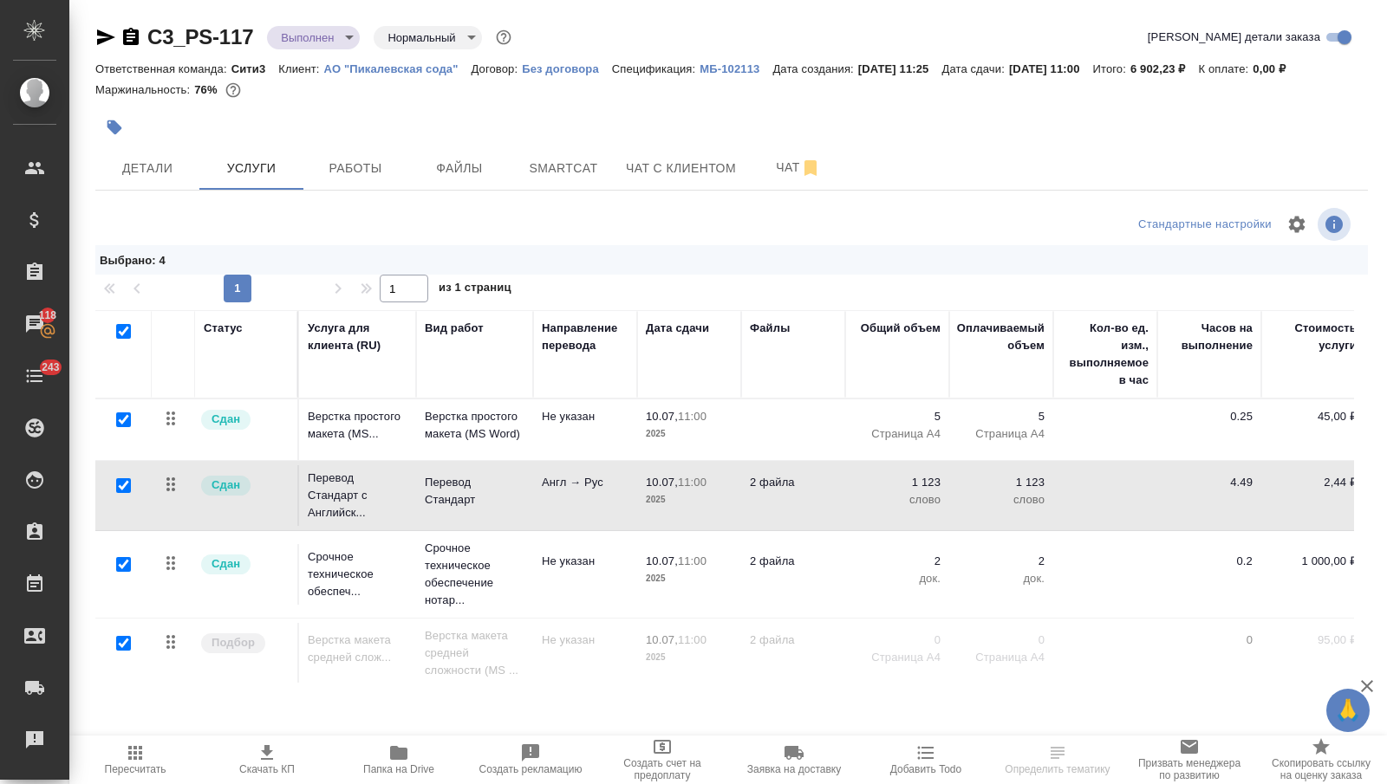
click at [588, 500] on td "Англ → Рус" at bounding box center [585, 495] width 104 height 61
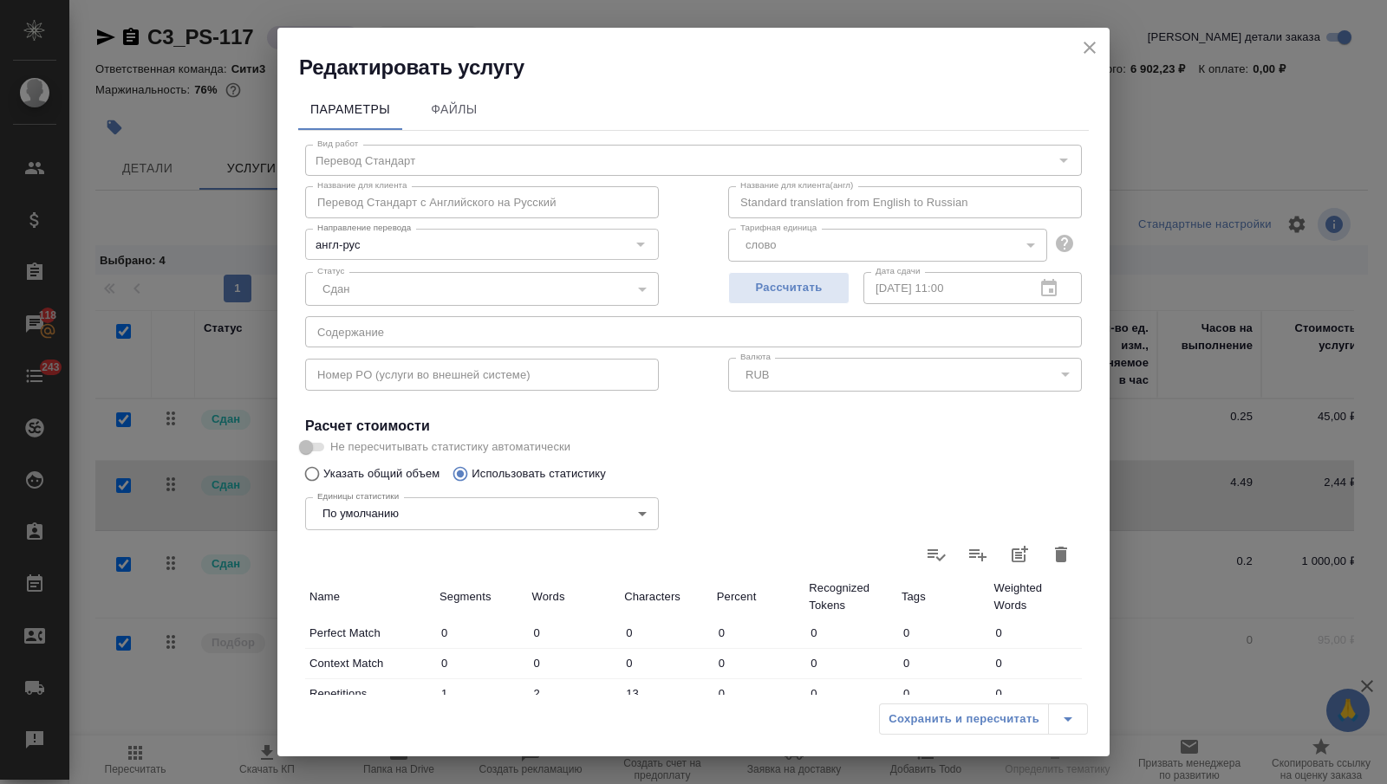
click at [1100, 231] on div "Параметры Файлы Вид работ Перевод Стандарт Вид работ Название для клиента Перев…" at bounding box center [693, 388] width 832 height 614
